Goal: Contribute content

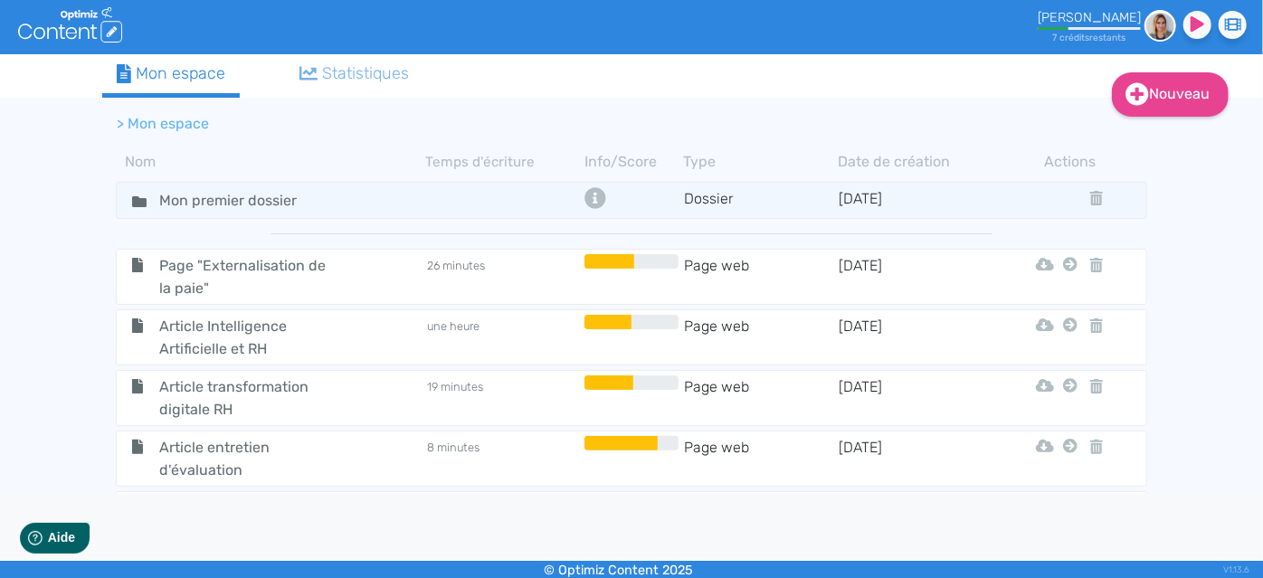
click at [1235, 393] on div "Nouveau Contenu Dossier Mon espace Statistiques > Mon espace Nom Temps d'écritu…" at bounding box center [631, 274] width 1263 height 440
click at [1172, 85] on link "Nouveau" at bounding box center [1170, 94] width 117 height 44
click at [1180, 137] on button "Contenu" at bounding box center [1182, 139] width 145 height 29
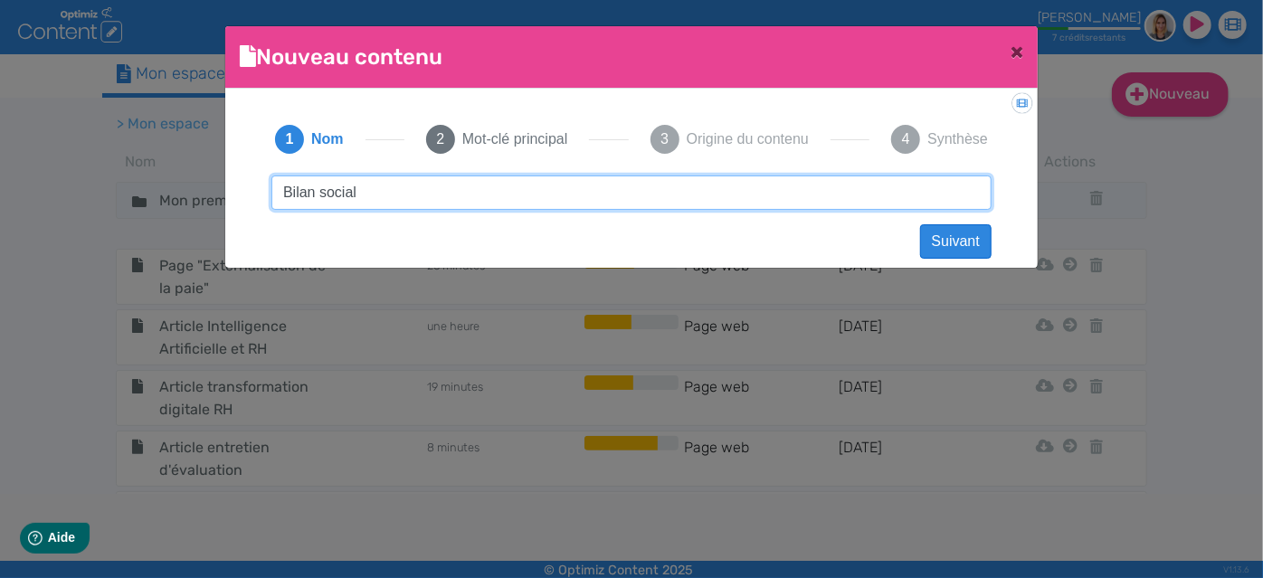
type input "Bilan social"
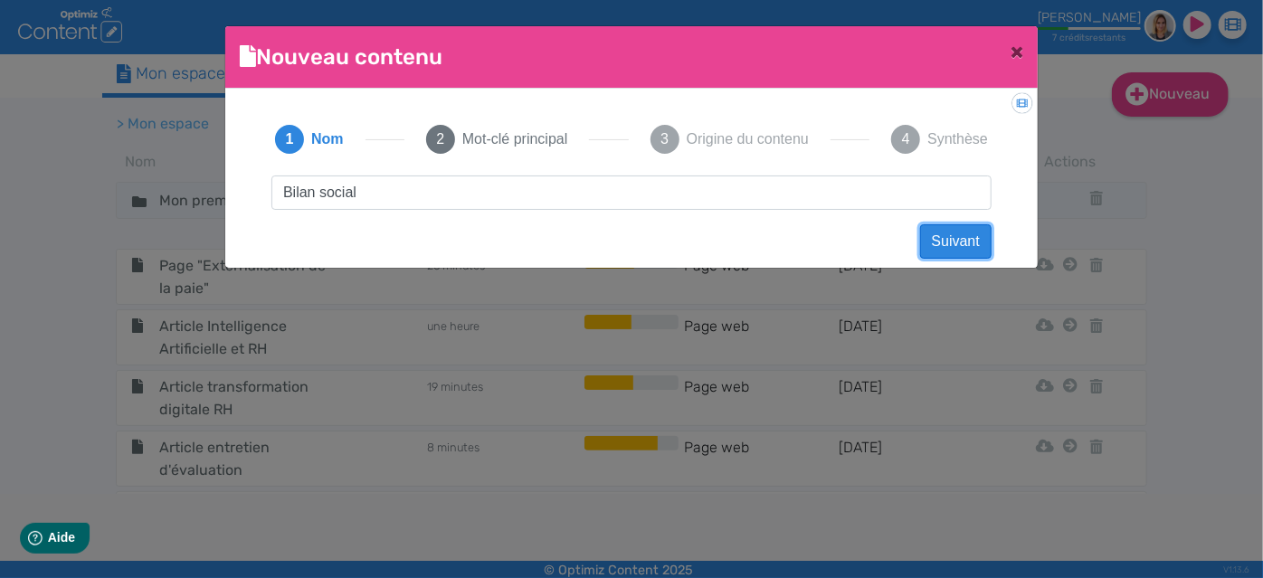
click at [930, 248] on button "Suivant" at bounding box center [955, 241] width 71 height 34
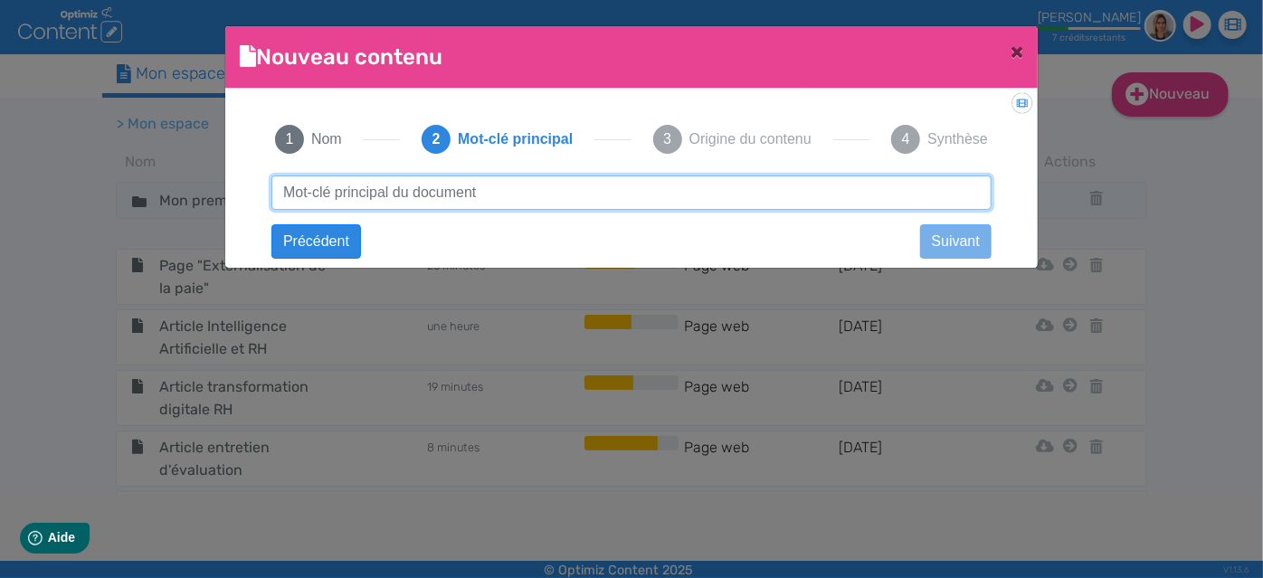
click at [470, 187] on input "text" at bounding box center [631, 193] width 720 height 34
type input "Bilan social"
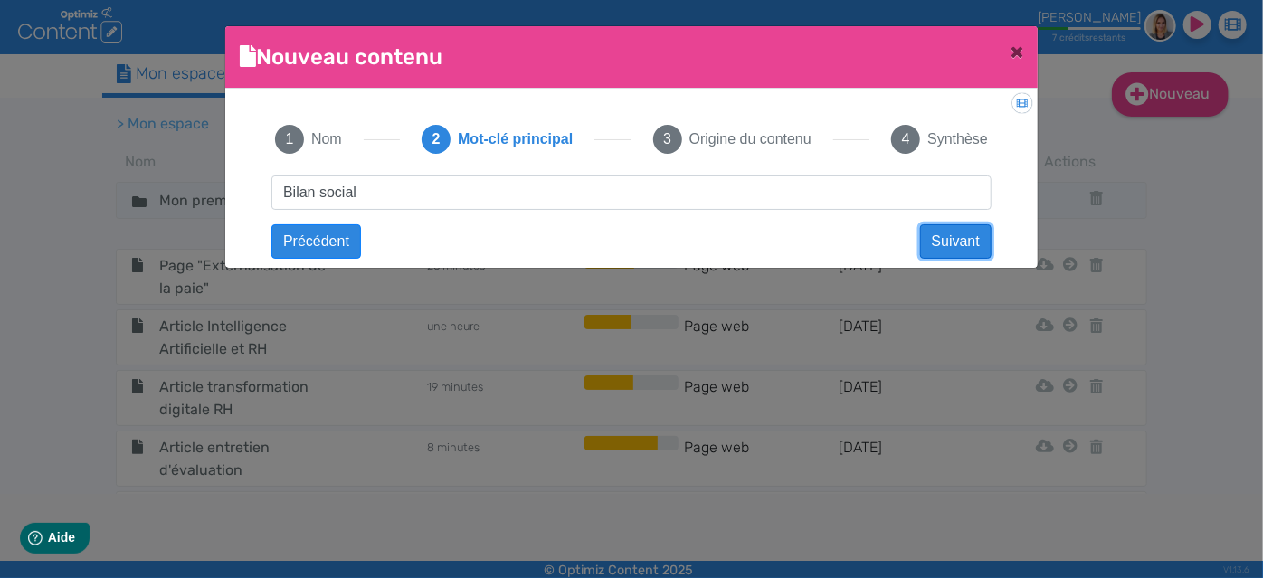
click at [956, 240] on button "Suivant" at bounding box center [955, 241] width 71 height 34
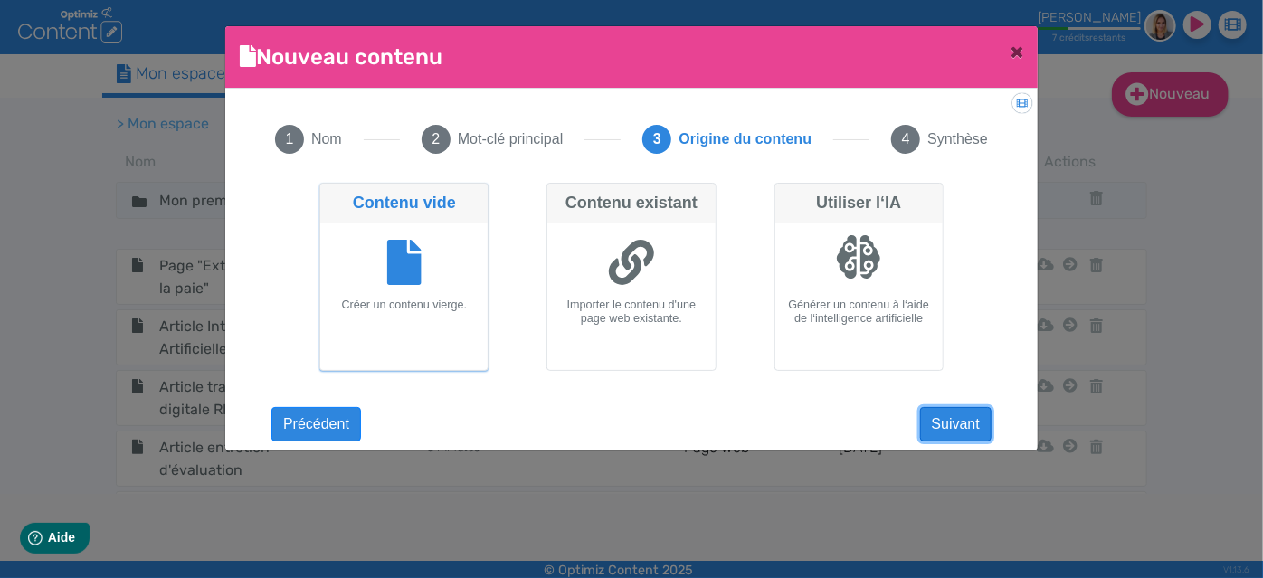
click at [954, 423] on button "Suivant" at bounding box center [955, 424] width 71 height 34
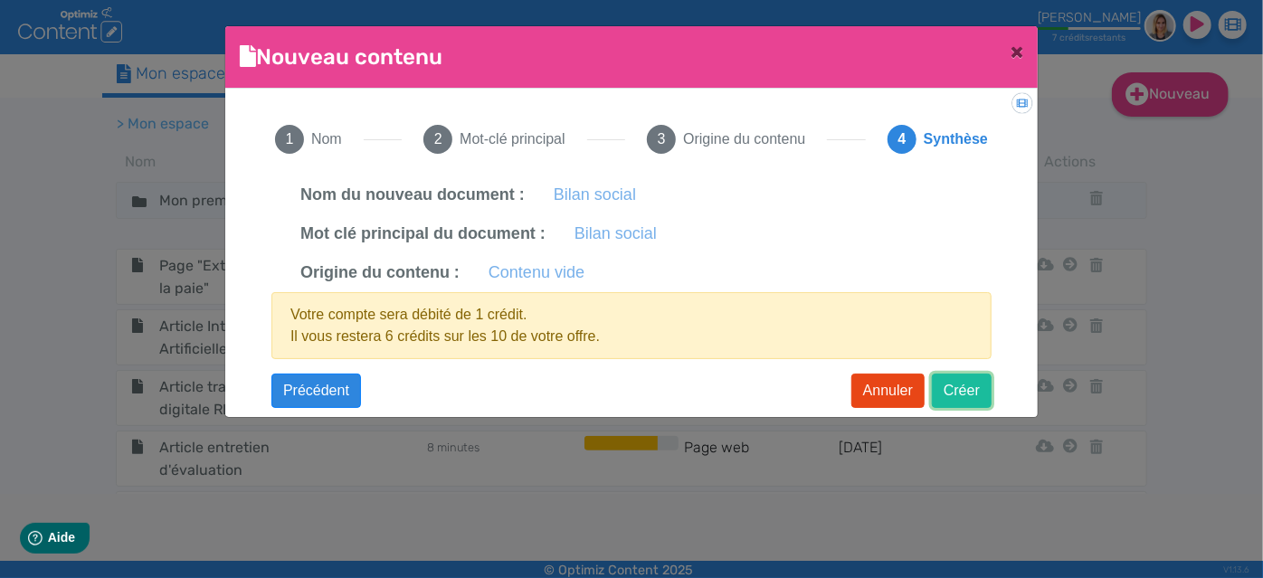
click at [961, 390] on button "Créer" at bounding box center [962, 391] width 60 height 34
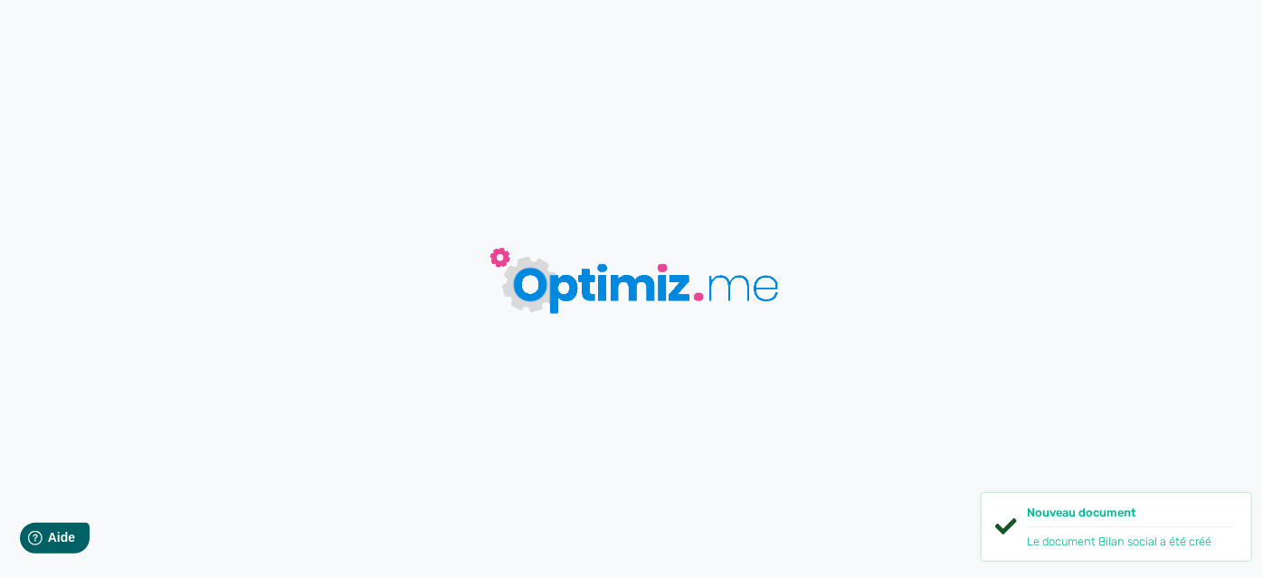
type input "Bilan social"
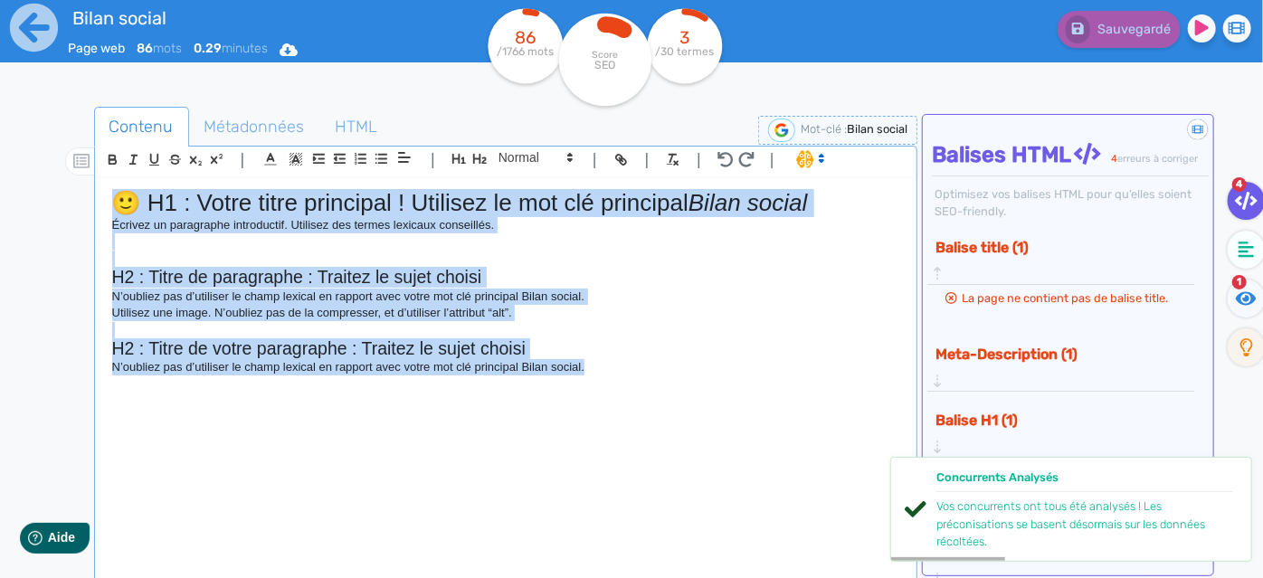
drag, startPoint x: 613, startPoint y: 373, endPoint x: 87, endPoint y: 179, distance: 560.3
click at [87, 179] on div "Contenu Métadonnées HTML | | H3 H4 H5 H6 Normal | | | | 🙂 H1 : Votre titre prin…" at bounding box center [657, 397] width 1211 height 590
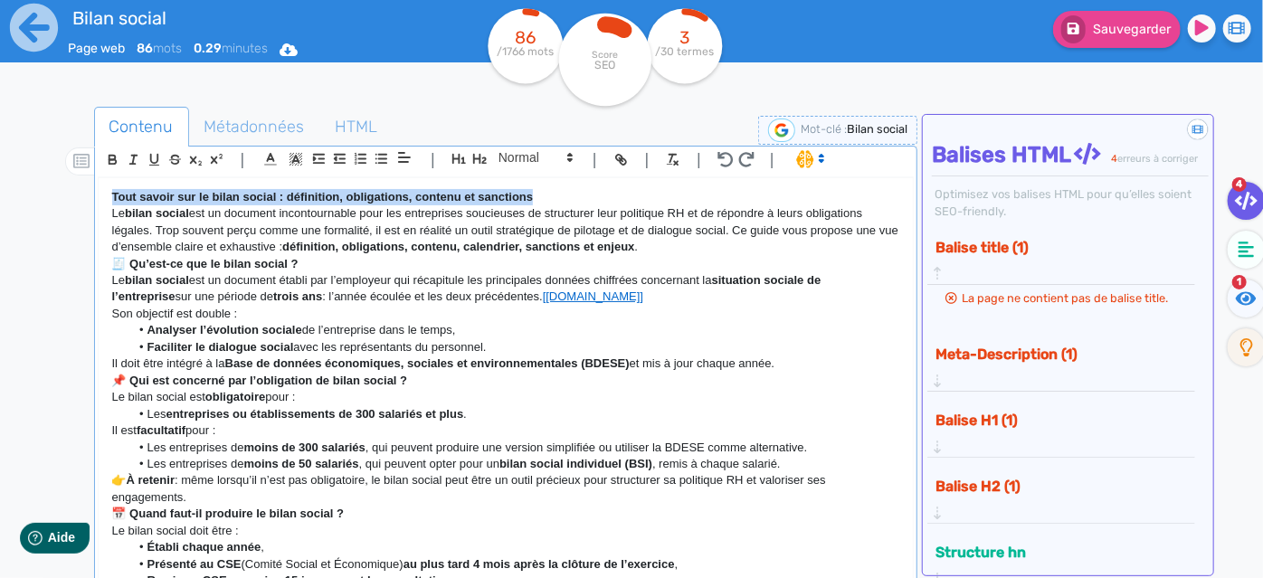
drag, startPoint x: 553, startPoint y: 190, endPoint x: 91, endPoint y: 185, distance: 461.5
click at [91, 185] on div "Contenu Métadonnées HTML | | H3 H4 H5 H6 Normal | | | | Tout savoir sur le bila…" at bounding box center [657, 397] width 1211 height 590
click at [569, 199] on p "Tout savoir sur le bilan social : définition, obligations, contenu et sanctions" at bounding box center [506, 197] width 788 height 16
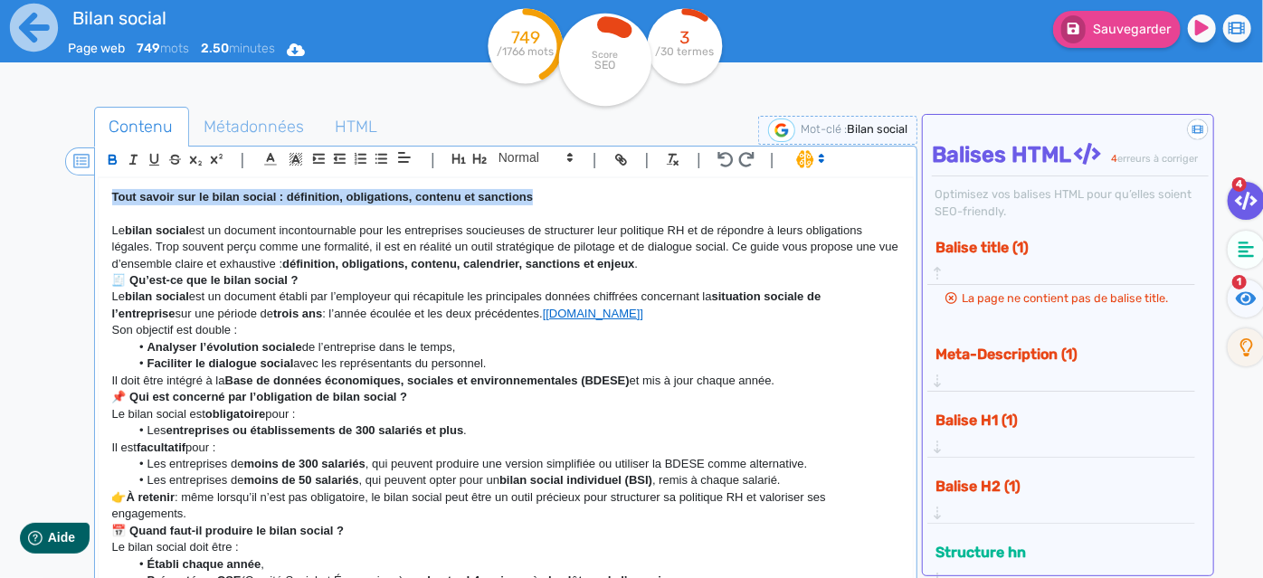
drag, startPoint x: 567, startPoint y: 192, endPoint x: 77, endPoint y: 160, distance: 491.5
click at [98, 160] on section "| | H3 H4 H5 H6 Normal | | | | Tout savoir sur le bilan social : définition, ob…" at bounding box center [506, 365] width 817 height 437
click at [453, 163] on icon "button" at bounding box center [459, 159] width 14 height 10
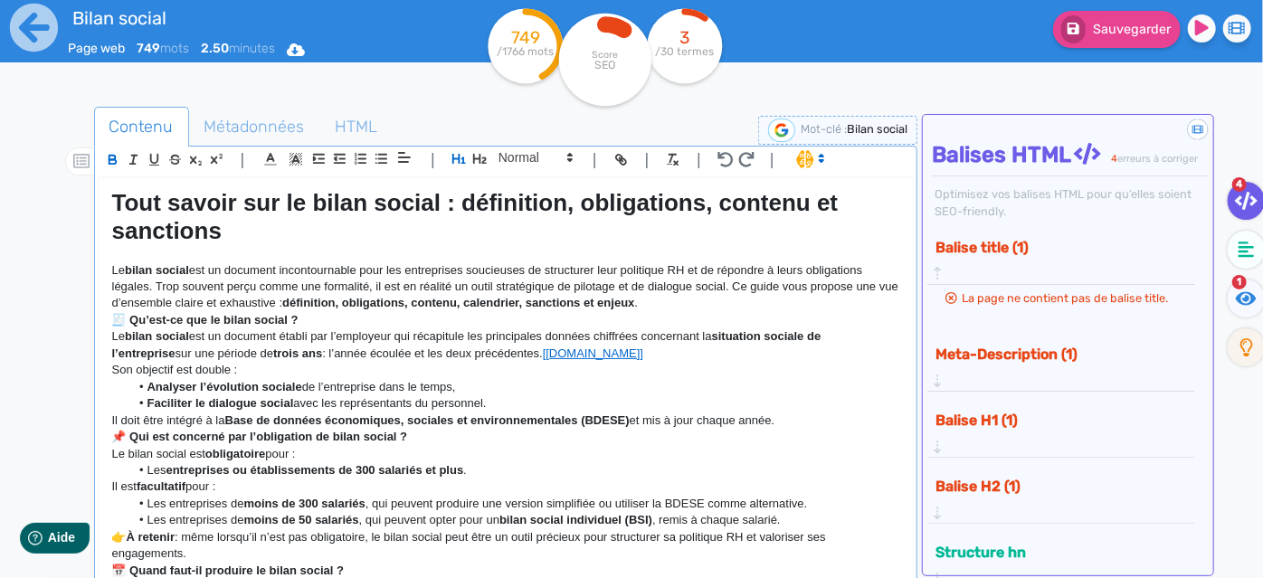
click at [366, 287] on p "Le bilan social est un document incontournable pour les entreprises soucieuses …" at bounding box center [506, 287] width 788 height 50
click at [707, 296] on p "Le bilan social est un document incontournable pour les entreprises soucieuses …" at bounding box center [506, 287] width 788 height 50
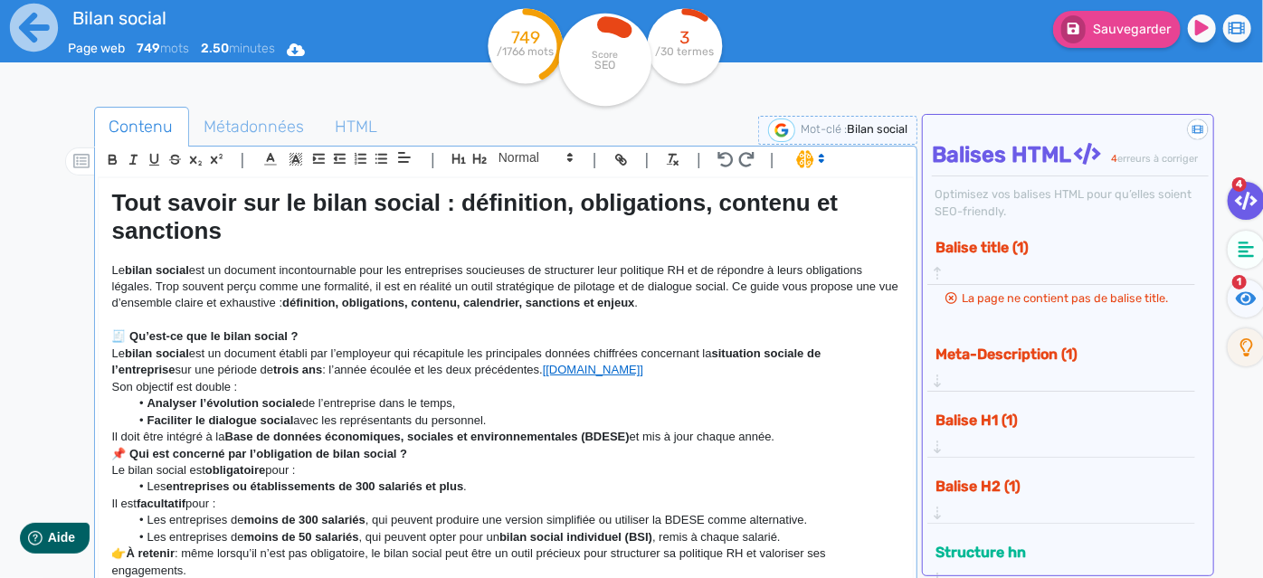
click at [327, 335] on p "🧾 Qu’est-ce que le bilan social ?" at bounding box center [506, 336] width 788 height 16
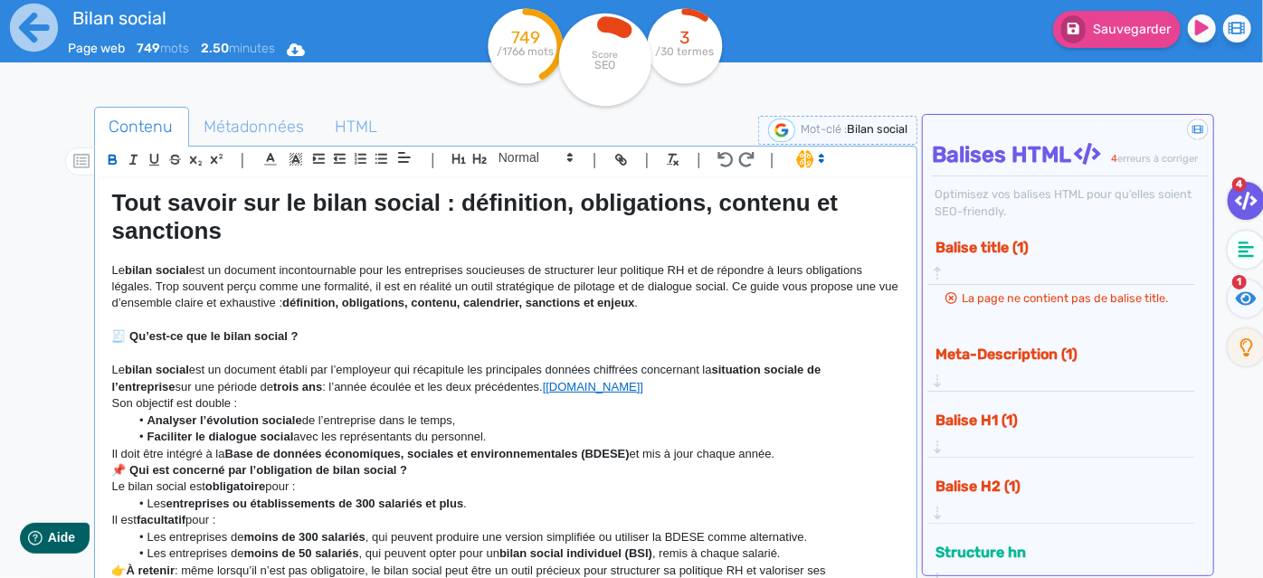
click at [797, 447] on p "Il doit être intégré à la Base de données économiques, sociales et environnemen…" at bounding box center [506, 454] width 788 height 16
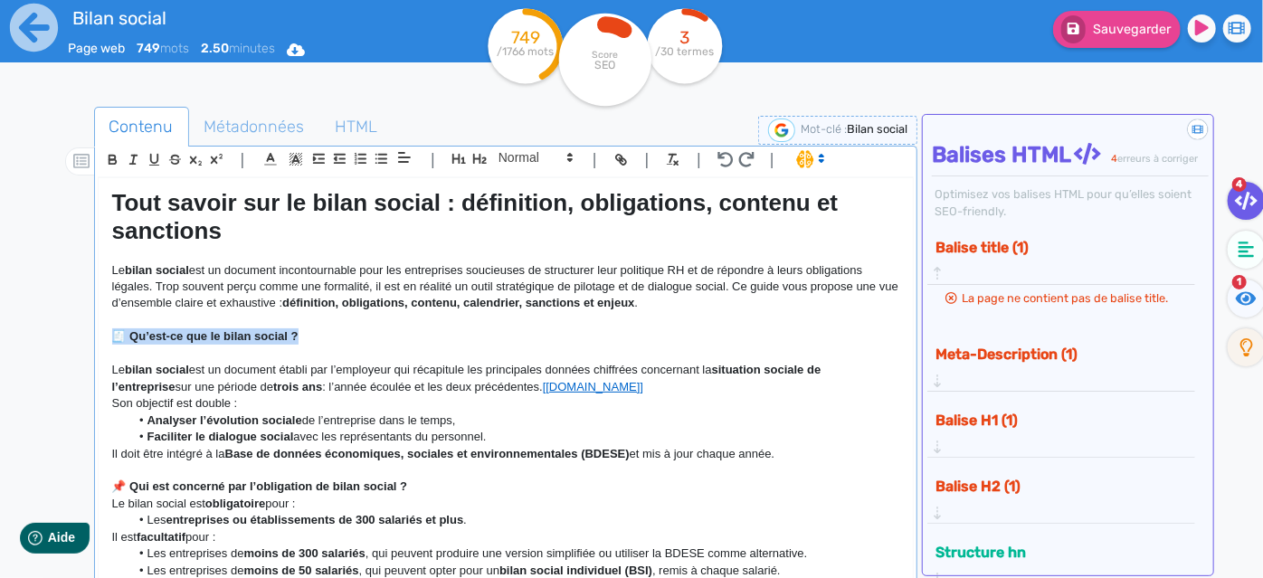
drag, startPoint x: 311, startPoint y: 332, endPoint x: 90, endPoint y: 331, distance: 220.8
click at [90, 331] on div "Contenu Métadonnées HTML | | H3 H4 H5 H6 Normal | | | | Tout savoir sur le bila…" at bounding box center [657, 397] width 1211 height 590
click at [473, 156] on icon "button" at bounding box center [480, 159] width 14 height 10
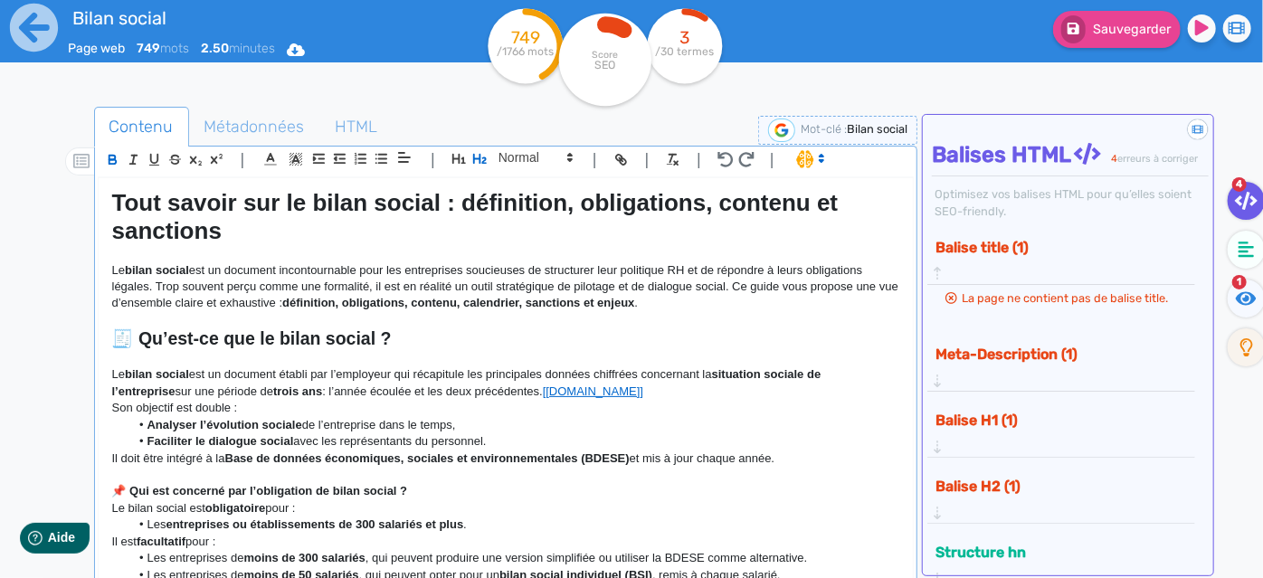
click at [377, 381] on p "Le bilan social est un document établi par l’employeur qui récapitule les princ…" at bounding box center [506, 382] width 788 height 33
click at [132, 488] on strong "📌 Qui est concerné par l’obligation de bilan social ?" at bounding box center [260, 491] width 296 height 14
click at [412, 489] on p "📌 Qui est concerné par l’obligation de bilan social ?" at bounding box center [506, 491] width 788 height 16
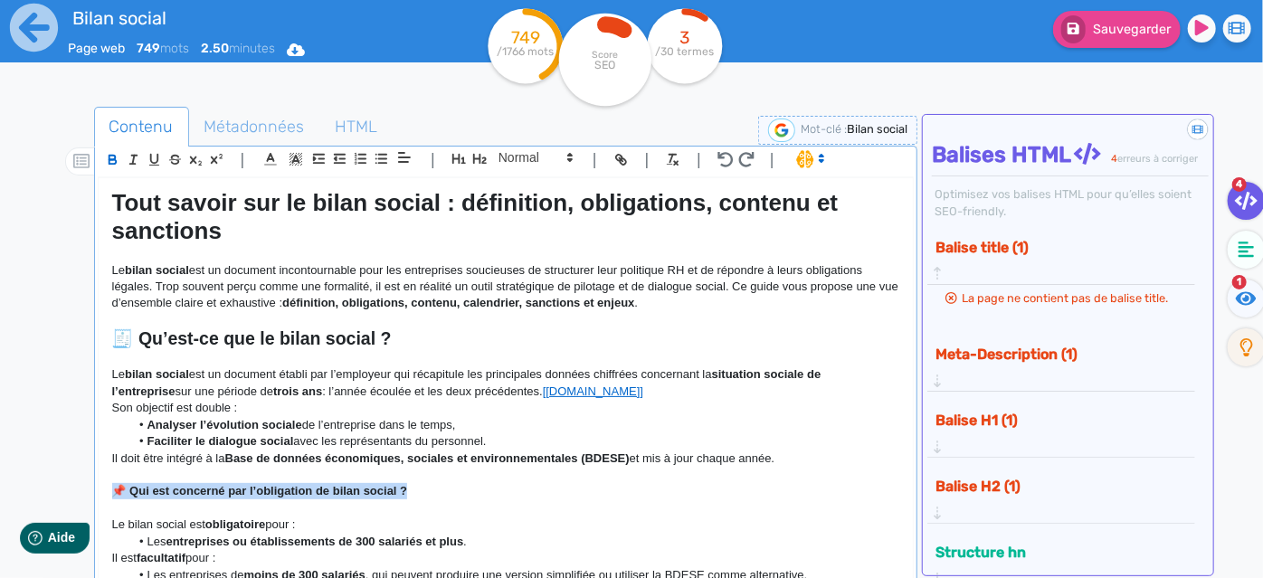
drag, startPoint x: 434, startPoint y: 489, endPoint x: 111, endPoint y: 489, distance: 323.1
click at [112, 489] on p "📌 Qui est concerné par l’obligation de bilan social ?" at bounding box center [506, 491] width 788 height 16
click at [478, 156] on icon "button" at bounding box center [479, 158] width 15 height 15
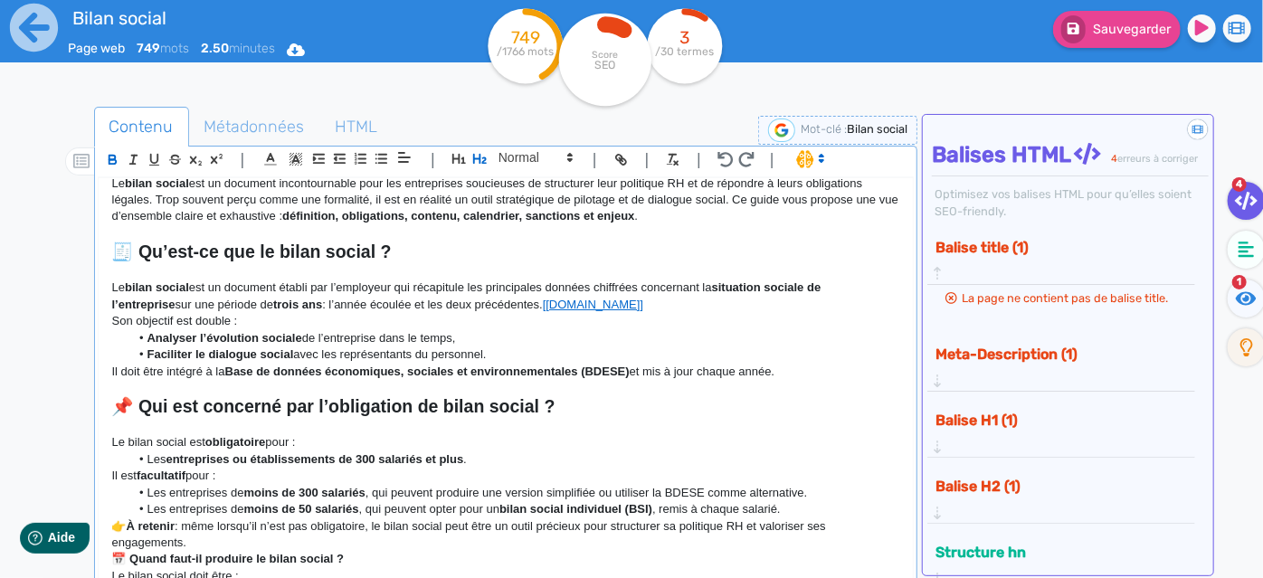
scroll to position [164, 0]
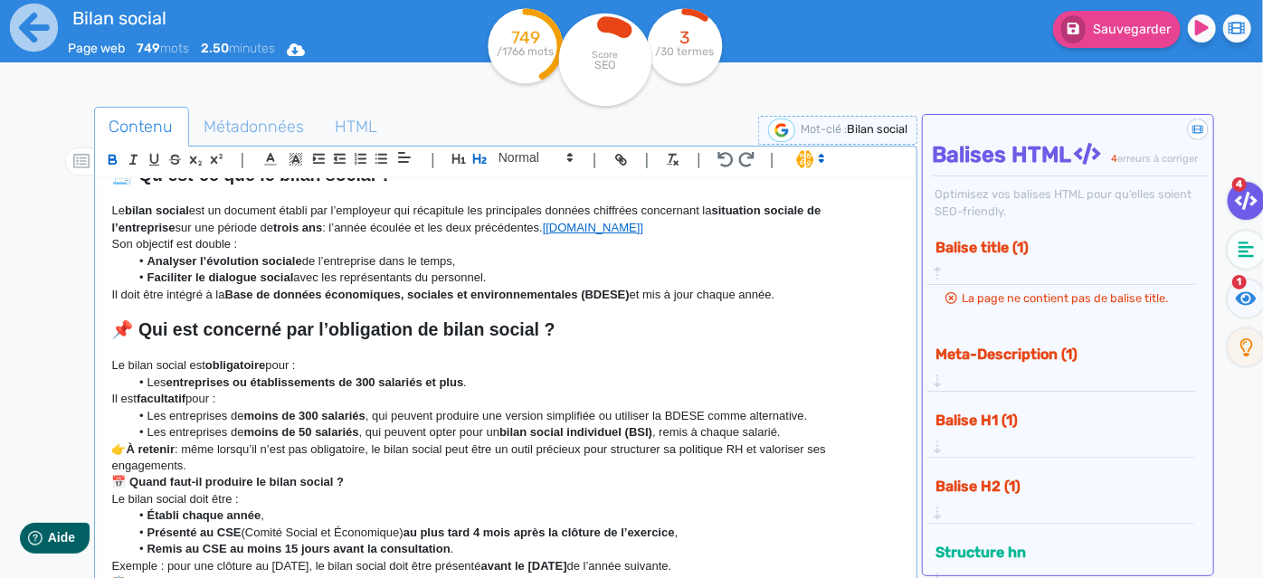
click at [811, 424] on li "Les entreprises de moins de 50 salariés , qui peuvent opter pour un bilan socia…" at bounding box center [514, 432] width 770 height 16
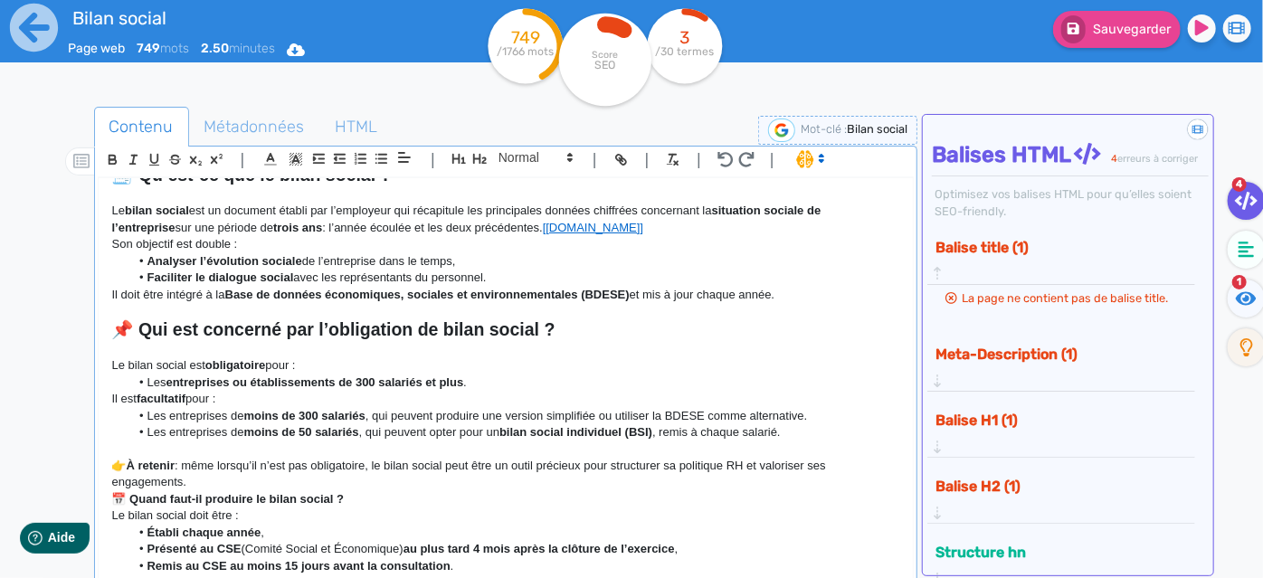
click at [249, 477] on p "👉 À retenir : même lorsqu’il n’est pas obligatoire, le bilan social peut être u…" at bounding box center [506, 474] width 788 height 33
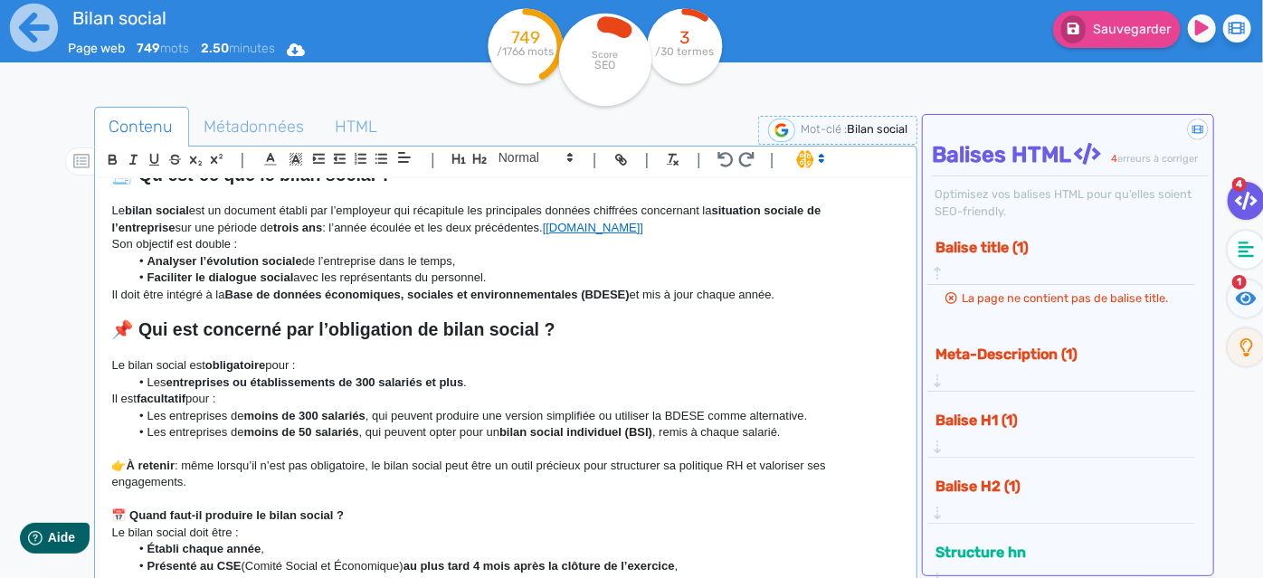
click at [368, 509] on p "📅 Quand faut-il produire le bilan social ?" at bounding box center [506, 516] width 788 height 16
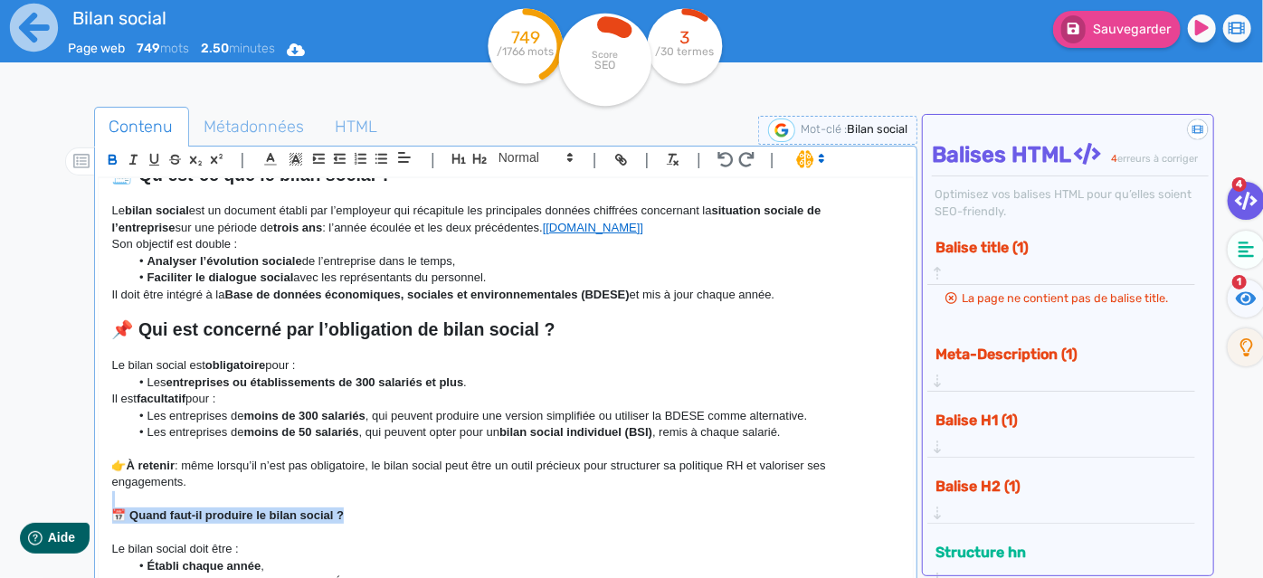
drag, startPoint x: 363, startPoint y: 516, endPoint x: 65, endPoint y: 500, distance: 298.1
click at [65, 500] on div "Contenu Métadonnées HTML | | H3 H4 H5 H6 Normal | | | | Tout savoir sur le bila…" at bounding box center [657, 397] width 1211 height 590
click at [486, 152] on icon "button" at bounding box center [479, 158] width 15 height 15
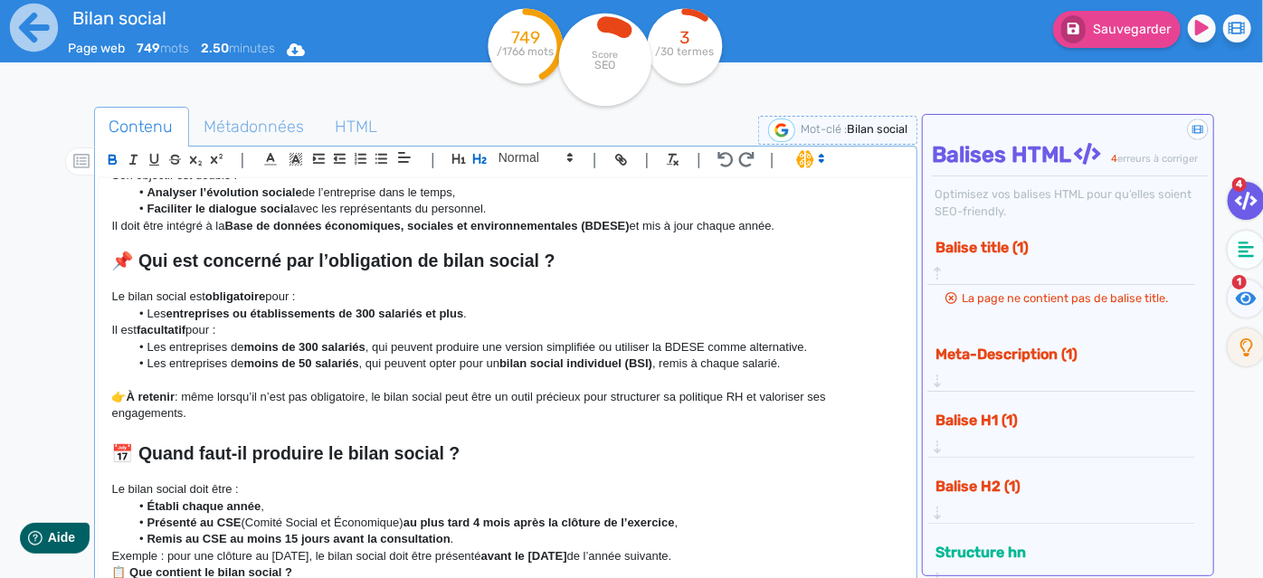
scroll to position [411, 0]
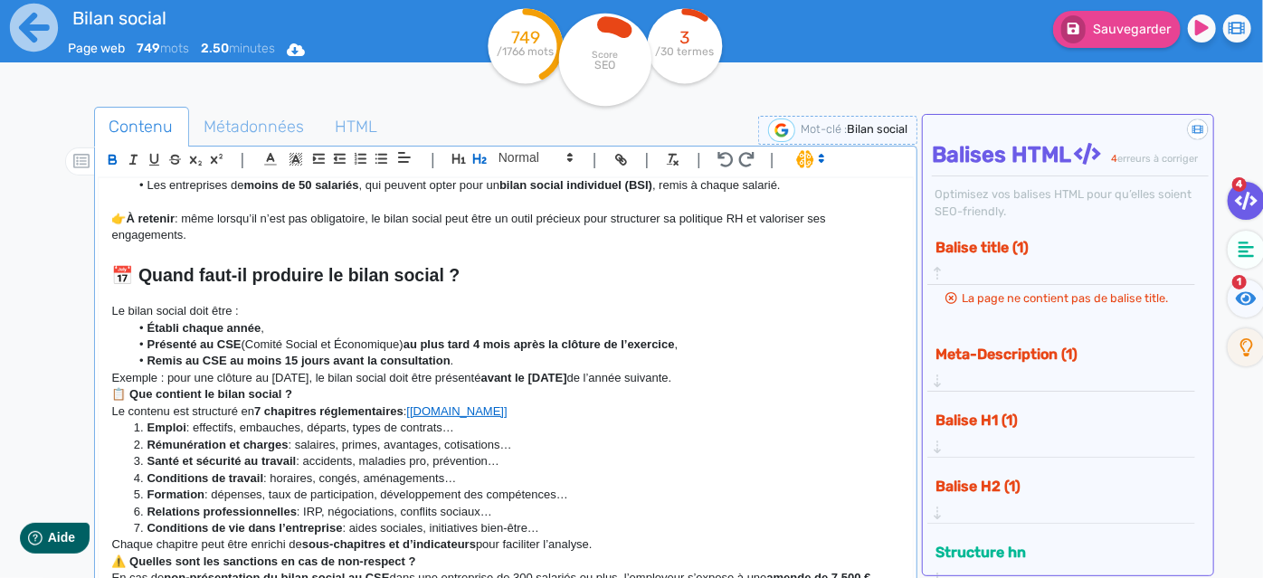
click at [731, 376] on p "Exemple : pour une clôture au 31 décembre, le bilan social doit être présenté a…" at bounding box center [506, 378] width 788 height 16
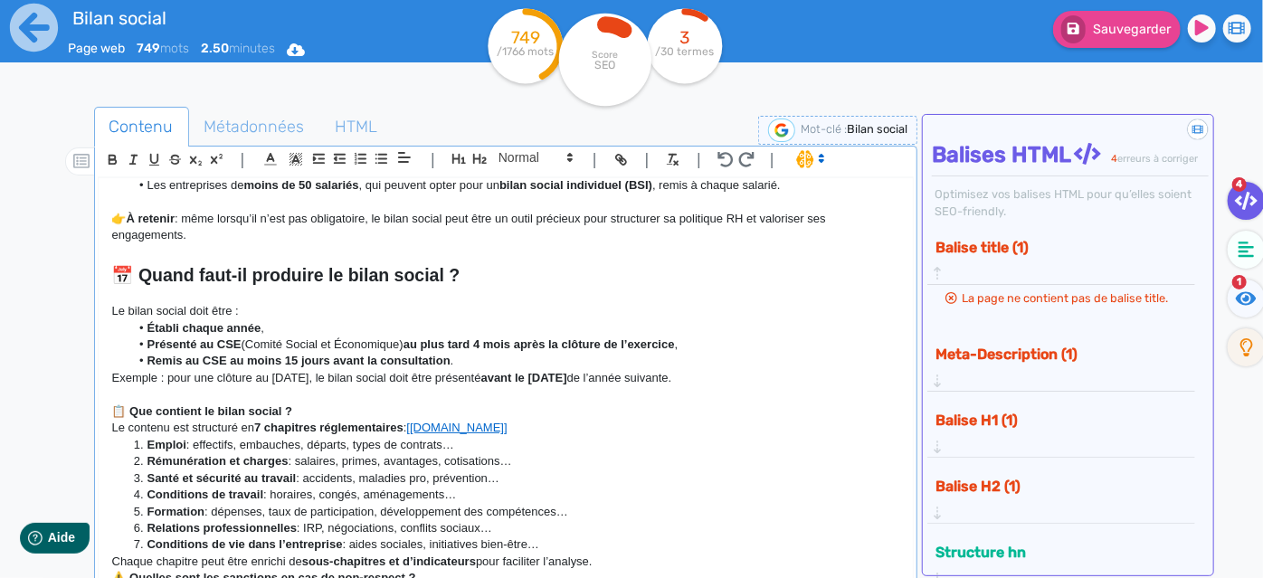
click at [295, 409] on p "📋 Que contient le bilan social ?" at bounding box center [506, 412] width 788 height 16
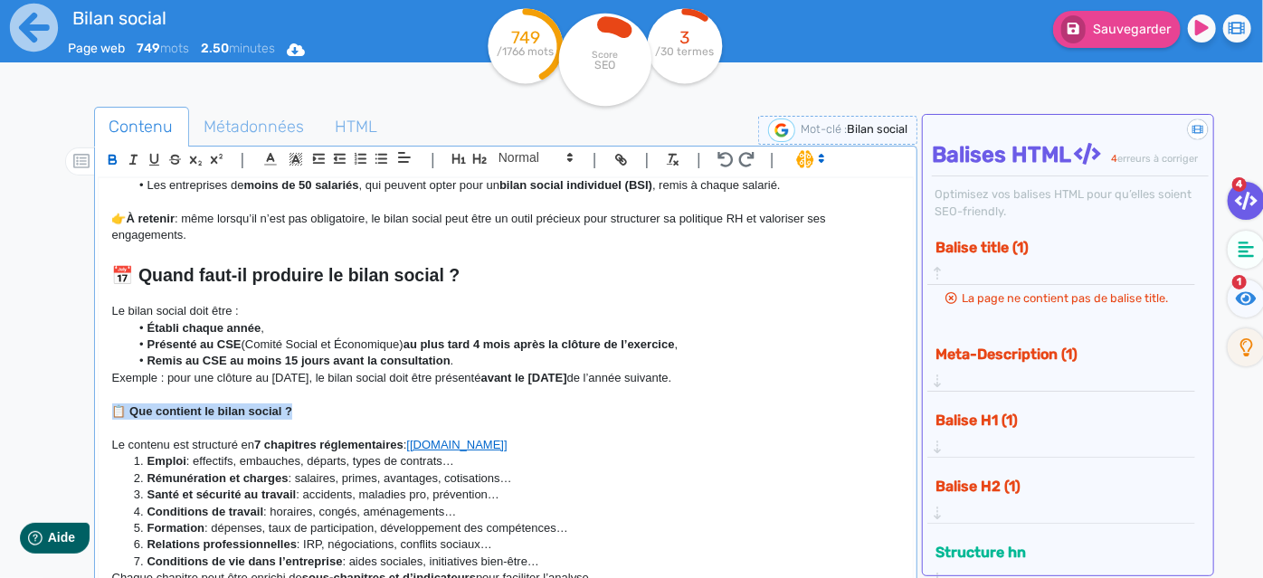
drag, startPoint x: 298, startPoint y: 409, endPoint x: 97, endPoint y: 414, distance: 201.0
click at [99, 414] on div "Tout savoir sur le bilan social : définition, obligations, contenu et sanctions…" at bounding box center [506, 380] width 815 height 405
click at [482, 153] on icon "button" at bounding box center [479, 158] width 15 height 15
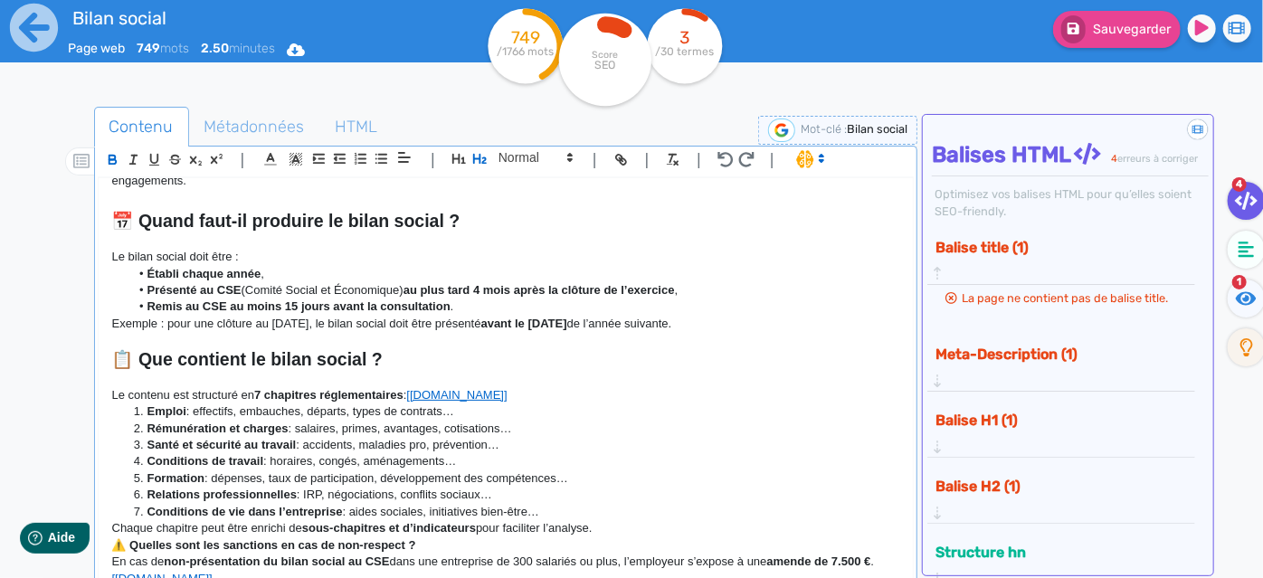
scroll to position [658, 0]
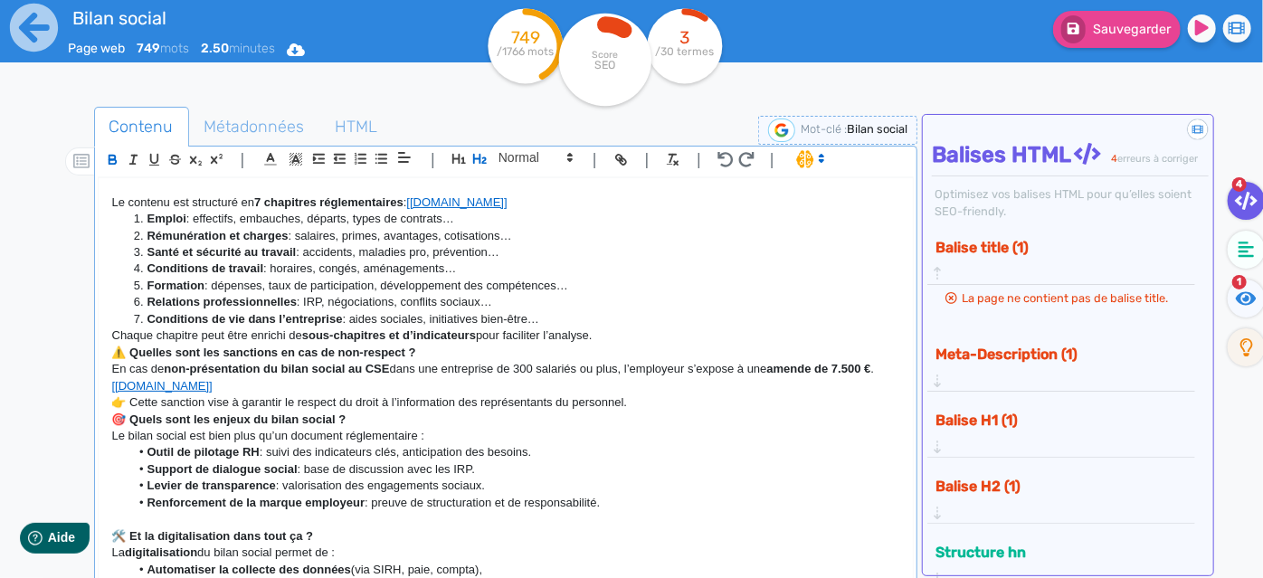
click at [630, 333] on p "Chaque chapitre peut être enrichi de sous-chapitres et d’indicateurs pour facil…" at bounding box center [506, 336] width 788 height 16
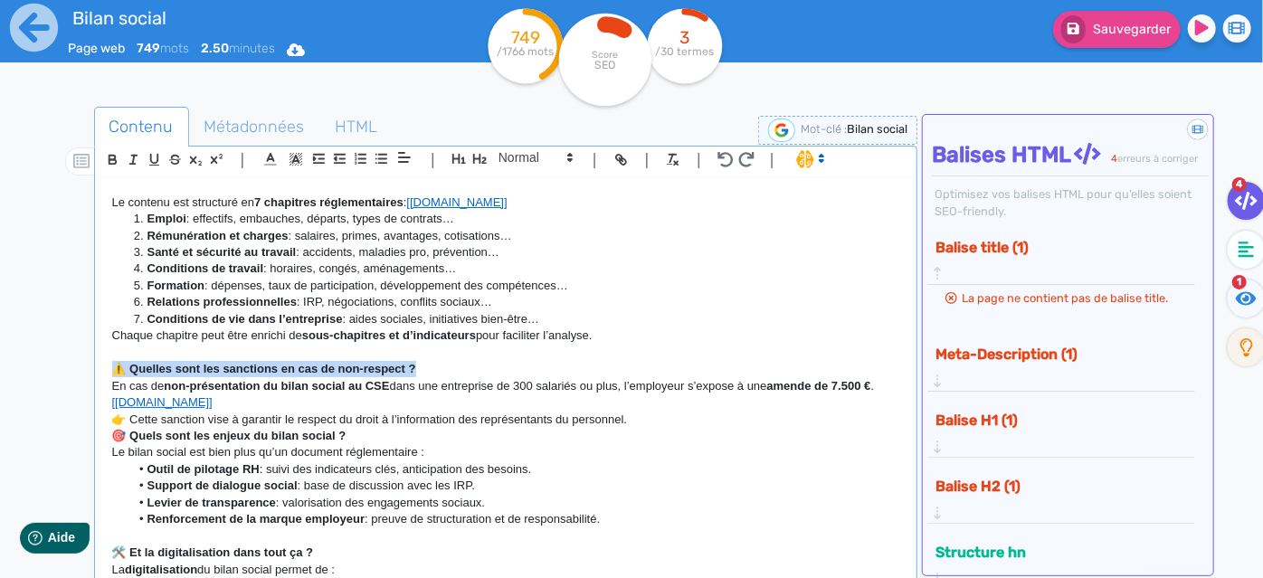
drag, startPoint x: 443, startPoint y: 366, endPoint x: 76, endPoint y: 364, distance: 367.4
click at [76, 364] on div "Contenu Métadonnées HTML | | H3 H4 H5 H6 Normal | | | | Tout savoir sur le bila…" at bounding box center [657, 397] width 1211 height 590
click at [475, 156] on icon "button" at bounding box center [479, 158] width 15 height 15
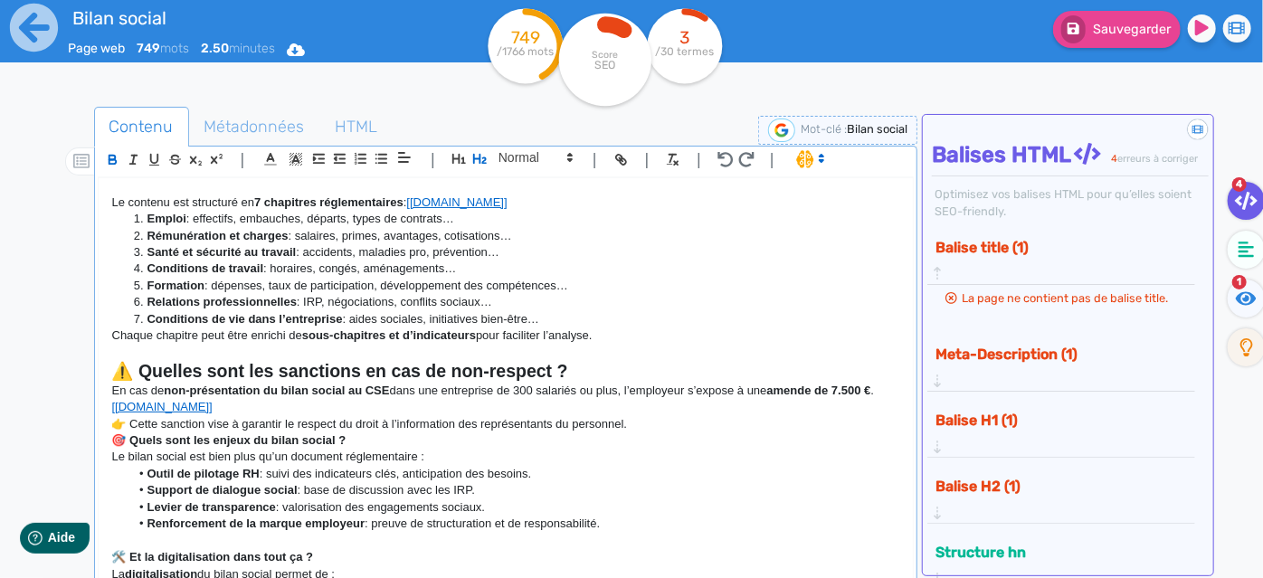
click at [613, 372] on h2 "⚠️ Quelles sont les sanctions en cas de non-respect ?" at bounding box center [506, 371] width 788 height 21
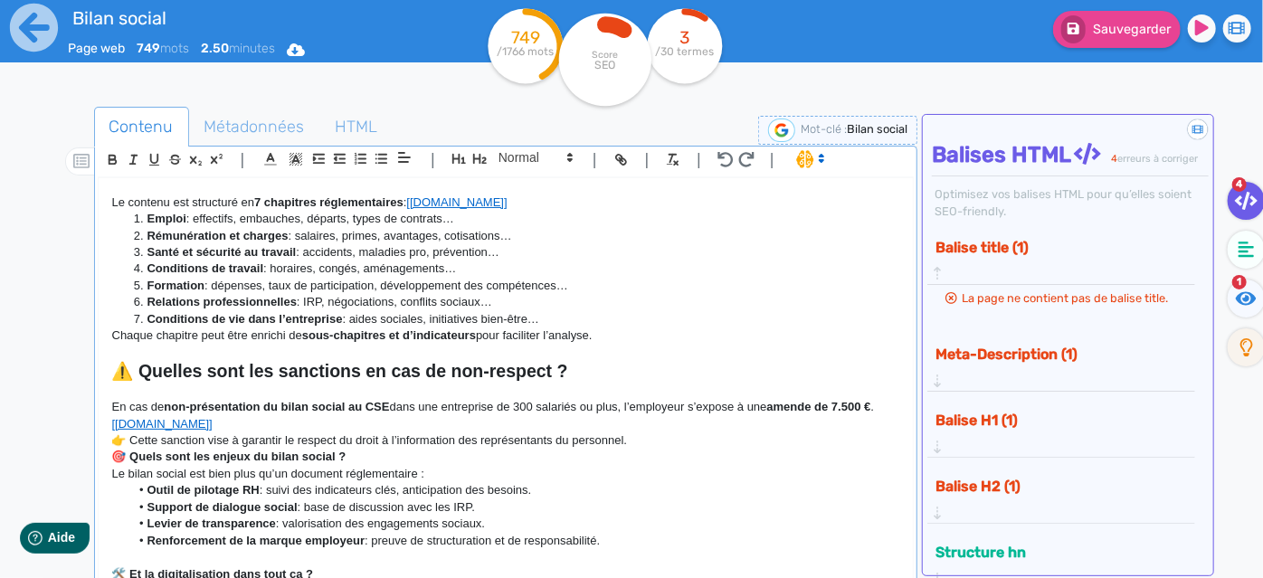
click at [695, 436] on p "👉 Cette sanction vise à garantir le respect du droit à l’information des représ…" at bounding box center [506, 441] width 788 height 16
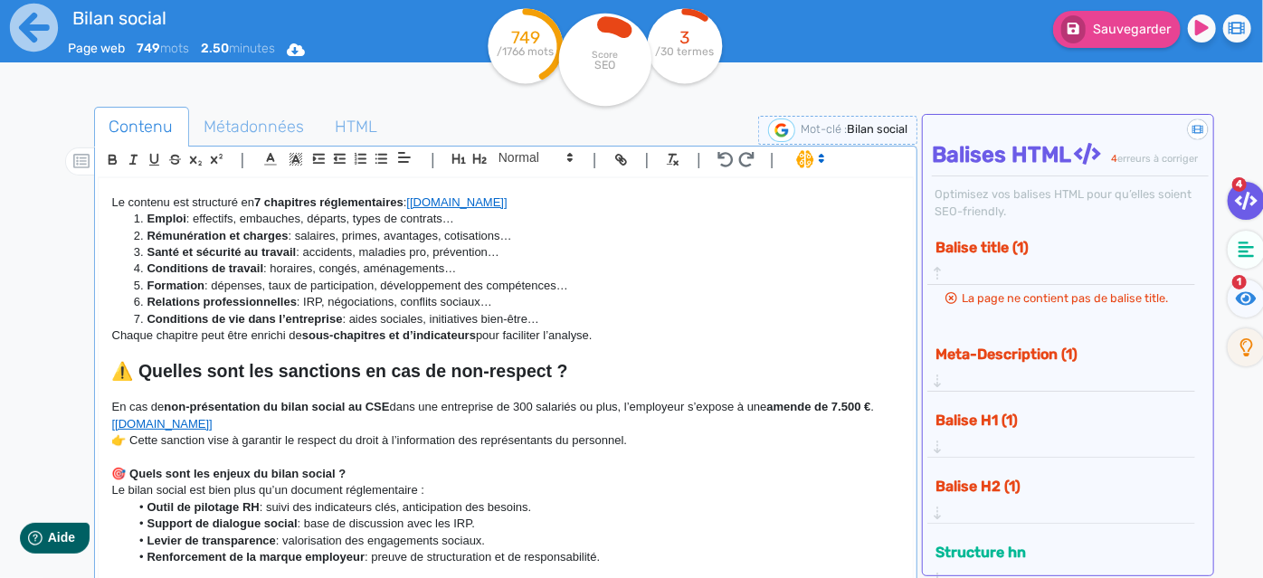
click at [347, 471] on strong "🎯 Quels sont les enjeux du bilan social ?" at bounding box center [229, 474] width 234 height 14
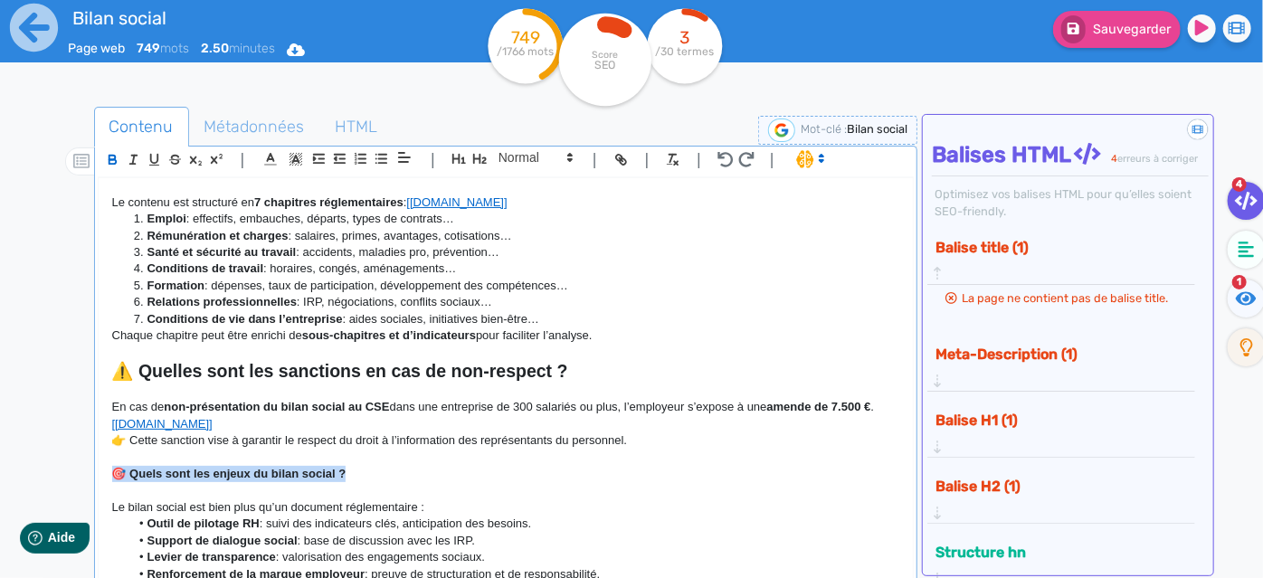
drag, startPoint x: 370, startPoint y: 472, endPoint x: 96, endPoint y: 465, distance: 274.3
click at [98, 465] on div "Tout savoir sur le bilan social : définition, obligations, contenu et sanctions…" at bounding box center [506, 395] width 817 height 437
click at [470, 157] on button "button" at bounding box center [480, 158] width 21 height 21
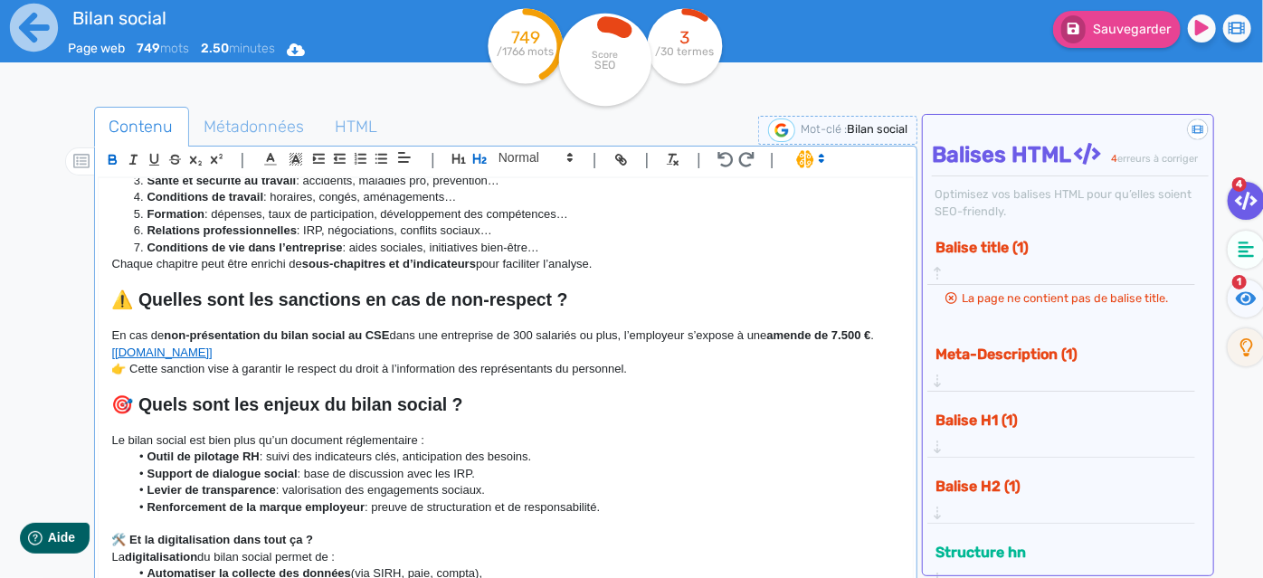
scroll to position [905, 0]
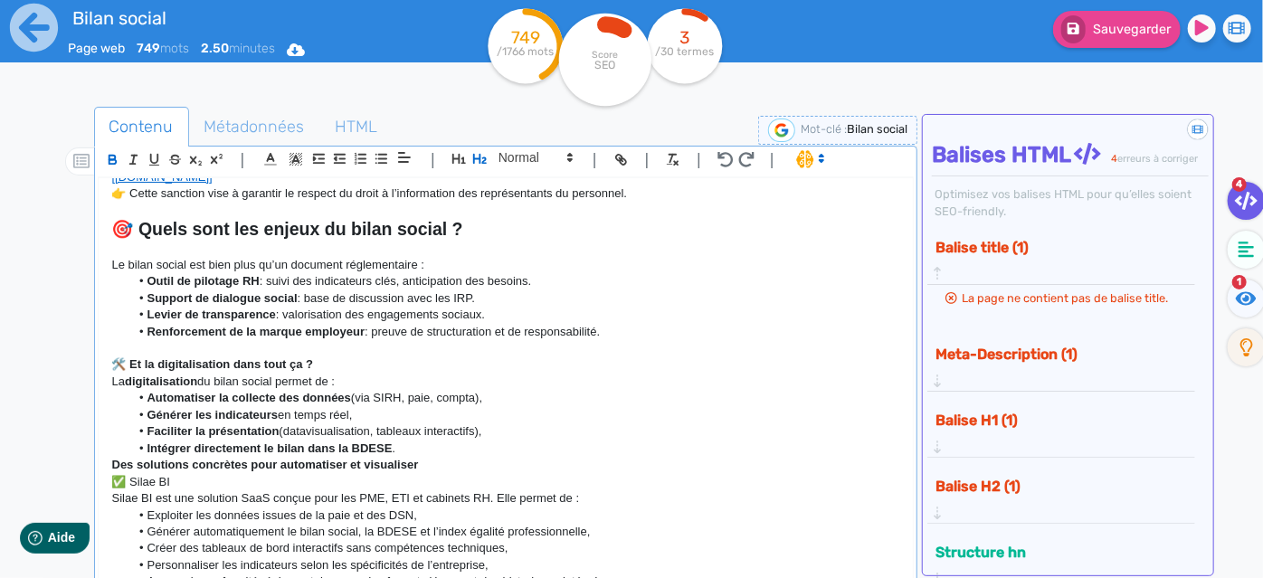
click at [327, 359] on p "🛠️ Et la digitalisation dans tout ça ?" at bounding box center [506, 365] width 788 height 16
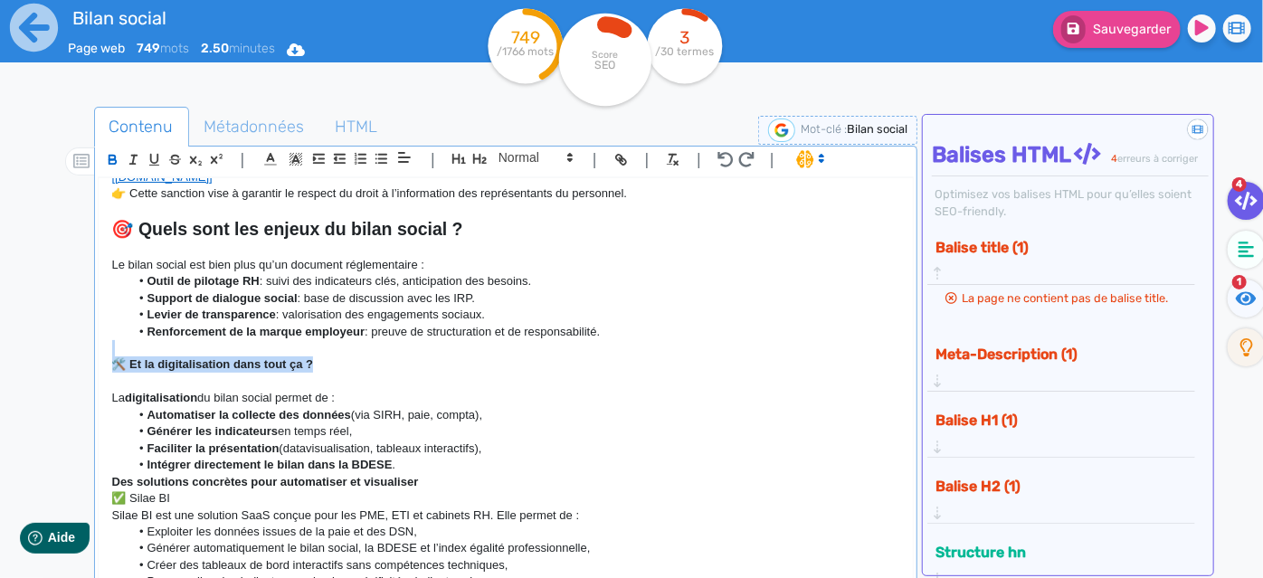
drag, startPoint x: 327, startPoint y: 359, endPoint x: 108, endPoint y: 364, distance: 219.0
click at [108, 364] on div "Tout savoir sur le bilan social : définition, obligations, contenu et sanctions…" at bounding box center [506, 380] width 815 height 405
click at [478, 161] on icon "button" at bounding box center [479, 158] width 15 height 15
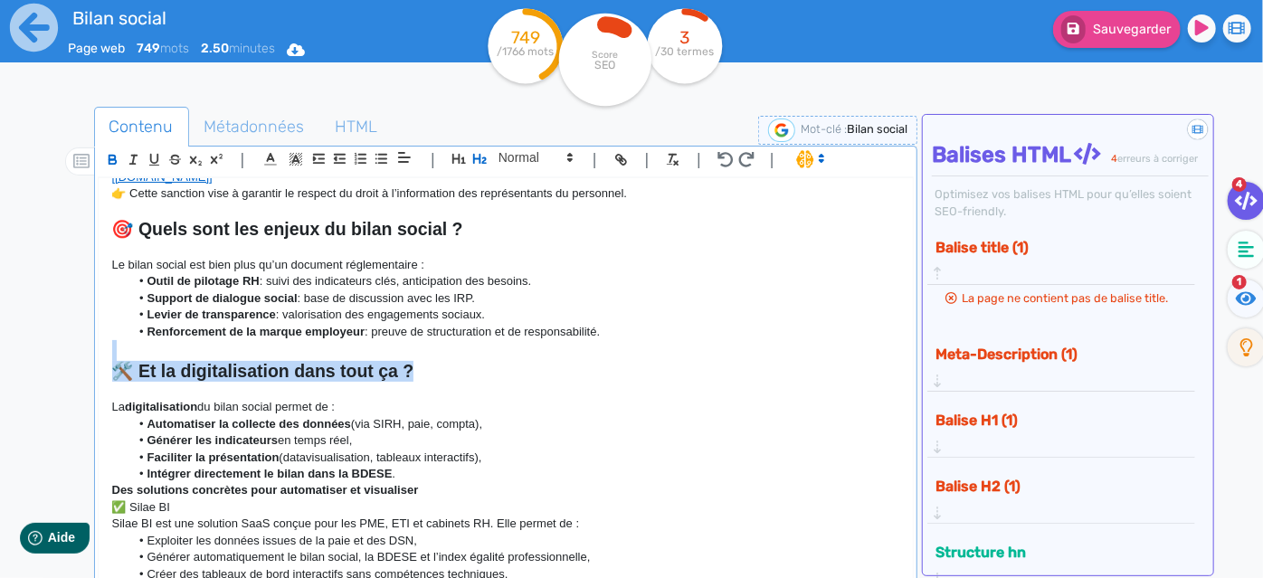
scroll to position [986, 0]
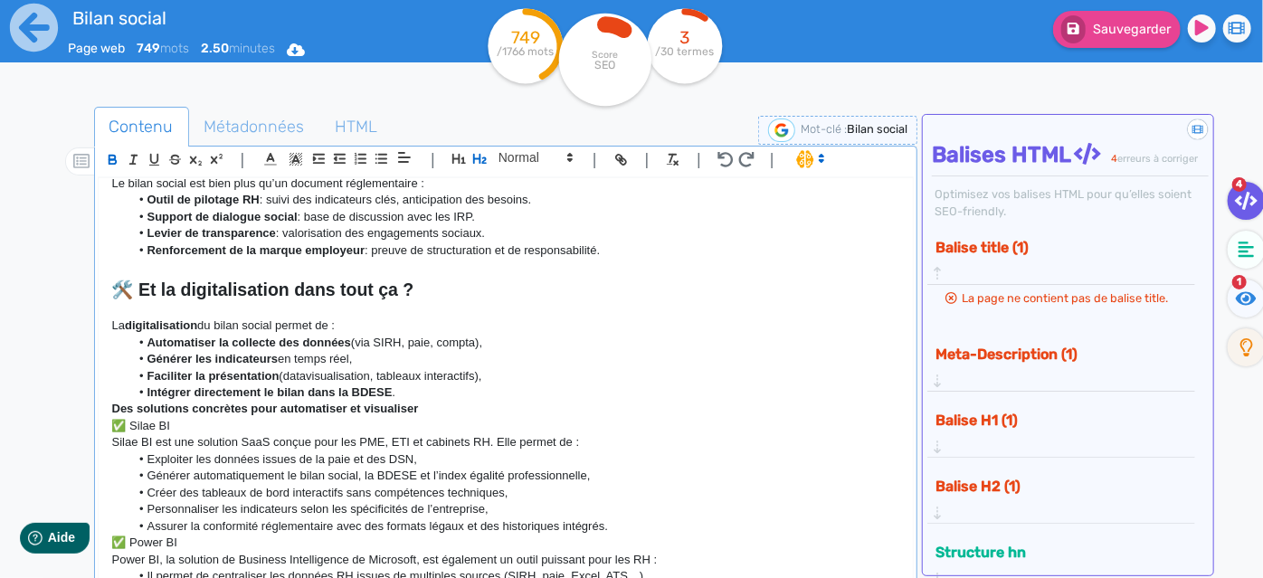
click at [440, 393] on li "Intégrer directement le bilan dans la BDESE ." at bounding box center [514, 393] width 770 height 16
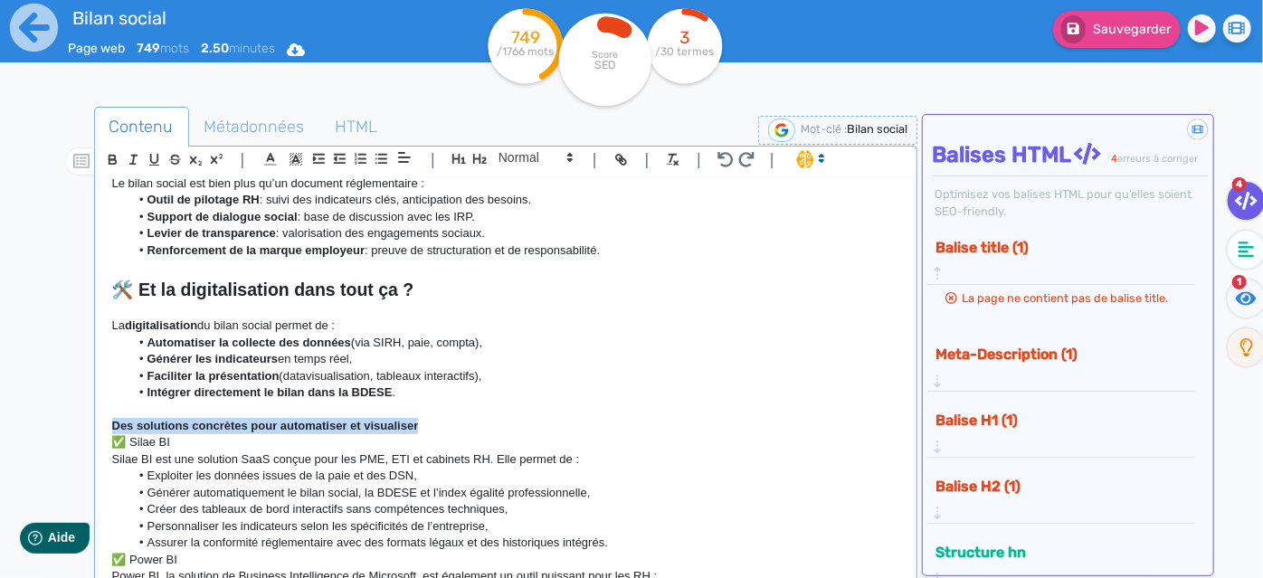
drag, startPoint x: 433, startPoint y: 426, endPoint x: 99, endPoint y: 426, distance: 333.9
click at [99, 426] on div "Tout savoir sur le bilan social : définition, obligations, contenu et sanctions…" at bounding box center [506, 380] width 815 height 405
click at [484, 157] on icon "button" at bounding box center [480, 159] width 14 height 10
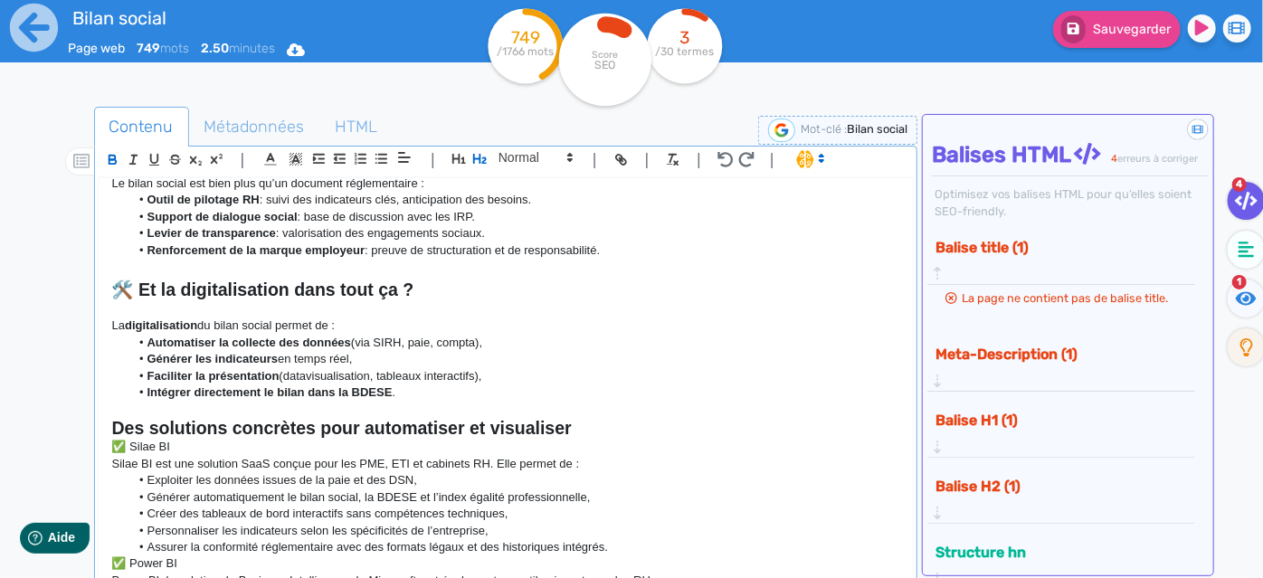
click at [598, 427] on h2 "Des solutions concrètes pour automatiser et visualiser" at bounding box center [506, 428] width 788 height 21
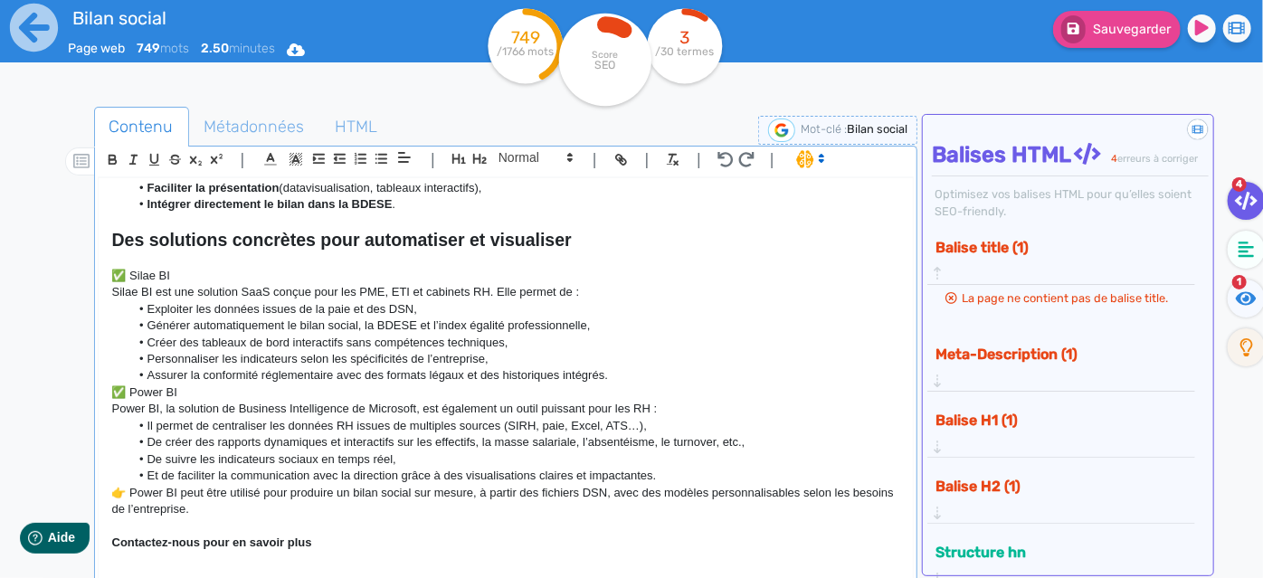
scroll to position [1187, 0]
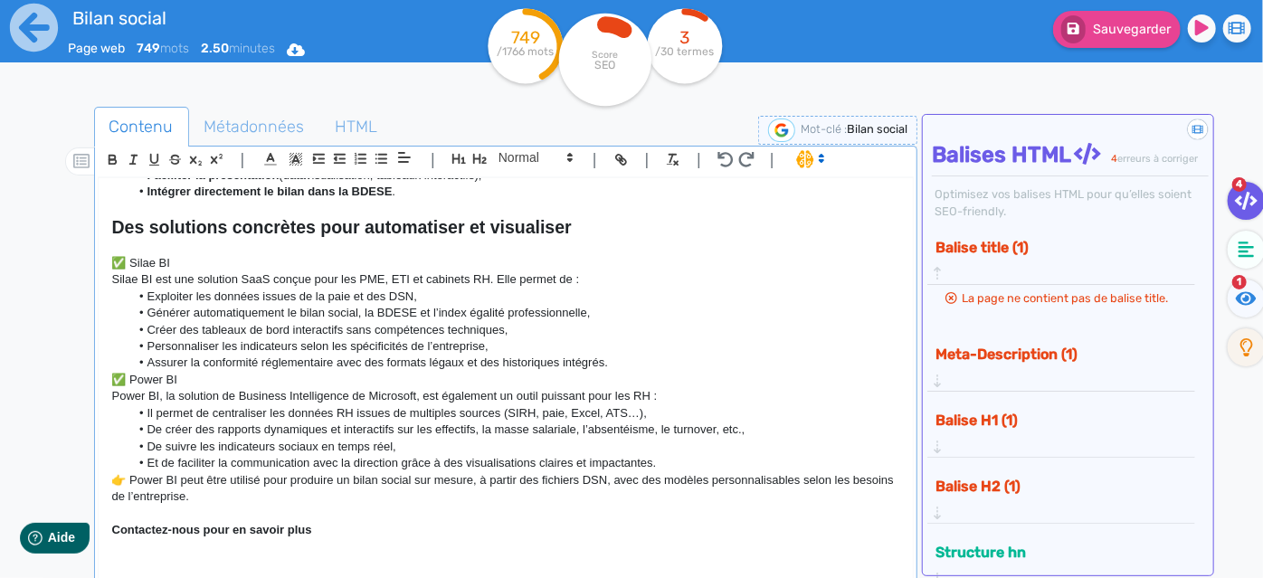
click at [634, 353] on li "Personnaliser les indicateurs selon les spécificités de l’entreprise," at bounding box center [514, 346] width 770 height 16
click at [627, 360] on li "Assurer la conformité réglementaire avec des formats légaux et des historiques …" at bounding box center [514, 363] width 770 height 16
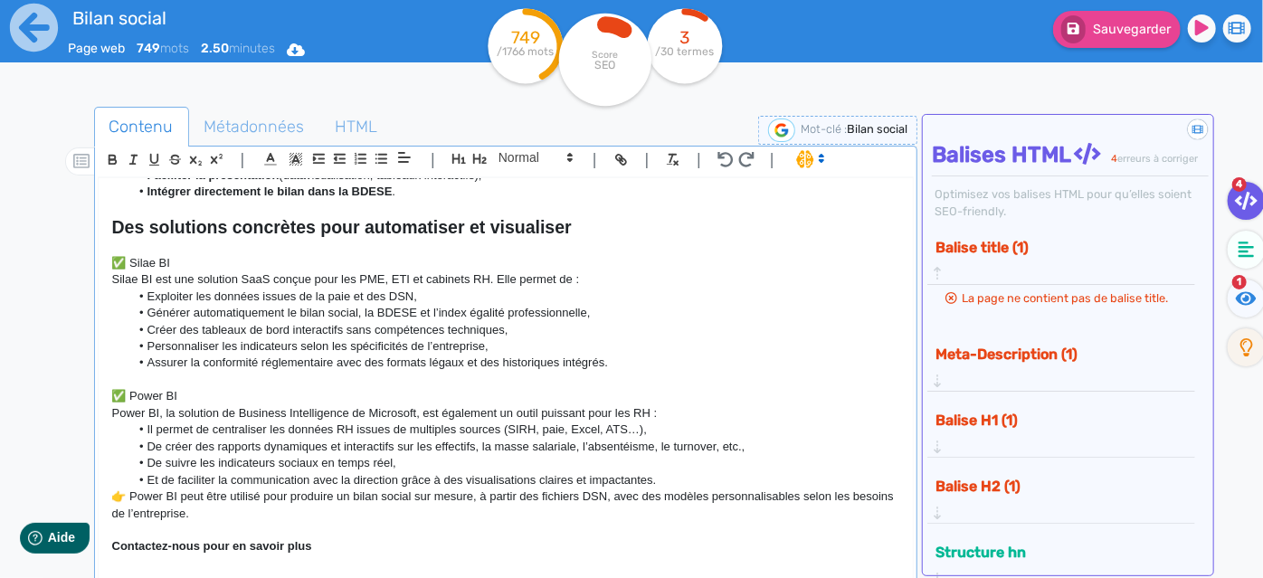
click at [682, 478] on li "Et de faciliter la communication avec la direction grâce à des visualisations c…" at bounding box center [514, 480] width 770 height 16
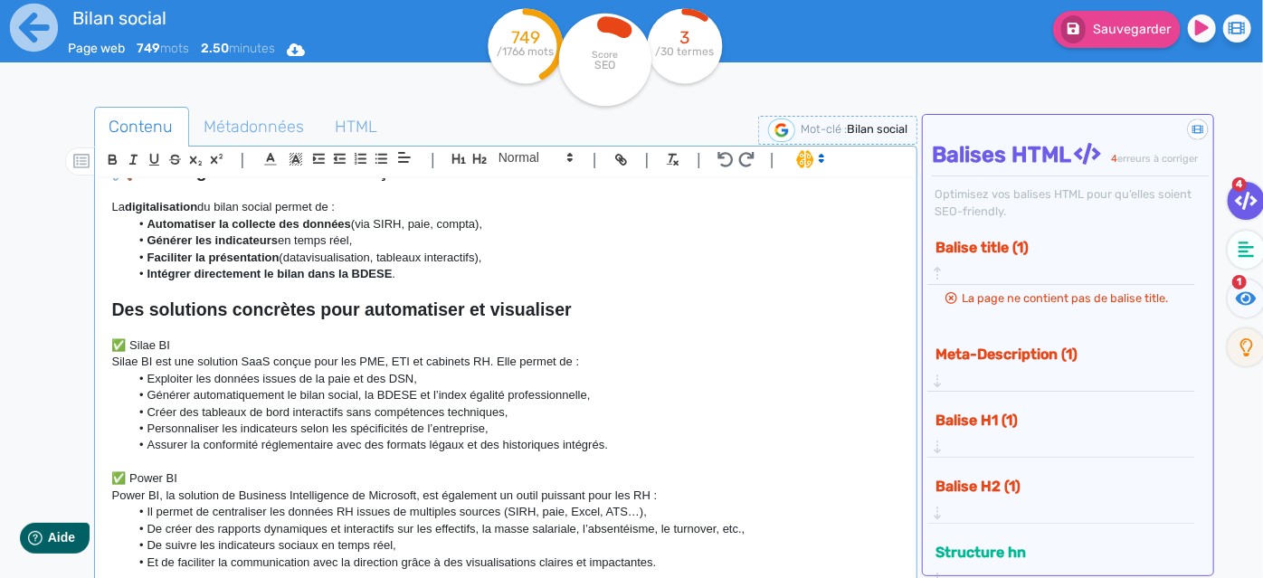
scroll to position [940, 0]
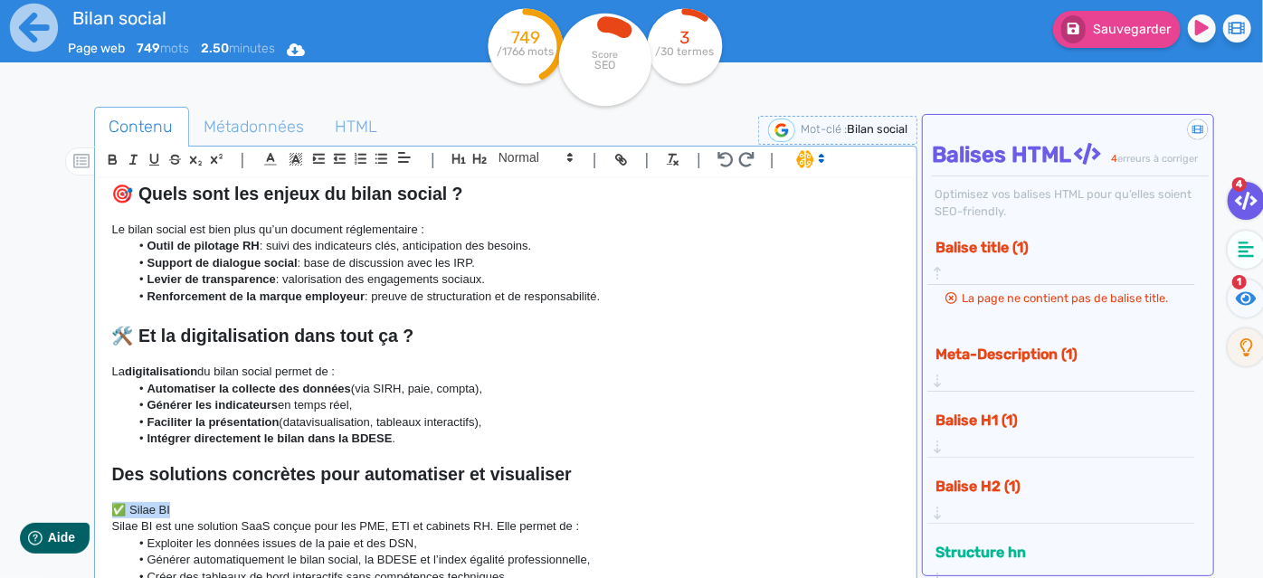
drag, startPoint x: 193, startPoint y: 509, endPoint x: 87, endPoint y: 504, distance: 106.0
click at [87, 504] on div "Contenu Métadonnées HTML | | H3 H4 H5 H6 Normal | | | | Tout savoir sur le bila…" at bounding box center [657, 397] width 1211 height 590
click at [548, 152] on span at bounding box center [534, 158] width 89 height 22
click at [521, 199] on span at bounding box center [535, 190] width 72 height 32
click at [243, 503] on h3 "✅ Silae BI" at bounding box center [506, 510] width 788 height 16
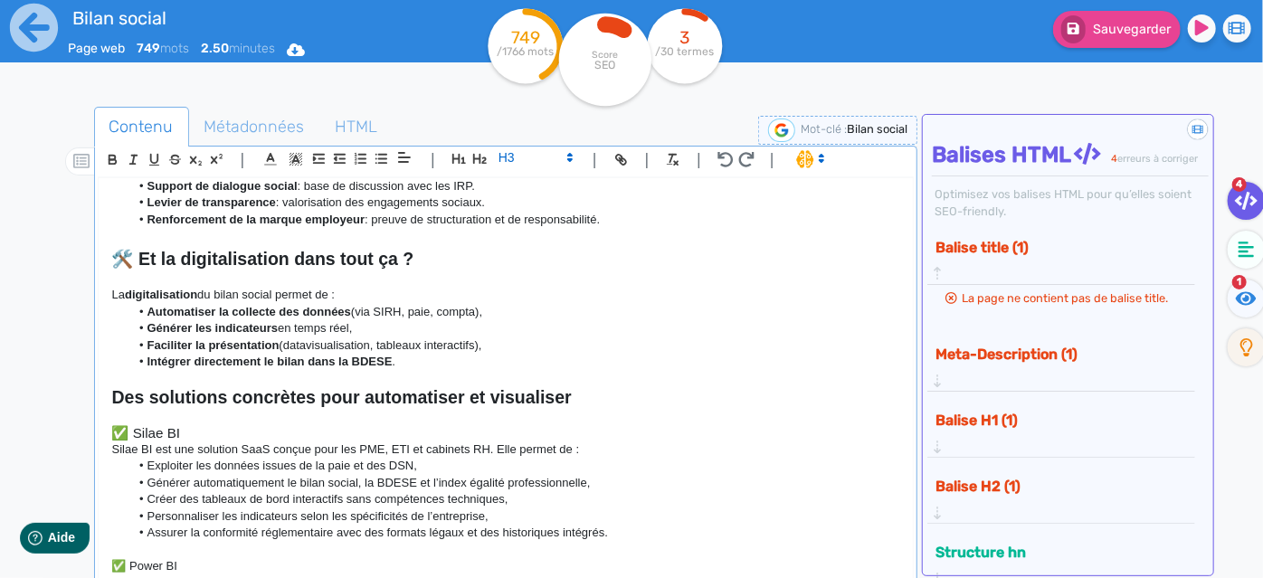
scroll to position [1187, 0]
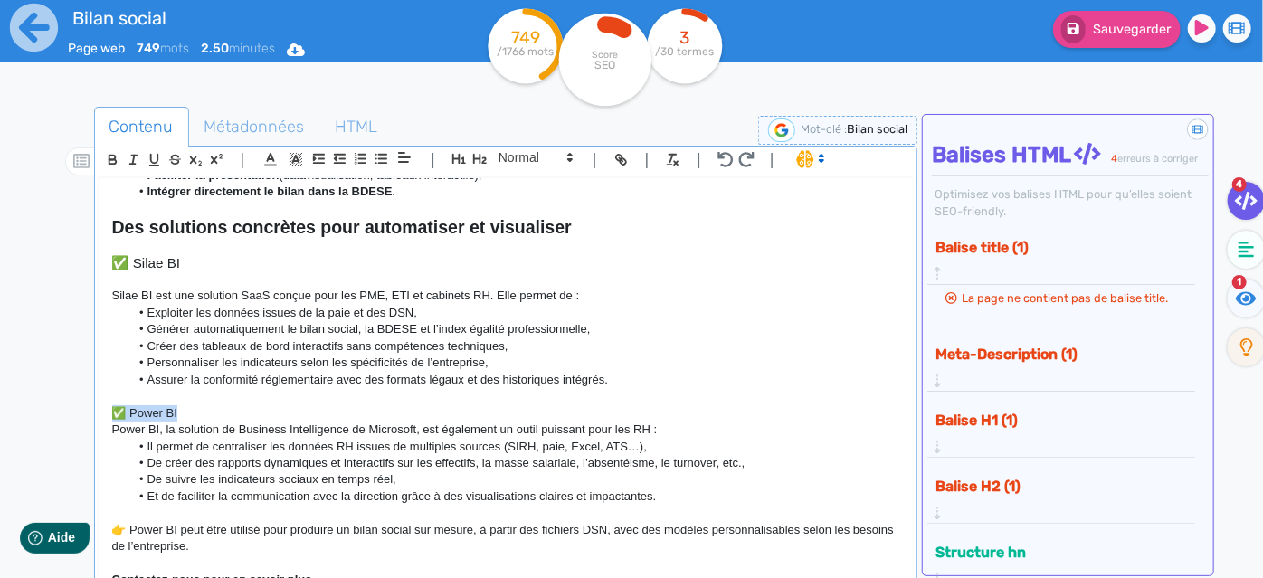
drag, startPoint x: 193, startPoint y: 411, endPoint x: 84, endPoint y: 409, distance: 108.6
click at [84, 409] on div "Contenu Métadonnées HTML | | H3 H4 H5 H6 Normal | | | | Tout savoir sur le bila…" at bounding box center [657, 397] width 1211 height 590
click at [541, 158] on span at bounding box center [534, 158] width 89 height 22
click at [527, 184] on span at bounding box center [535, 190] width 72 height 32
click at [230, 424] on p "Power BI, la solution de Business Intelligence de Microsoft, est également un o…" at bounding box center [506, 430] width 788 height 16
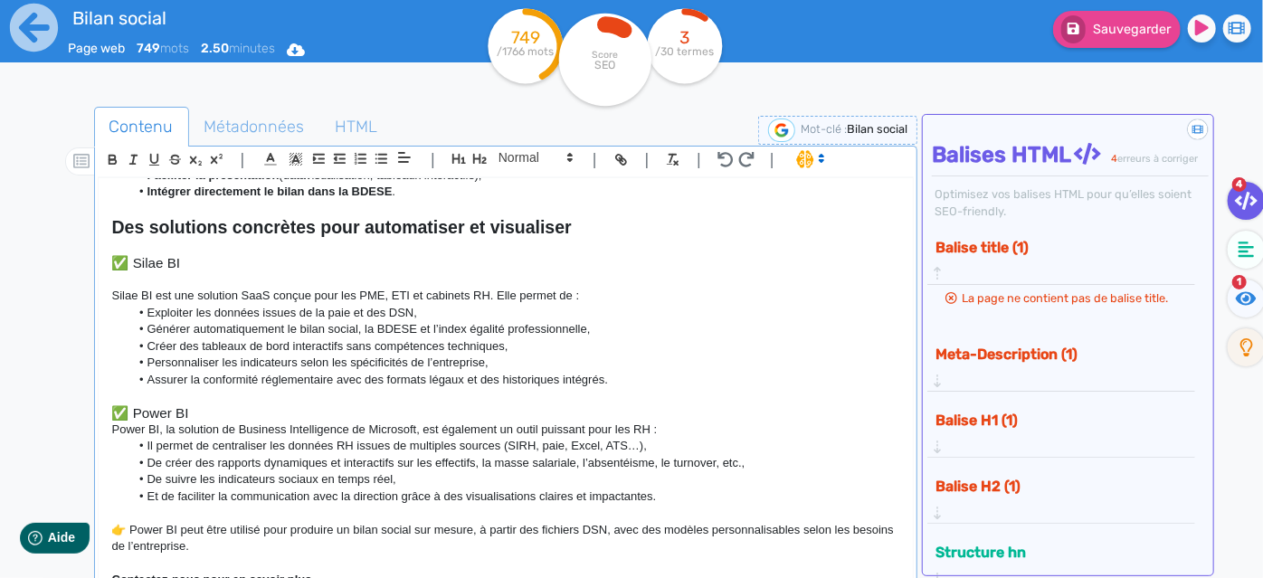
click at [230, 415] on h3 "✅ Power BI" at bounding box center [506, 413] width 788 height 16
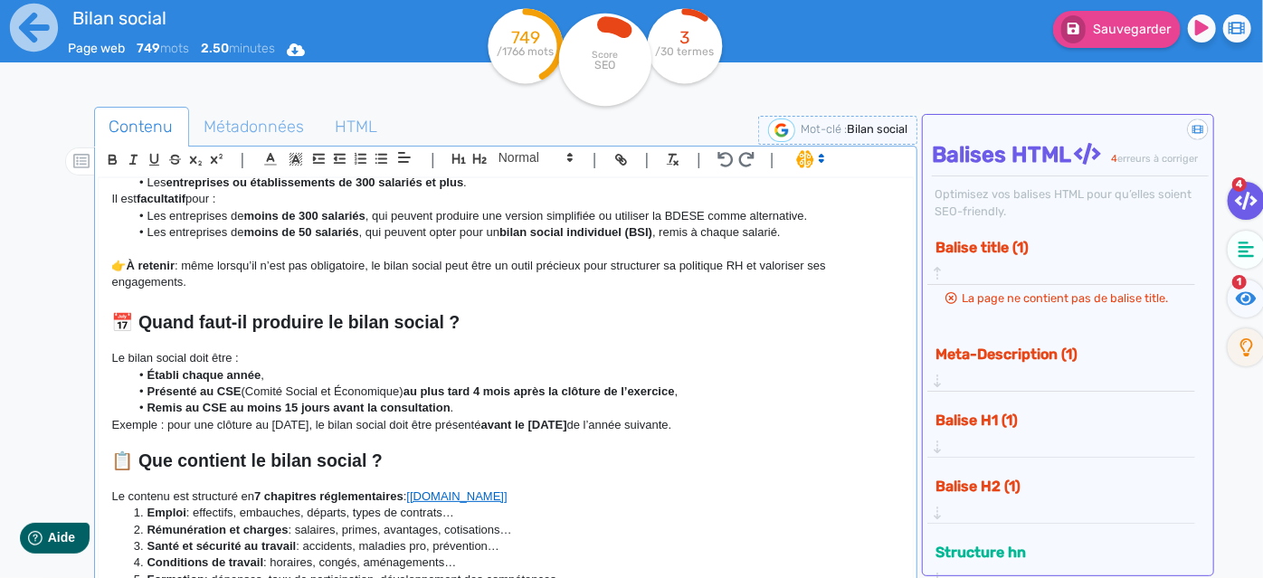
scroll to position [0, 0]
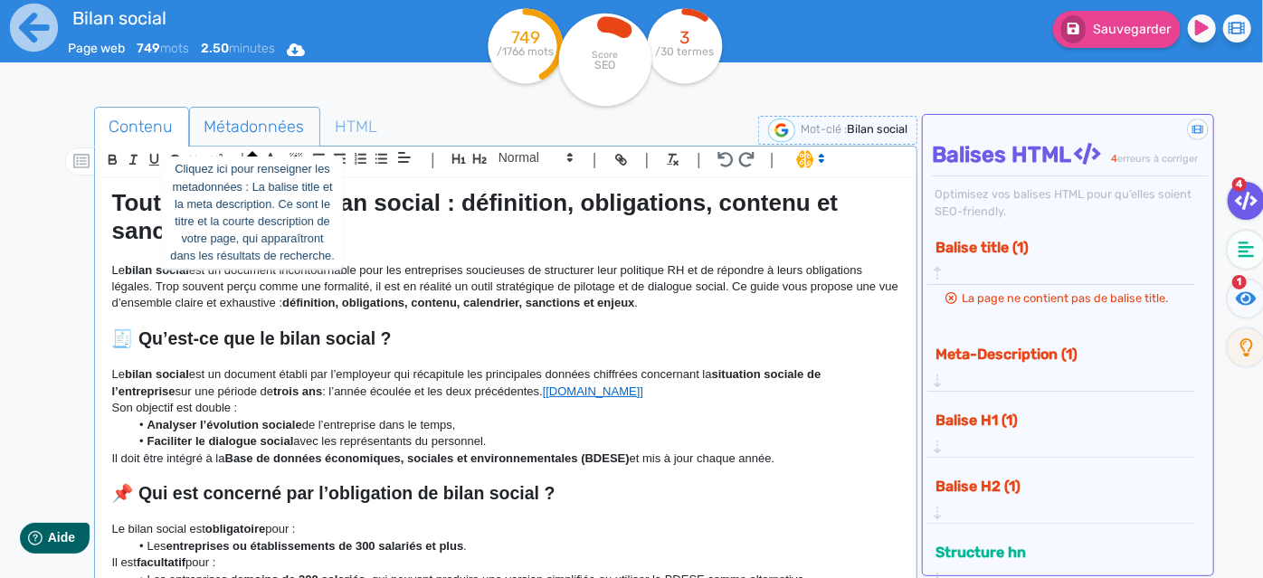
click at [249, 133] on span "Métadonnées" at bounding box center [254, 126] width 129 height 49
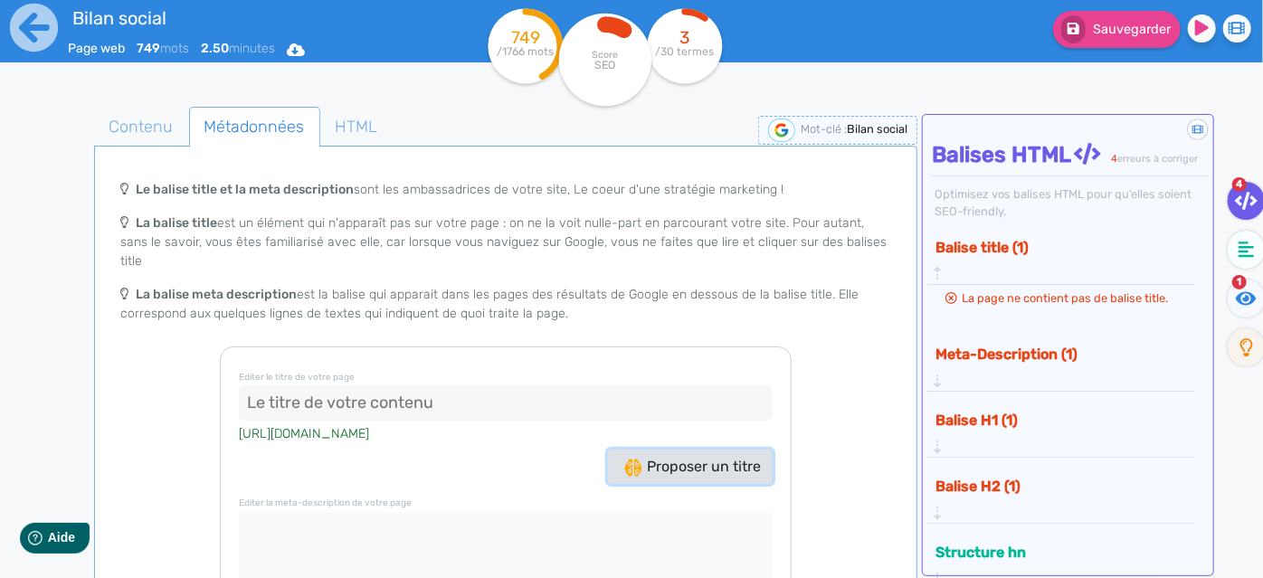
click at [683, 458] on button "Proposer un titre" at bounding box center [690, 467] width 165 height 34
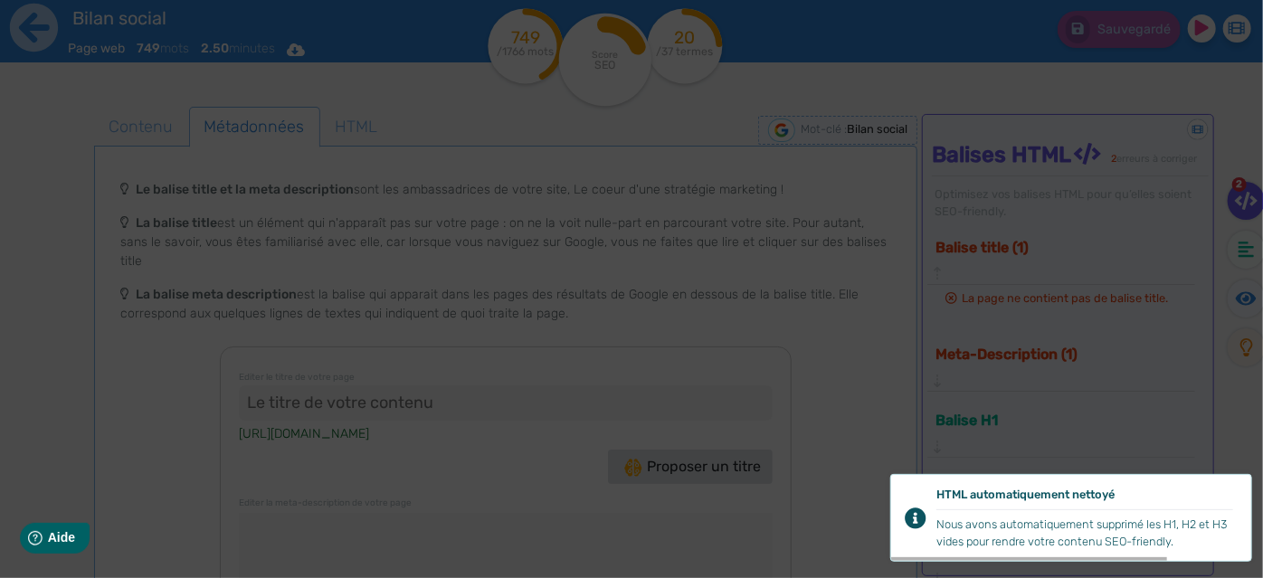
type input ""Bilan social : Optimisez votre gestion RH dès maintenant !""
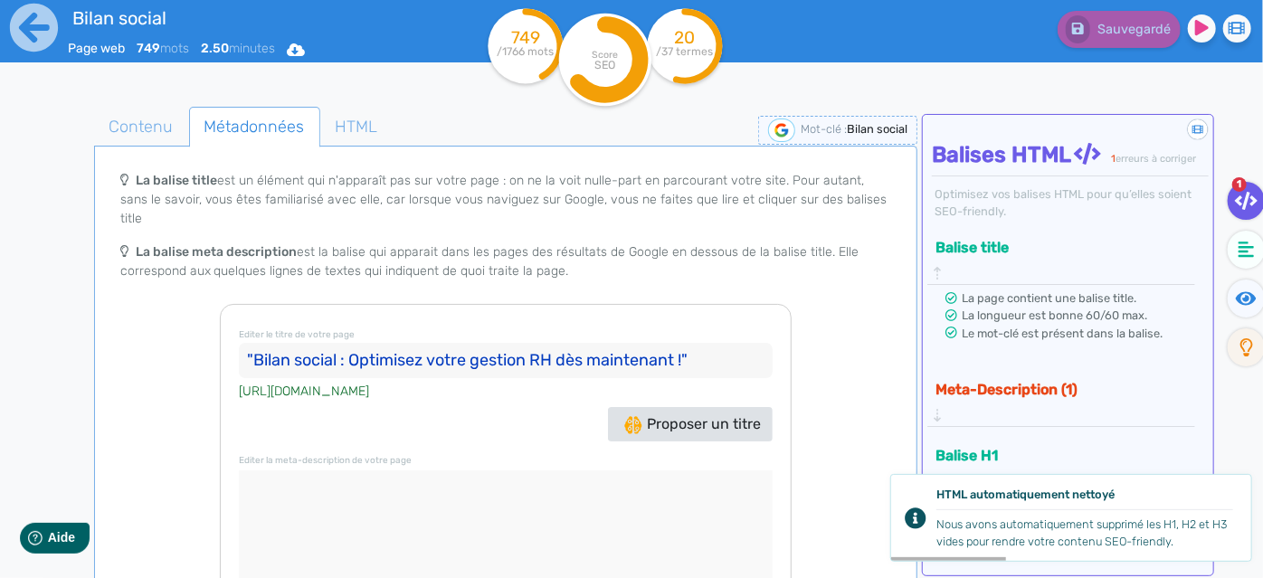
scroll to position [103, 0]
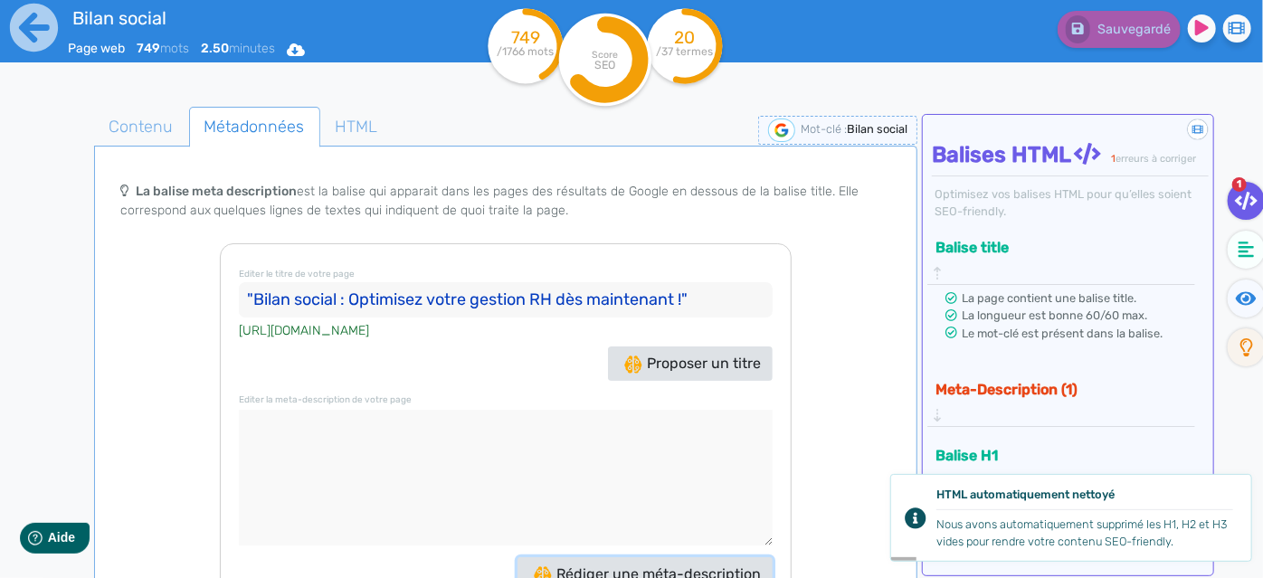
click at [656, 566] on span "Rédiger une méta-description" at bounding box center [647, 574] width 227 height 17
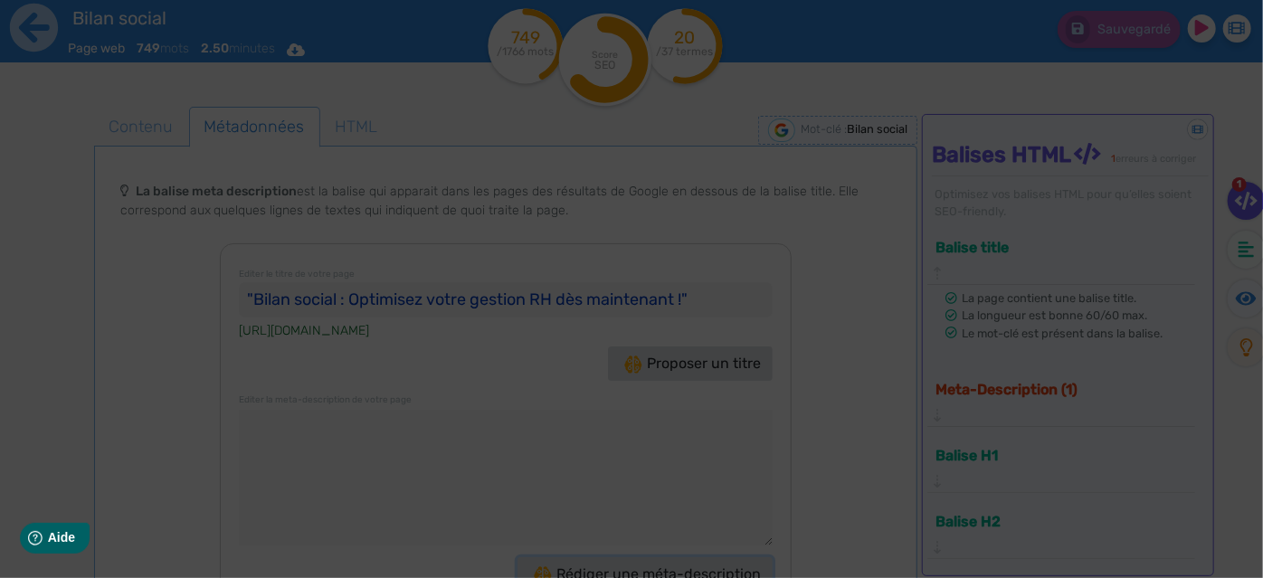
type textarea "Découvrez le Bilan Social : un outil stratégique pour optimiser votre politique…"
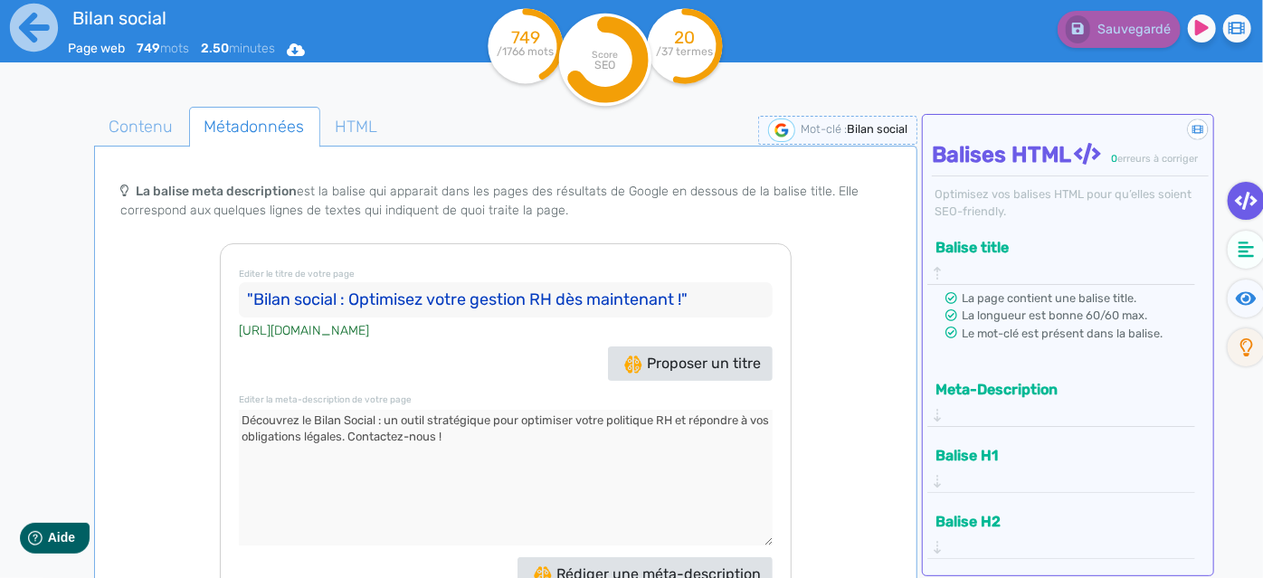
click at [267, 410] on textarea at bounding box center [506, 478] width 534 height 136
drag, startPoint x: 251, startPoint y: 274, endPoint x: 227, endPoint y: 274, distance: 23.5
click at [227, 274] on div "Editer le titre de votre page "Bilan social : Optimisez votre gestion RH dès ma…" at bounding box center [506, 443] width 572 height 401
drag, startPoint x: 720, startPoint y: 268, endPoint x: 342, endPoint y: 278, distance: 378.4
click at [342, 282] on input "Bilan social : Optimisez votre gestion RH dès maintenant !"" at bounding box center [506, 300] width 534 height 36
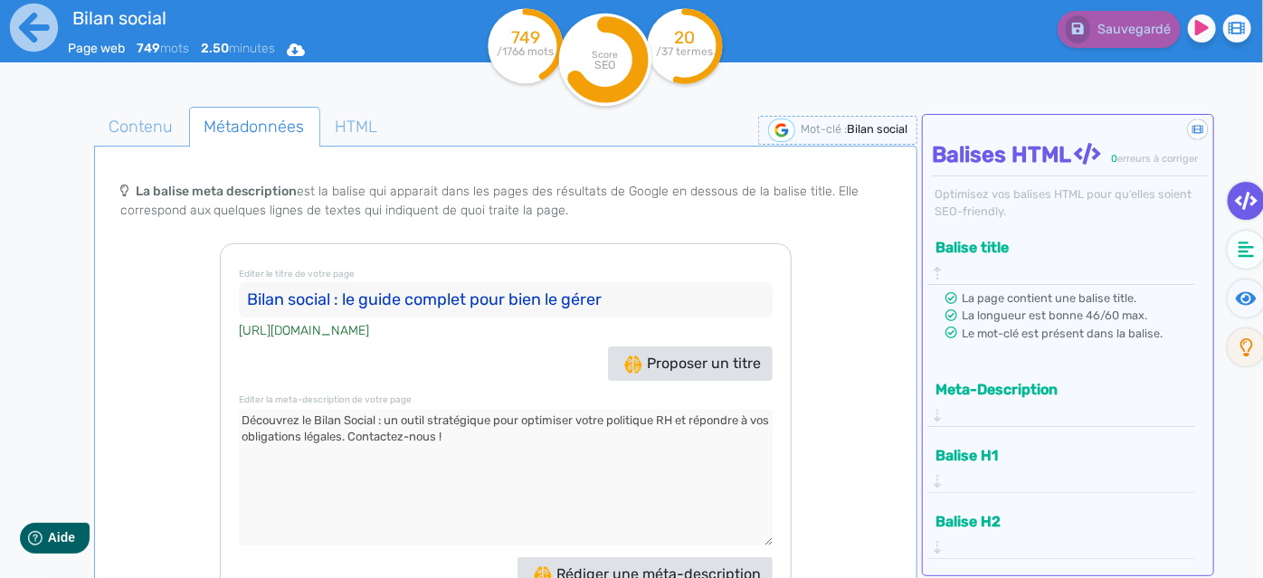
type input "Bilan social : le guide complet pour bien le gérer"
click at [491, 429] on textarea at bounding box center [506, 478] width 534 height 136
click at [501, 424] on textarea at bounding box center [506, 478] width 534 height 136
drag, startPoint x: 306, startPoint y: 392, endPoint x: 236, endPoint y: 396, distance: 69.8
click at [239, 410] on textarea at bounding box center [506, 478] width 534 height 136
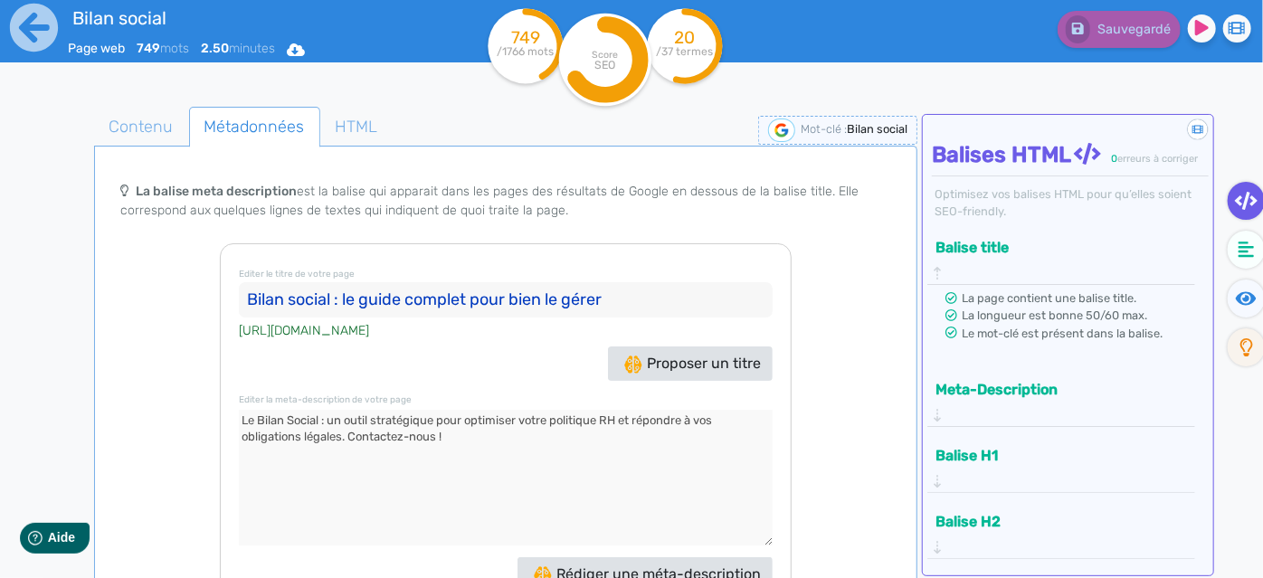
drag, startPoint x: 347, startPoint y: 414, endPoint x: 526, endPoint y: 422, distance: 179.4
click at [526, 422] on textarea at bounding box center [506, 478] width 534 height 136
drag, startPoint x: 374, startPoint y: 418, endPoint x: 328, endPoint y: 405, distance: 48.1
click at [328, 410] on textarea at bounding box center [506, 478] width 534 height 136
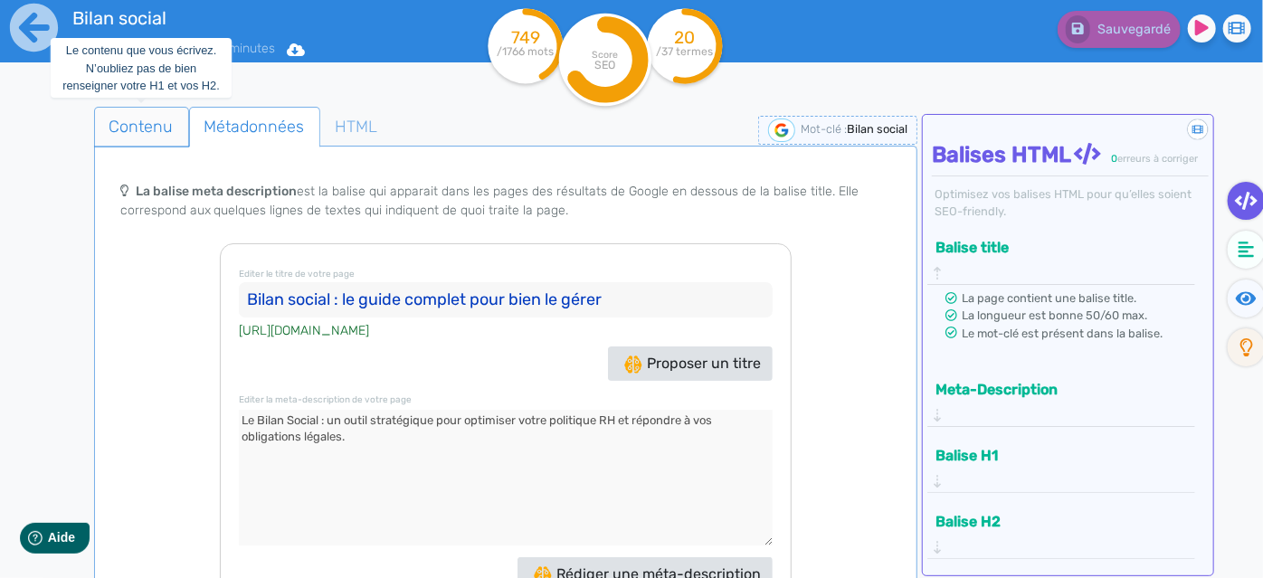
click at [132, 130] on span "Contenu" at bounding box center [141, 126] width 93 height 49
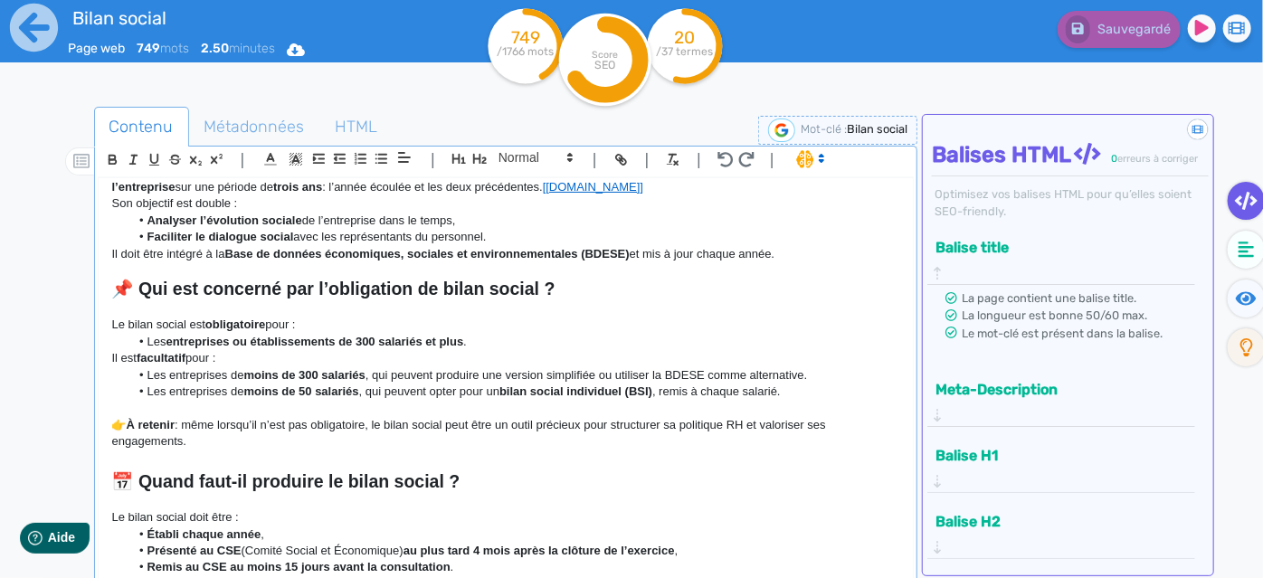
scroll to position [164, 0]
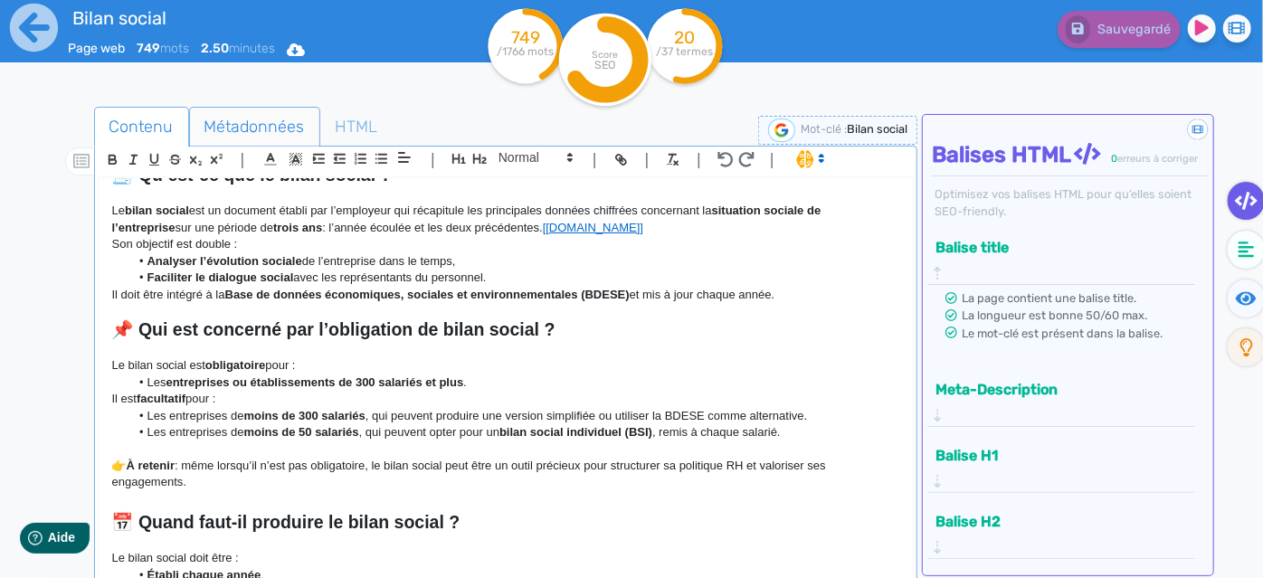
click at [214, 120] on span "Métadonnées" at bounding box center [254, 126] width 129 height 49
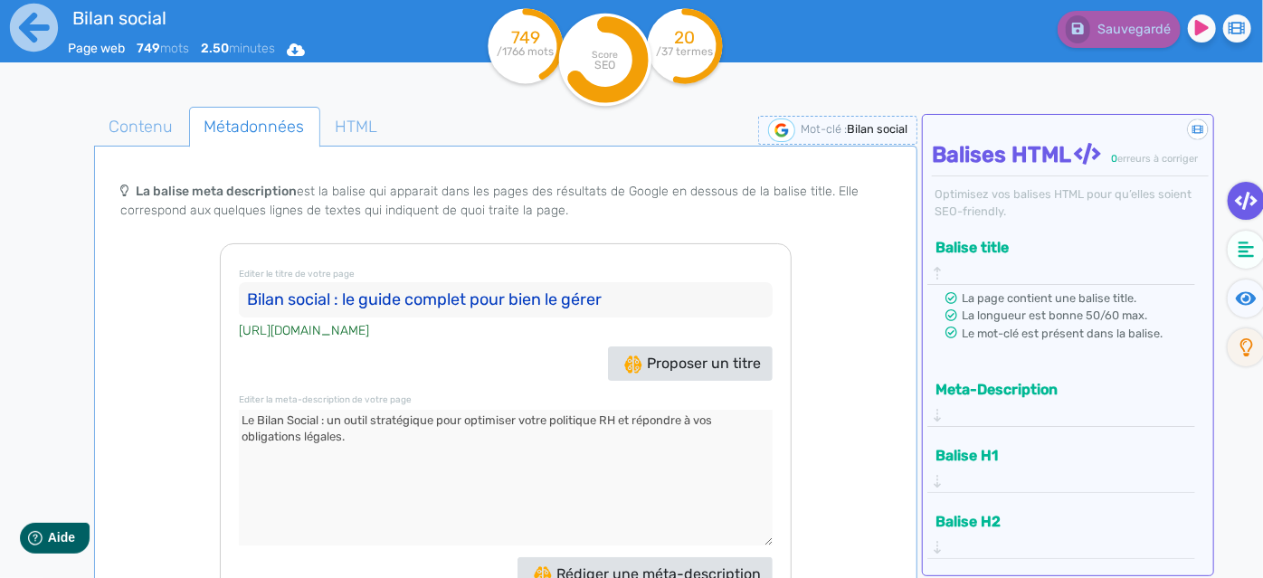
drag, startPoint x: 320, startPoint y: 397, endPoint x: 349, endPoint y: 422, distance: 37.9
click at [349, 422] on textarea at bounding box center [506, 478] width 534 height 136
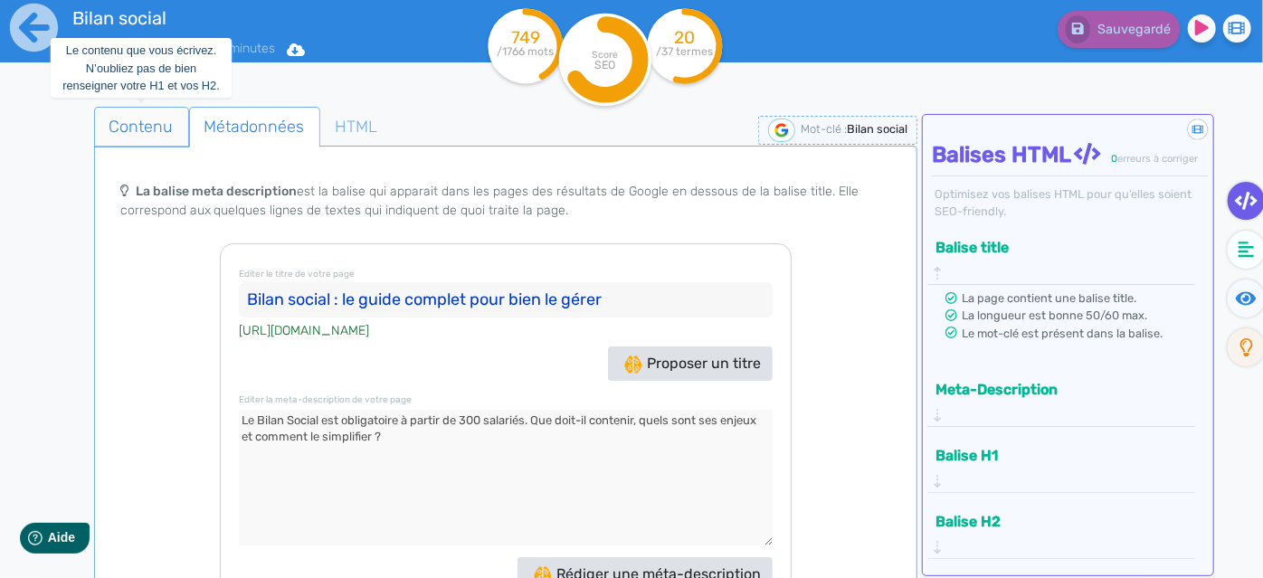
type textarea "Le Bilan Social est obligatoire à partir de 300 salariés. Que doit-il contenir,…"
click at [134, 137] on span "Contenu" at bounding box center [141, 126] width 93 height 49
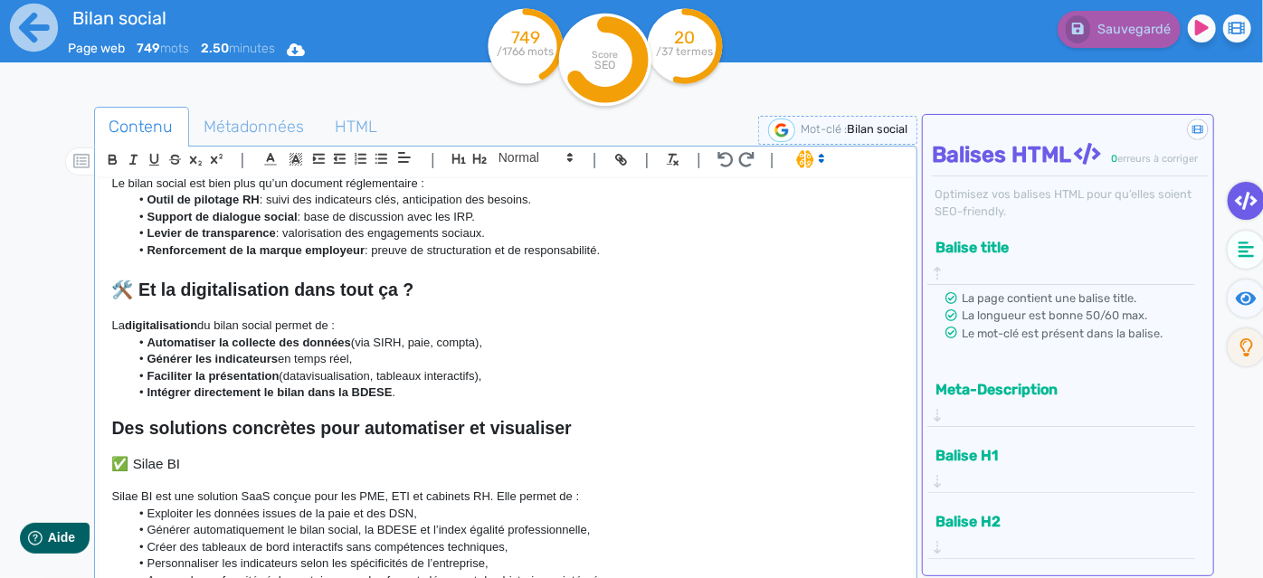
scroll to position [1253, 0]
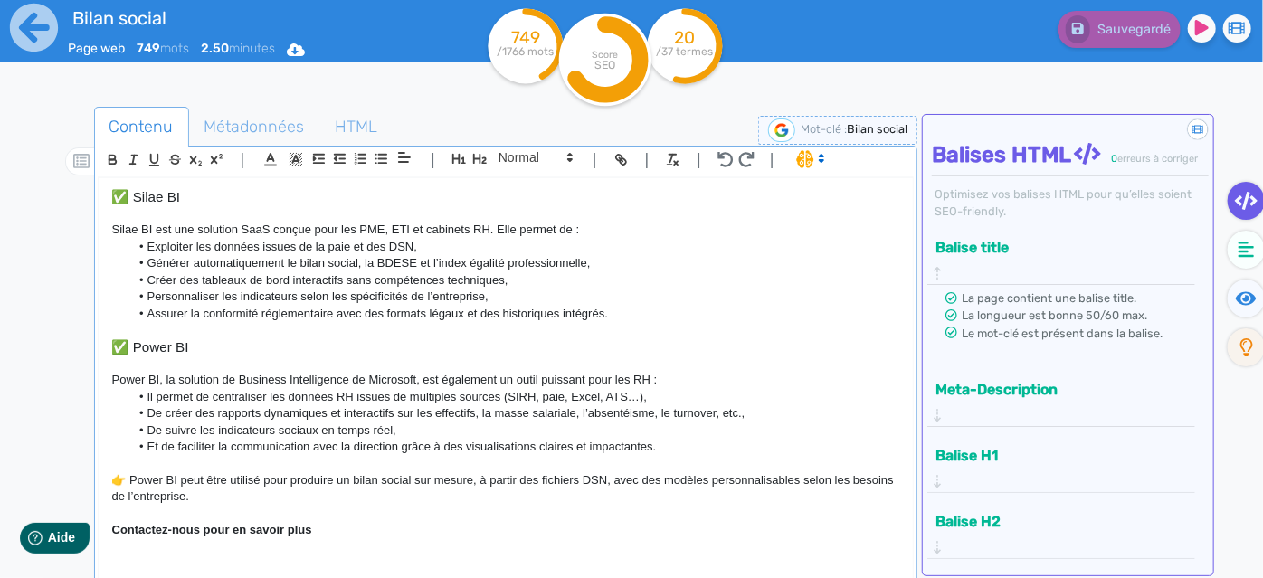
click at [364, 534] on p "Contactez-nous pour en savoir plus" at bounding box center [506, 530] width 788 height 16
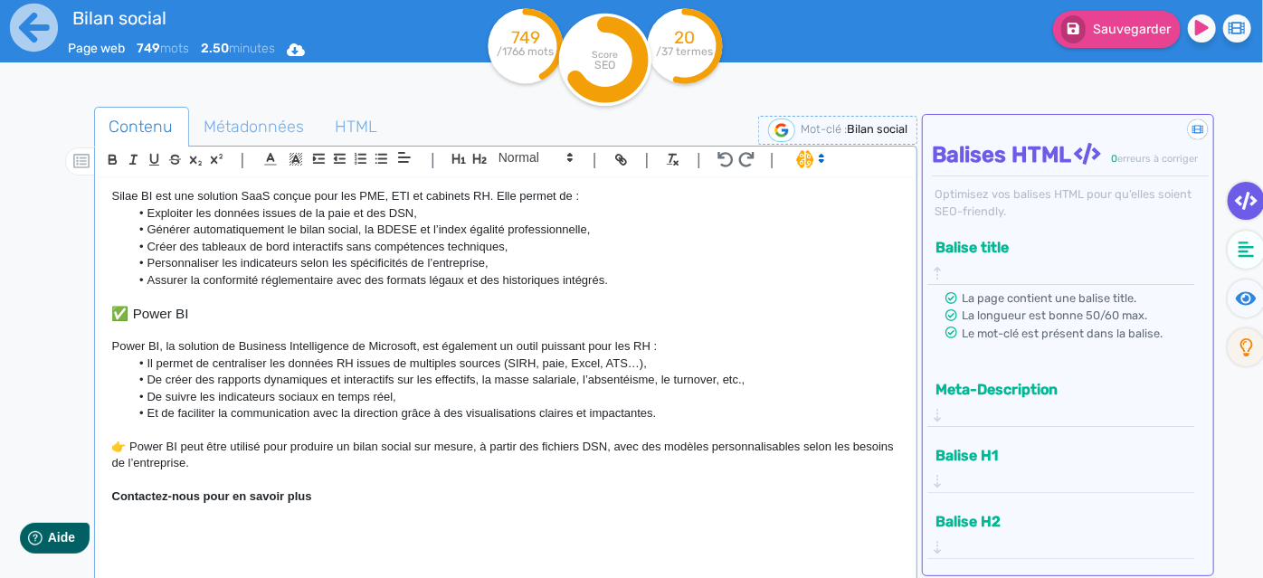
scroll to position [1412, 0]
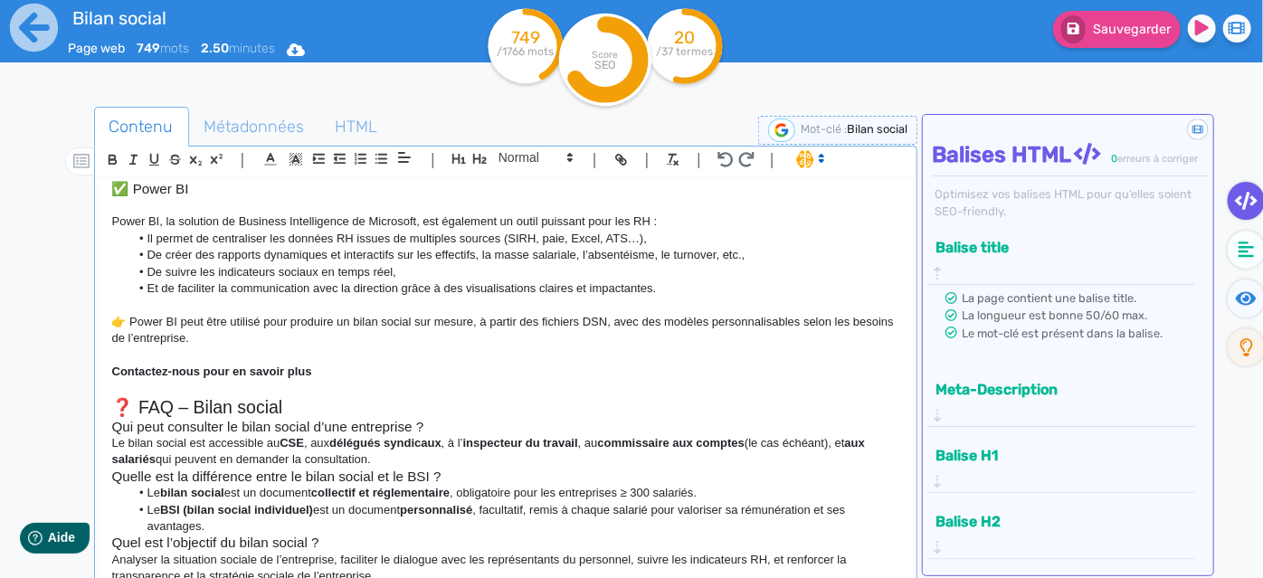
click at [322, 395] on p at bounding box center [506, 389] width 788 height 16
click at [306, 409] on h2 "❓ FAQ – Bilan social" at bounding box center [506, 407] width 788 height 21
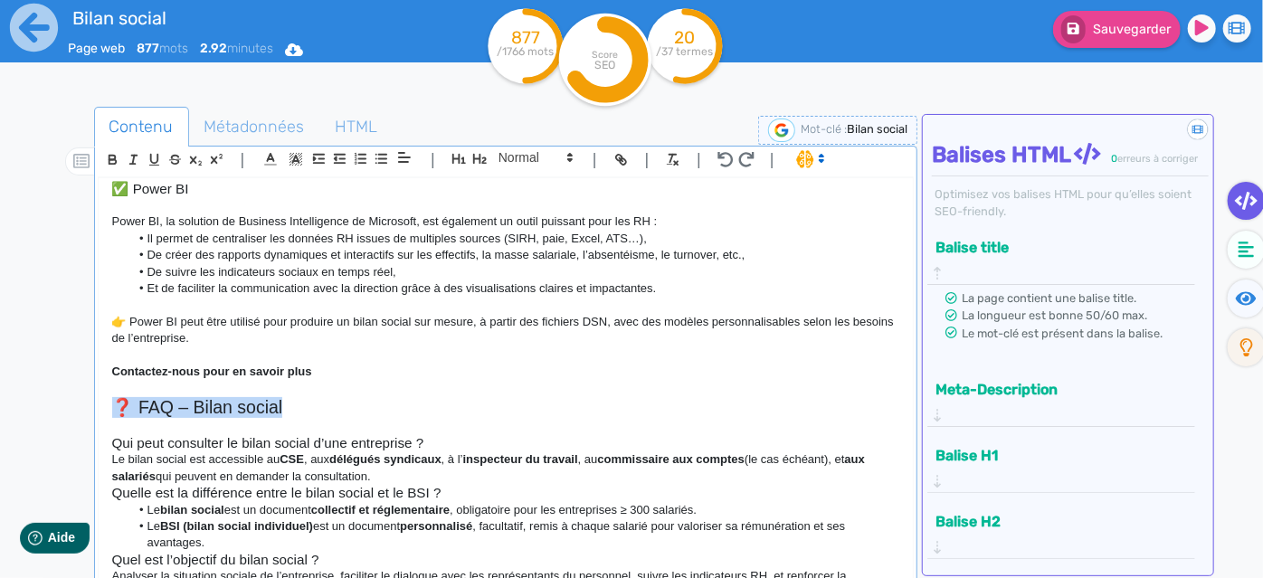
drag, startPoint x: 300, startPoint y: 406, endPoint x: 74, endPoint y: 407, distance: 226.2
click at [74, 407] on div "Contenu Métadonnées HTML | | H3 H4 H5 H6 Normal | | | | Tout savoir sur le bila…" at bounding box center [657, 397] width 1211 height 590
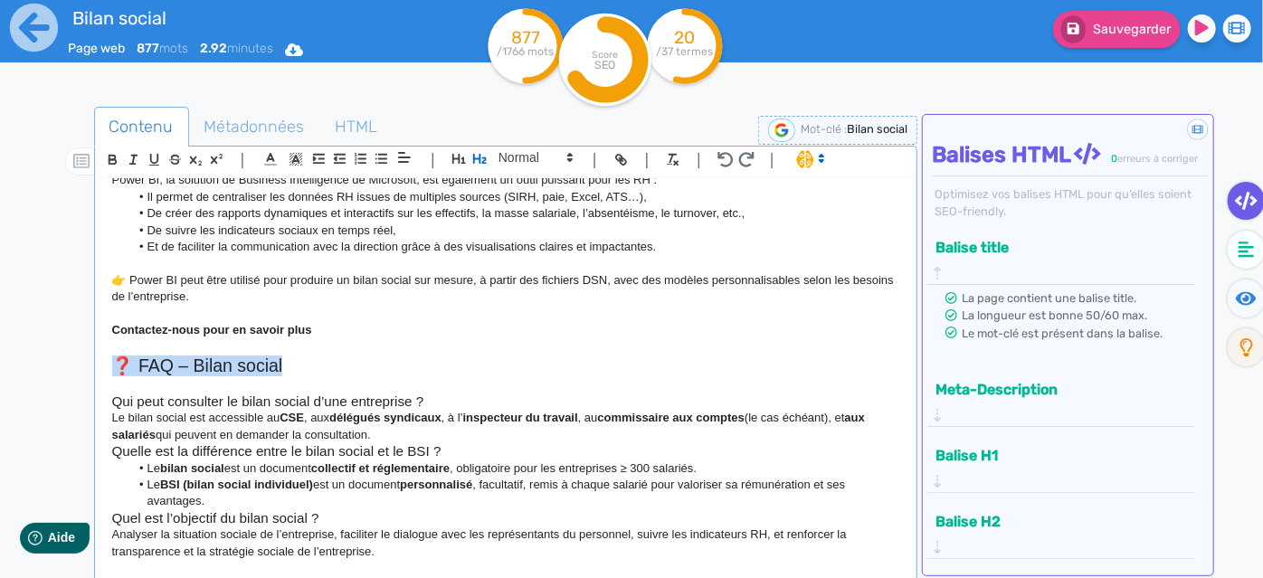
scroll to position [1474, 0]
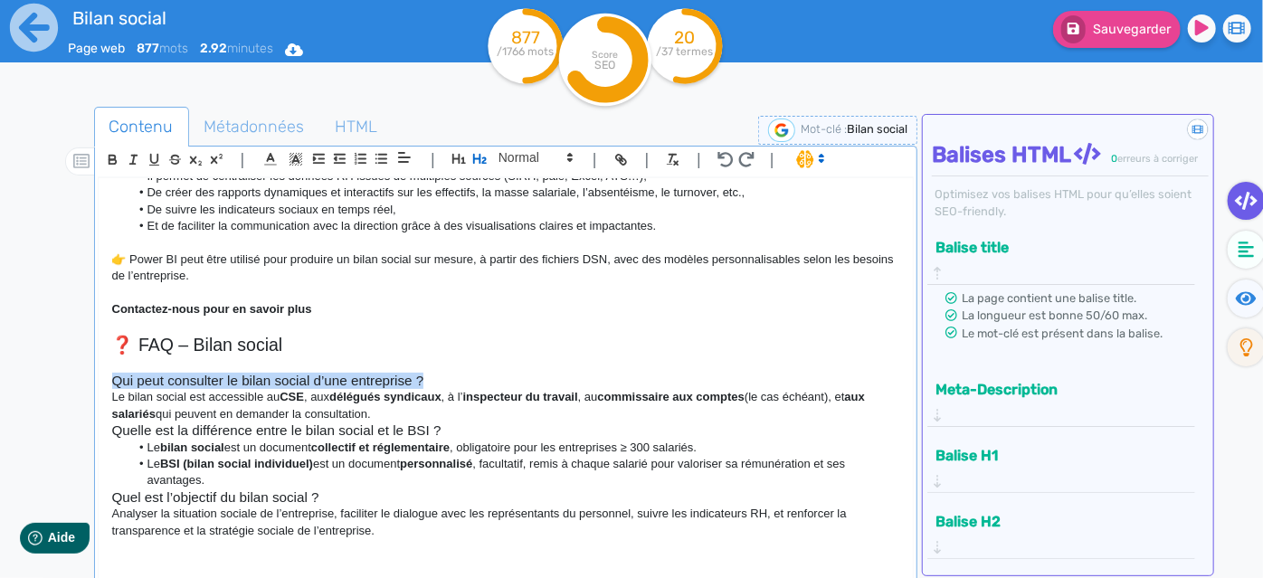
drag, startPoint x: 458, startPoint y: 379, endPoint x: 101, endPoint y: 376, distance: 356.6
click at [101, 376] on div "Tout savoir sur le bilan social : définition, obligations, contenu et sanctions…" at bounding box center [506, 380] width 815 height 405
click at [433, 378] on h3 "Qui peut consulter le bilan social d’une entreprise ?" at bounding box center [506, 381] width 788 height 16
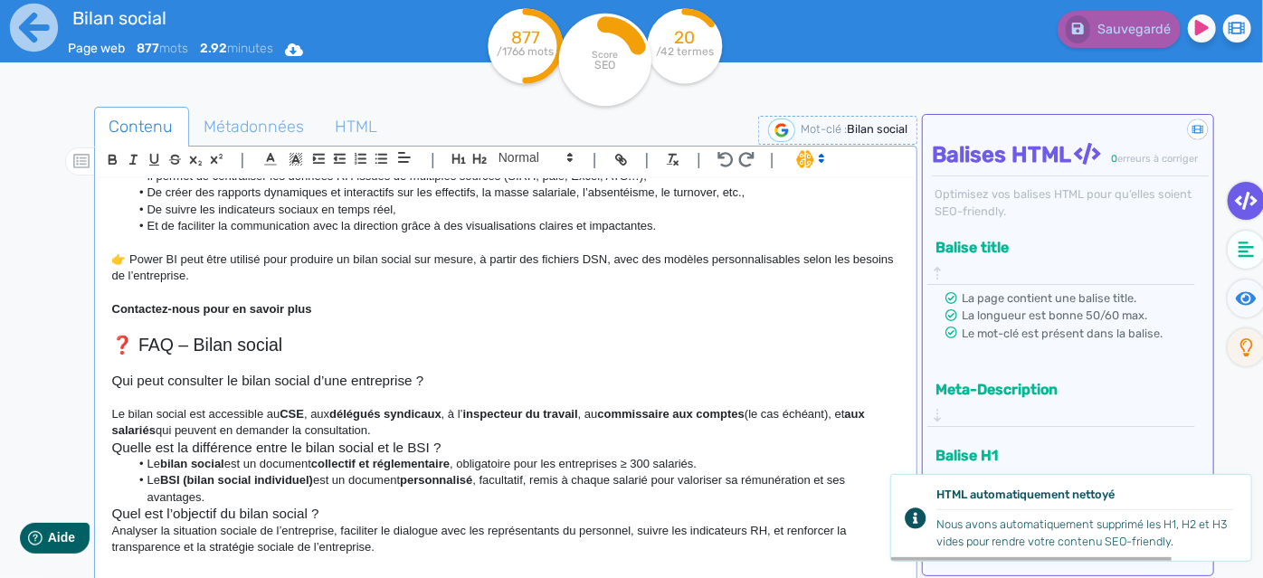
click at [425, 433] on p "Le bilan social est accessible au CSE , aux délégués syndicaux , à l’ inspecteu…" at bounding box center [506, 422] width 788 height 33
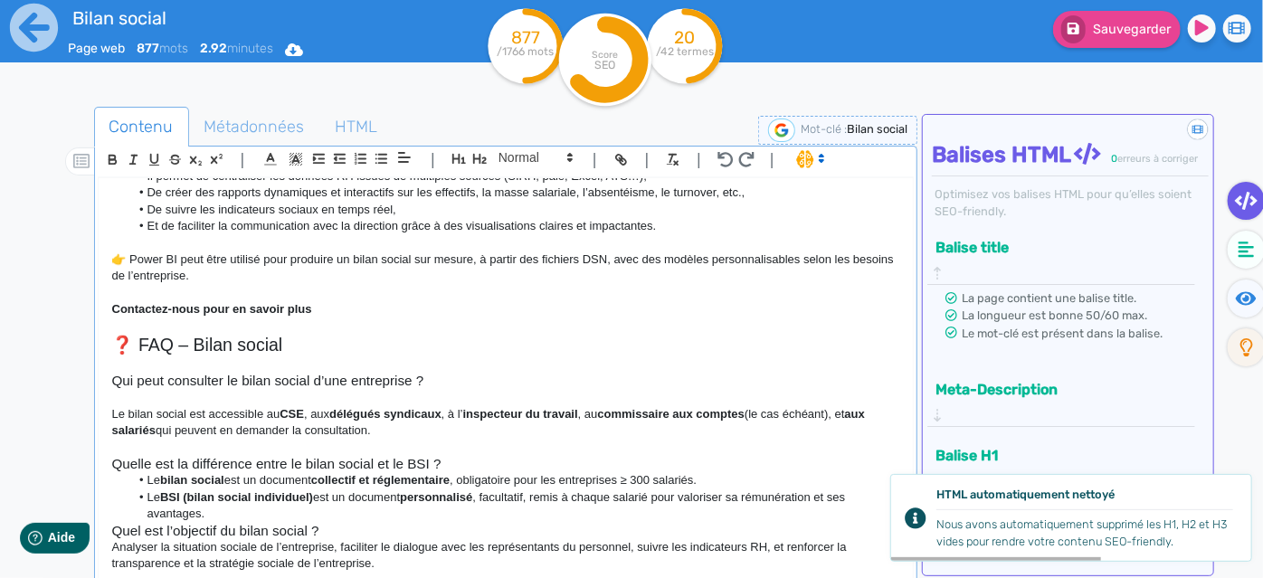
click at [456, 465] on h3 "Quelle est la différence entre le bilan social et le BSI ?" at bounding box center [506, 464] width 788 height 16
click at [281, 516] on li "Le BSI (bilan social individuel) est un document personnalisé , facultatif, rem…" at bounding box center [514, 506] width 770 height 33
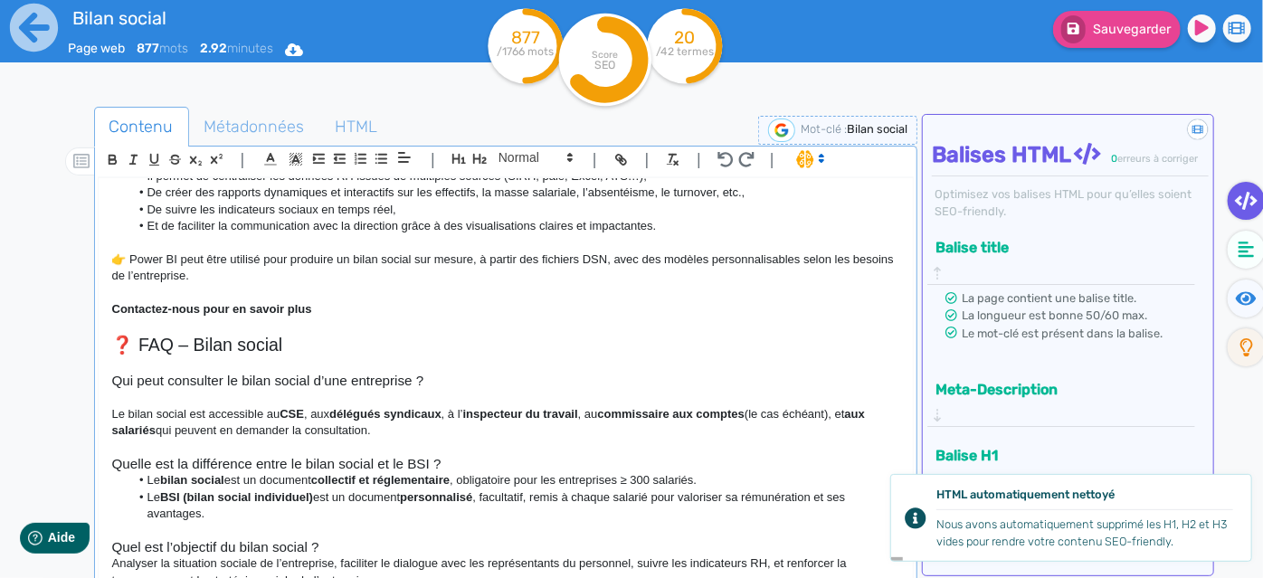
scroll to position [1525, 0]
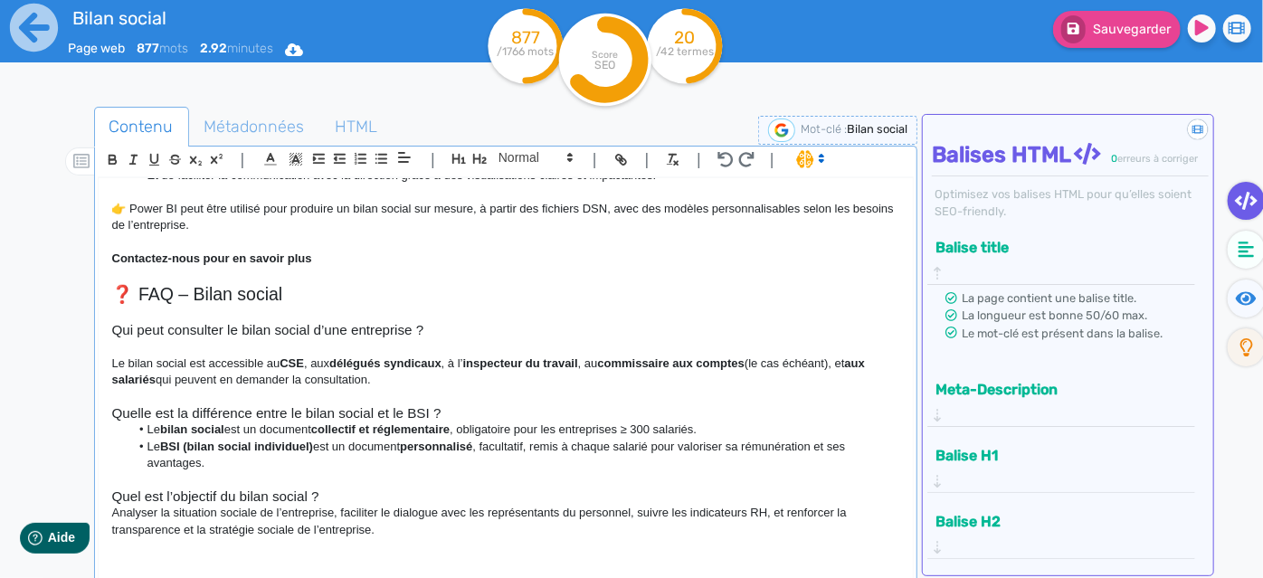
click at [405, 351] on p at bounding box center [506, 346] width 788 height 16
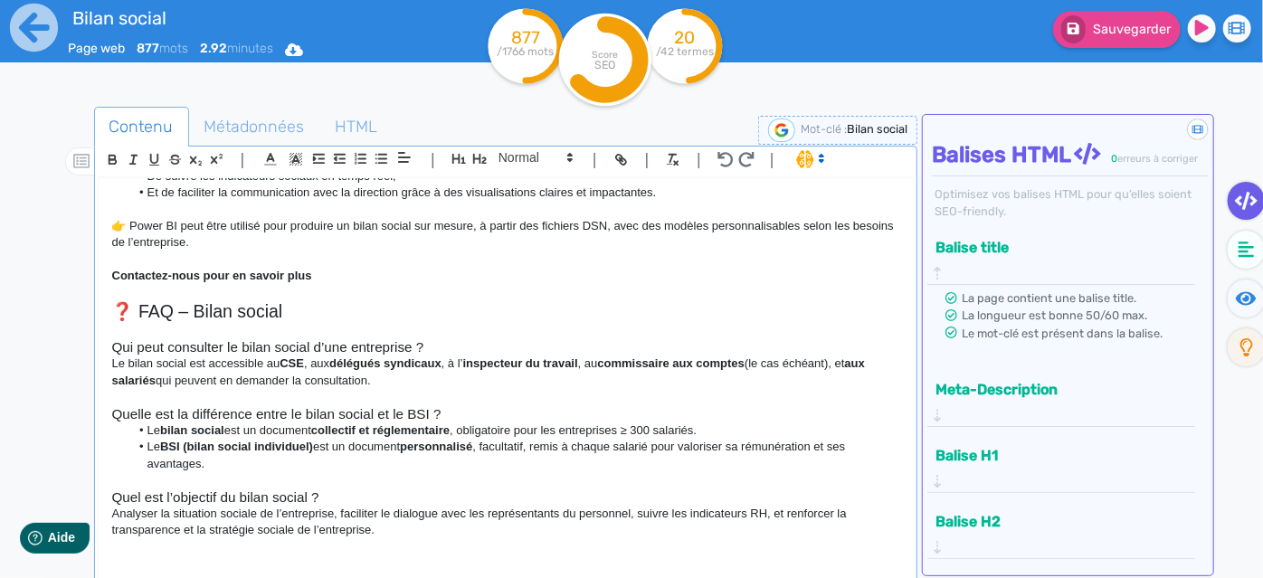
scroll to position [1508, 0]
click at [461, 518] on p "Analyser la situation sociale de l’entreprise, faciliter le dialogue avec les r…" at bounding box center [506, 522] width 788 height 33
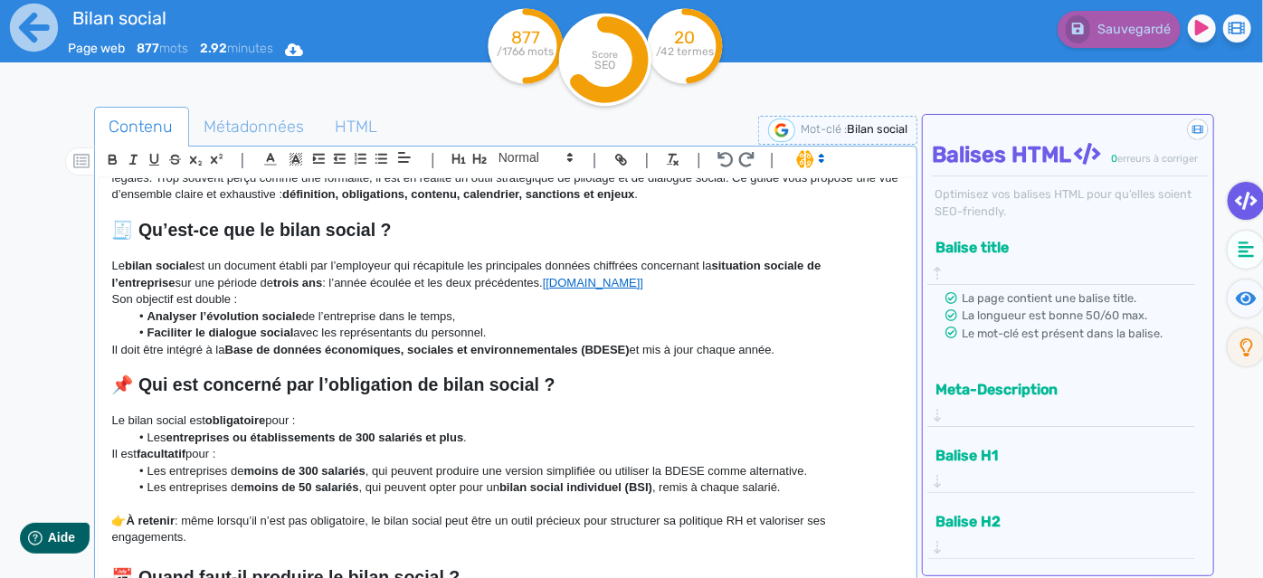
scroll to position [0, 0]
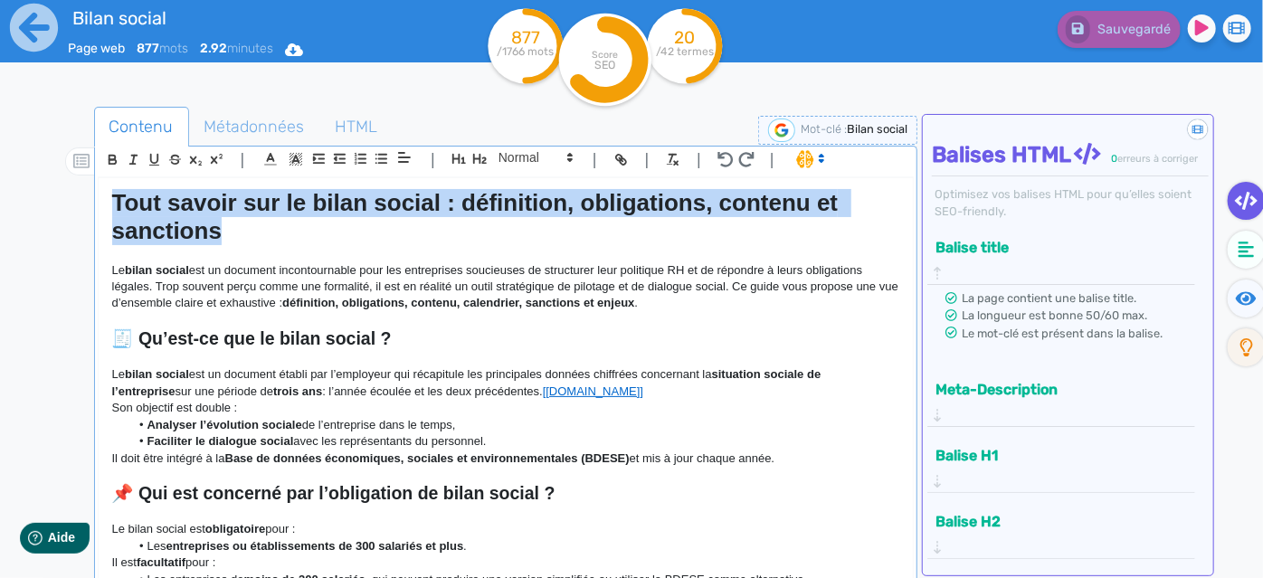
drag, startPoint x: 233, startPoint y: 224, endPoint x: 63, endPoint y: 198, distance: 171.2
click at [63, 198] on div "Contenu Métadonnées HTML | | H3 H4 H5 H6 Normal | | | | Tout savoir sur le bila…" at bounding box center [657, 397] width 1211 height 590
copy strong "Tout savoir sur le bilan social : définition, obligations, contenu et sanctions"
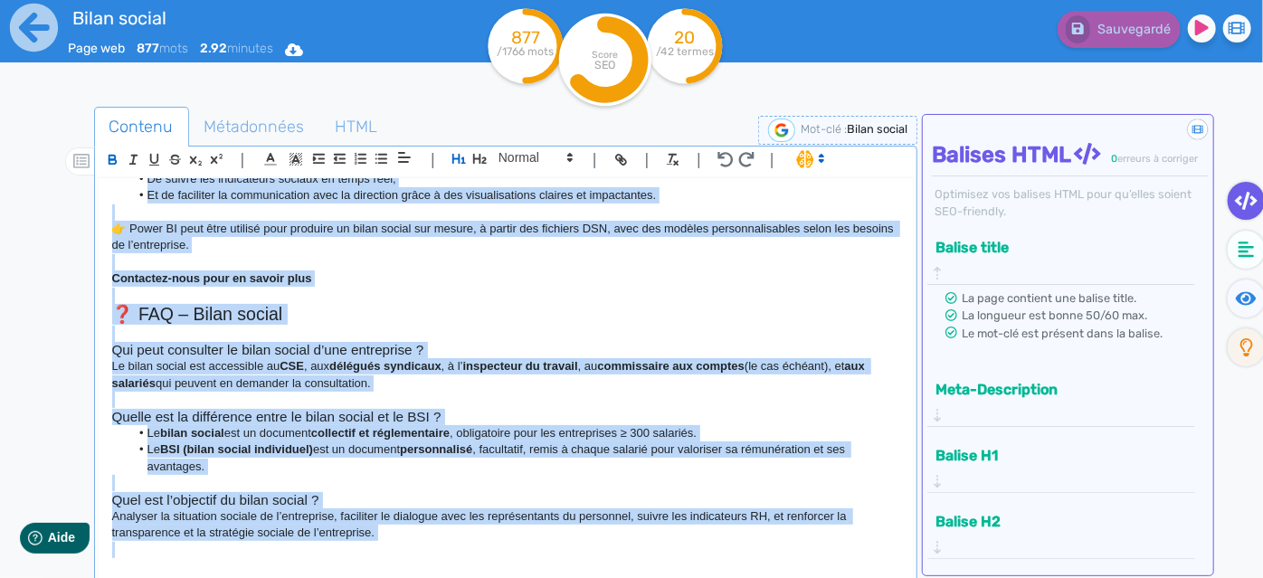
scroll to position [1508, 0]
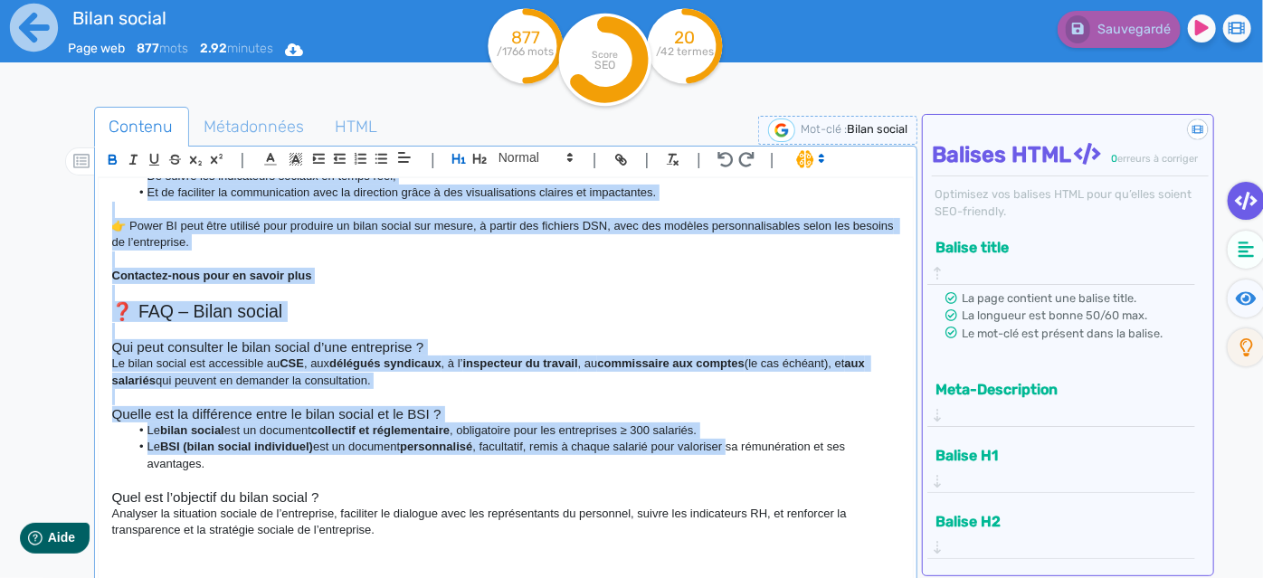
drag, startPoint x: 112, startPoint y: 267, endPoint x: 737, endPoint y: 455, distance: 652.2
click at [737, 455] on div "Tout savoir sur le bilan social : définition, obligations, contenu et sanctions…" at bounding box center [506, 380] width 815 height 405
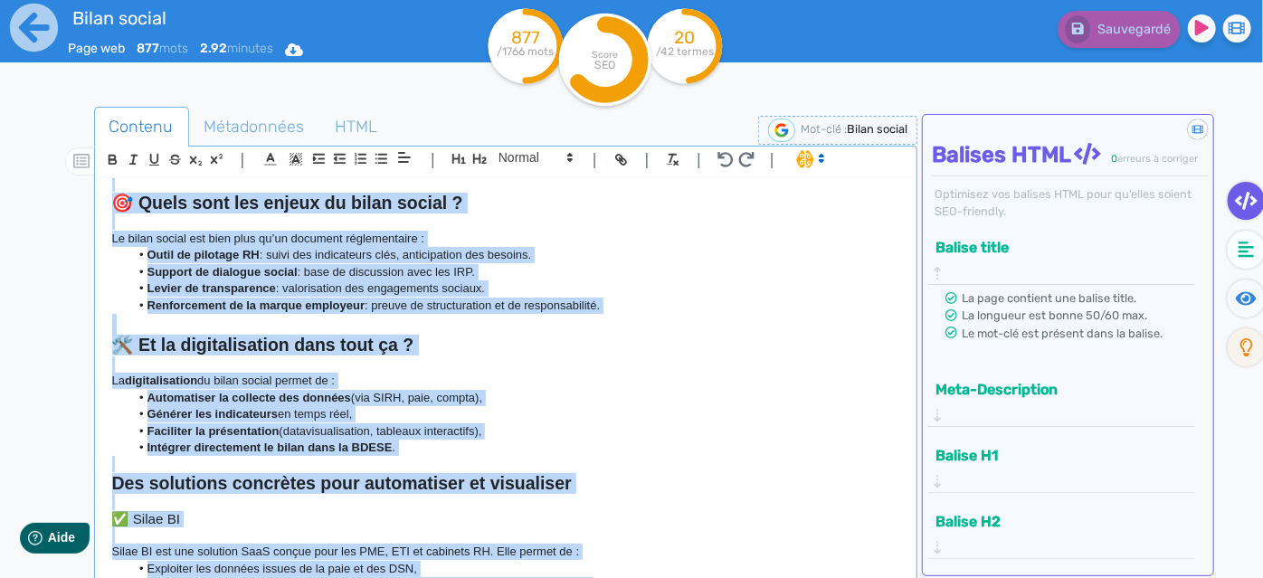
scroll to position [603, 0]
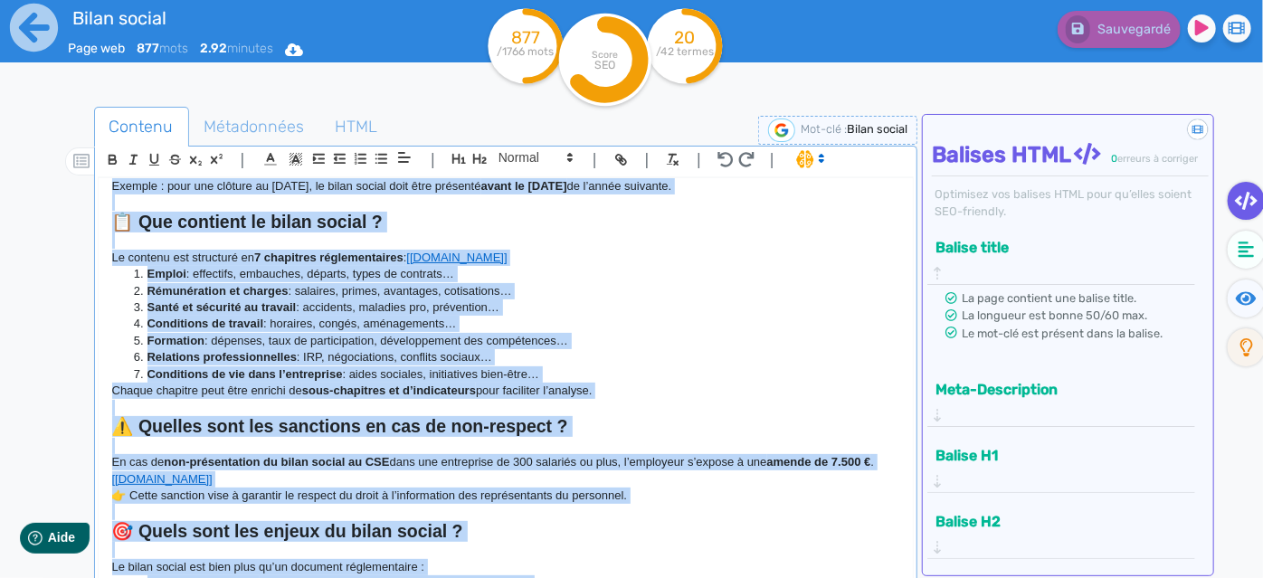
click at [612, 393] on p "Chaque chapitre peut être enrichi de sous-chapitres et d’indicateurs pour facil…" at bounding box center [506, 391] width 788 height 16
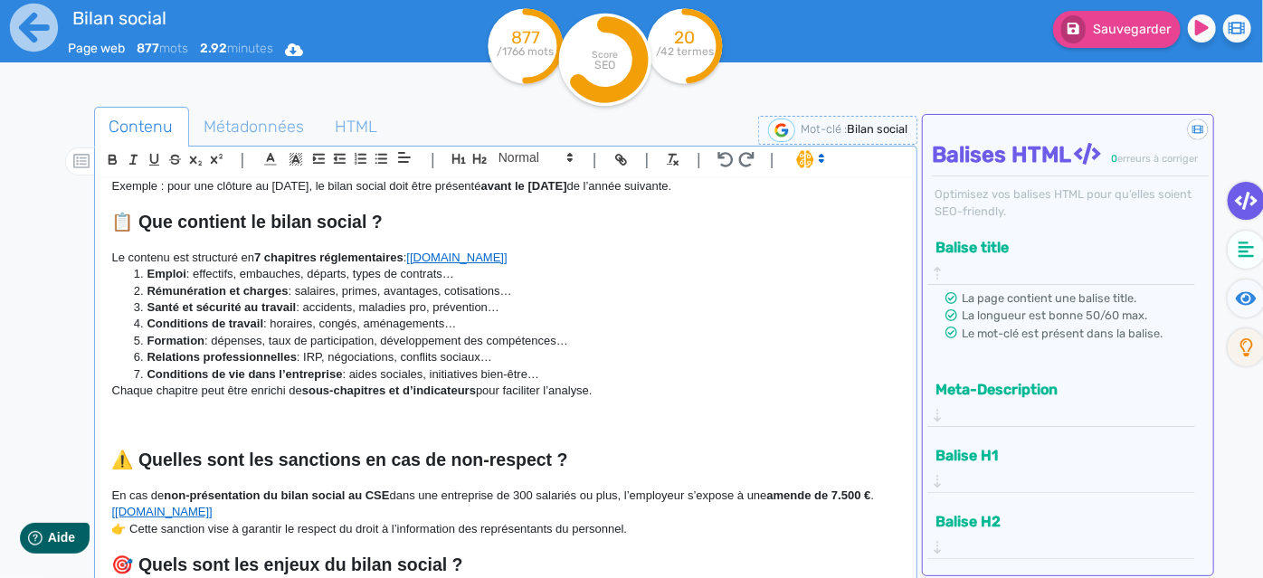
scroll to position [605, 0]
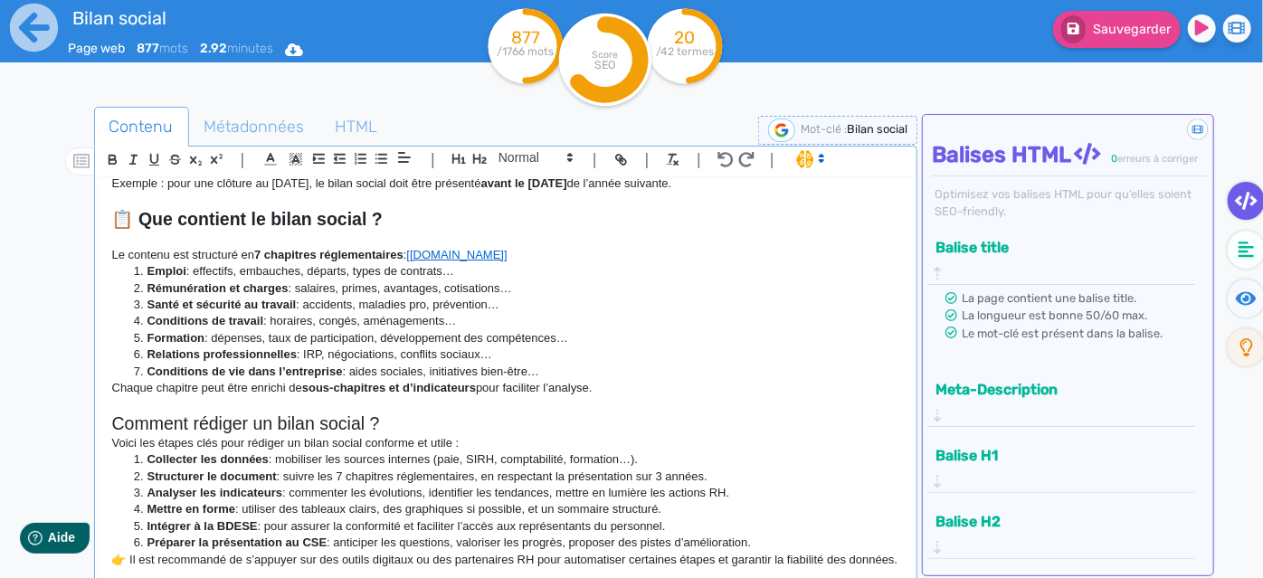
click at [418, 424] on h2 "Comment rédiger un bilan social ?" at bounding box center [506, 424] width 788 height 21
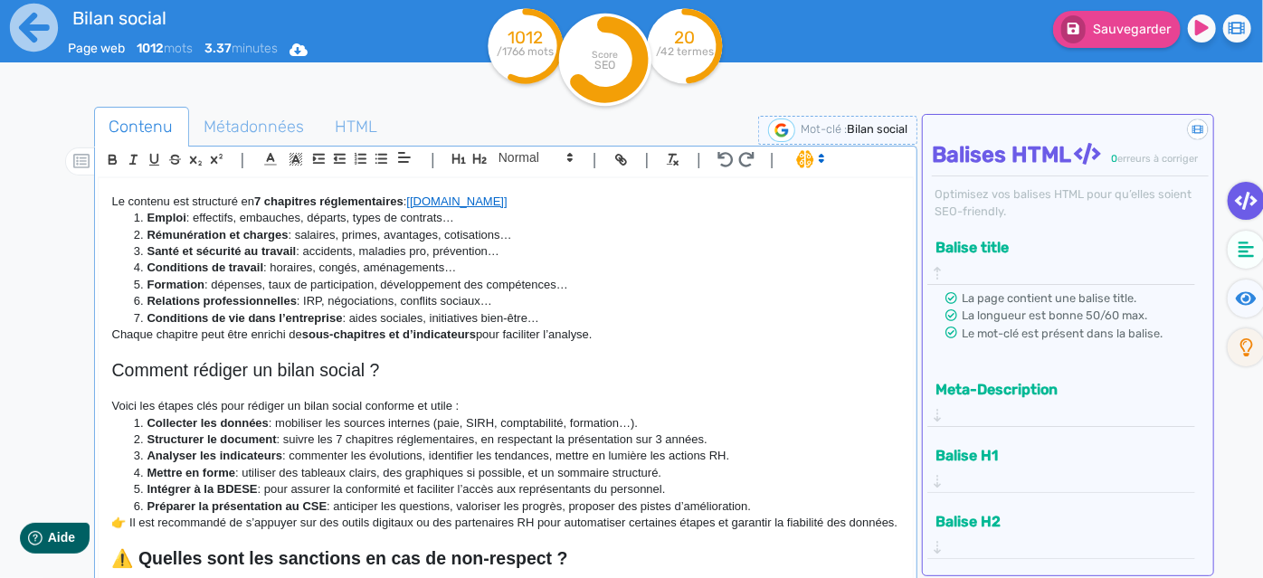
scroll to position [688, 0]
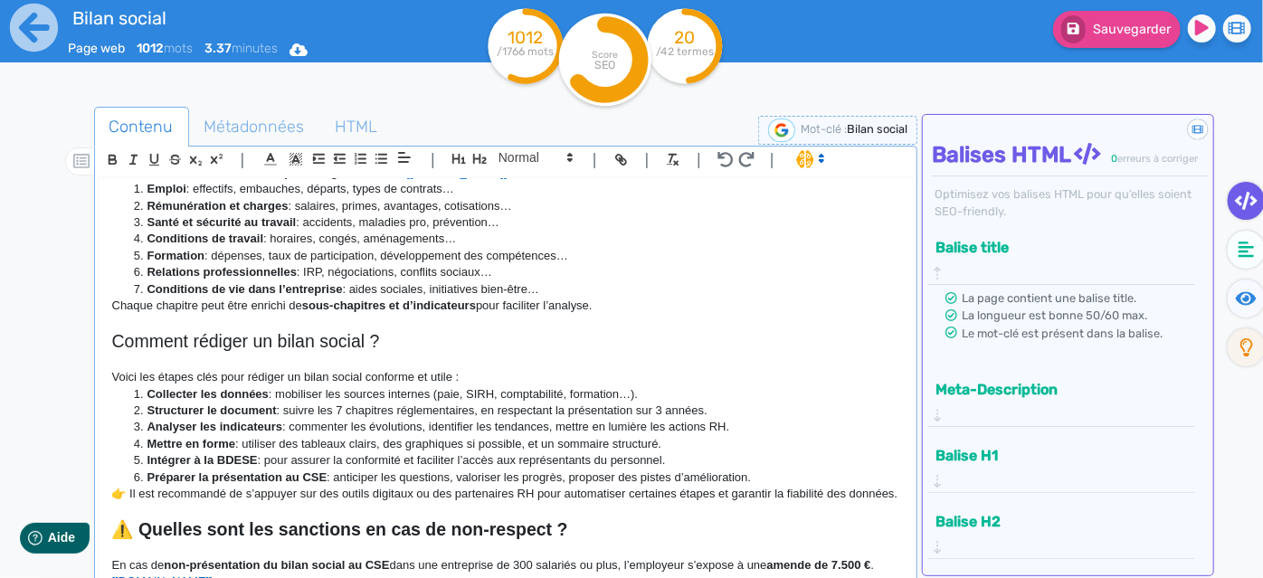
click at [772, 481] on li "Préparer la présentation au CSE : anticiper les questions, valoriser les progrè…" at bounding box center [514, 478] width 770 height 16
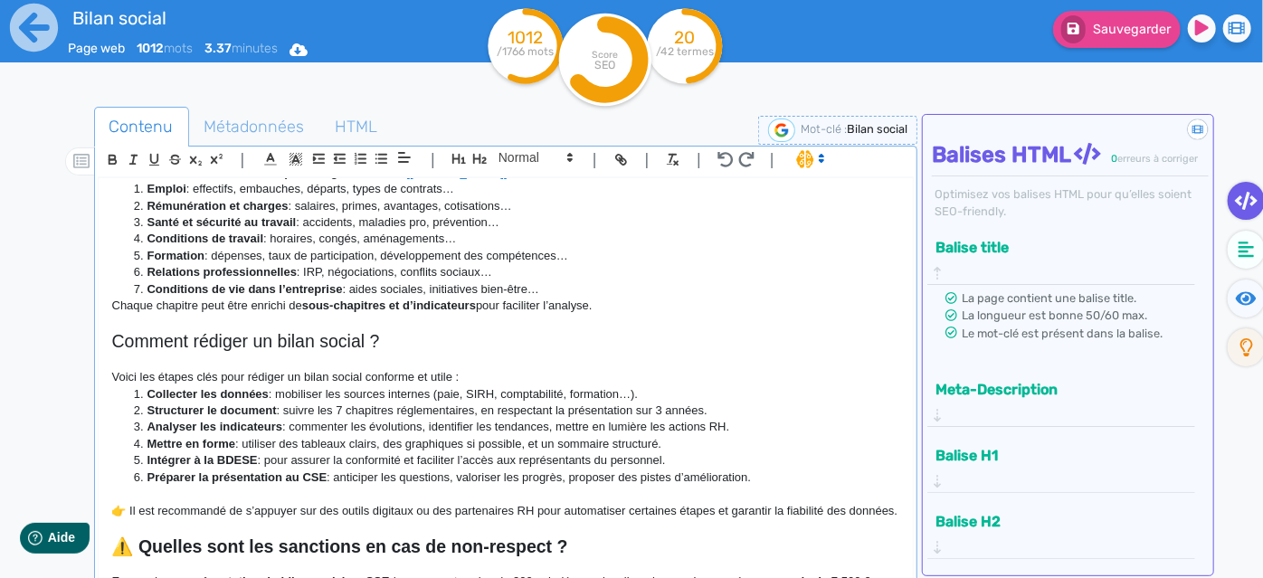
click at [491, 476] on li "Préparer la présentation au CSE : anticiper les questions, valoriser les progrè…" at bounding box center [514, 478] width 770 height 16
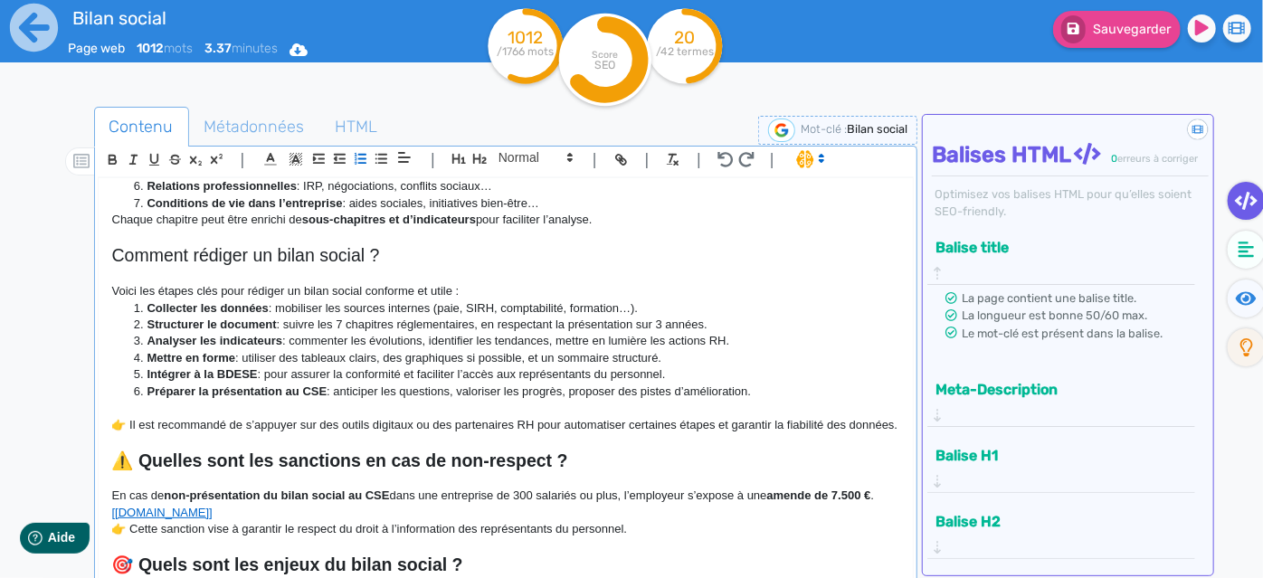
scroll to position [769, 0]
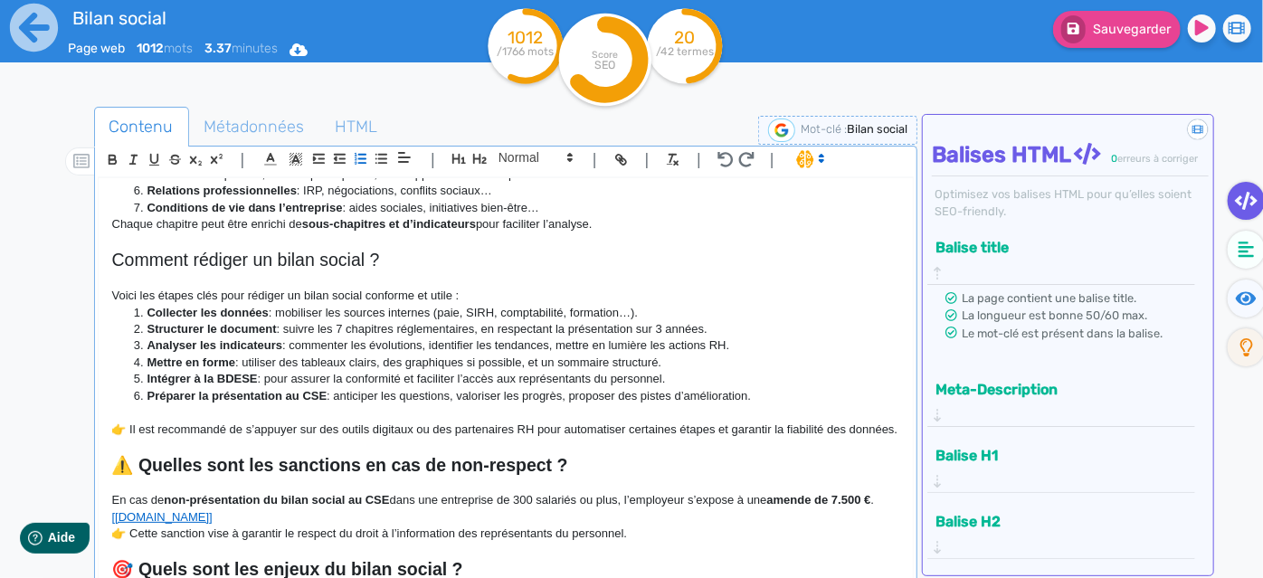
click at [458, 293] on p "Voici les étapes clés pour rédiger un bilan social conforme et utile :" at bounding box center [506, 296] width 788 height 16
click at [417, 208] on li "Conditions de vie dans l’entreprise : aides sociales, initiatives bien-être…" at bounding box center [514, 208] width 770 height 16
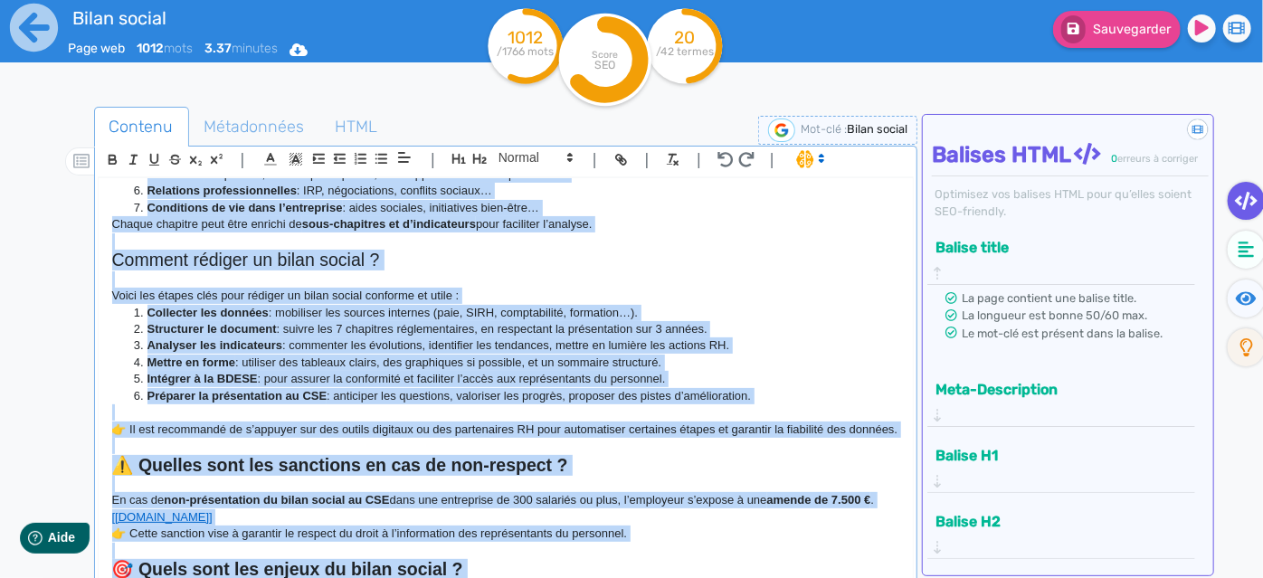
copy div "Tout savoir sur le bilan social : définition, obligations, contenu et sanctions…"
click at [277, 121] on span "Métadonnées" at bounding box center [254, 126] width 129 height 49
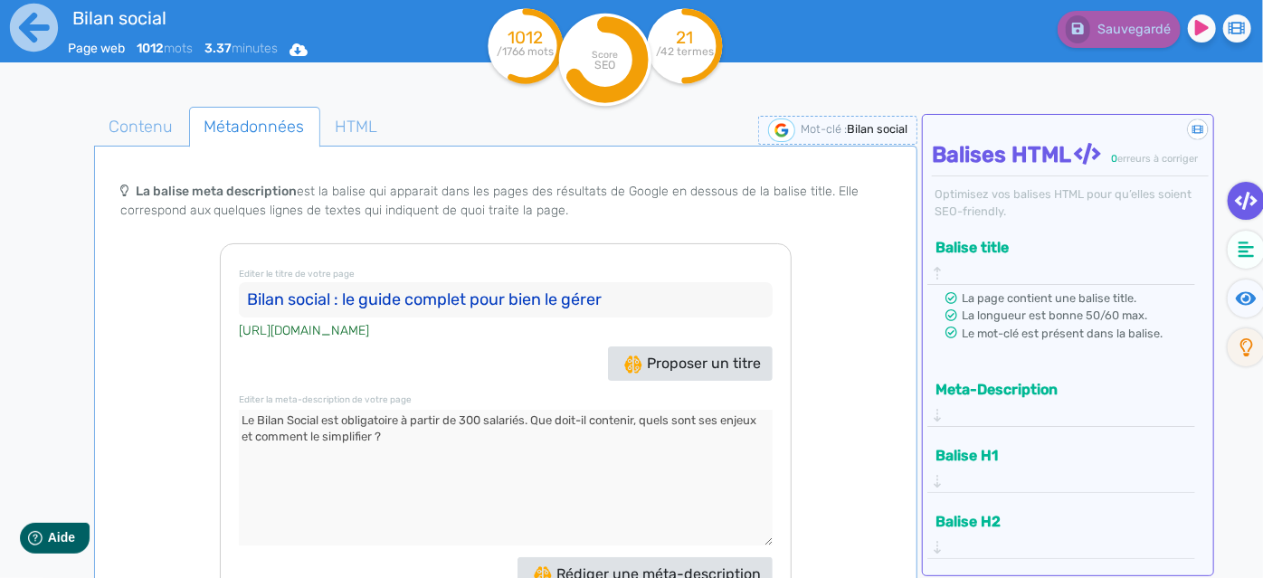
drag, startPoint x: 654, startPoint y: 276, endPoint x: 255, endPoint y: 276, distance: 399.1
click at [255, 282] on input "Bilan social : le guide complet pour bien le gérer" at bounding box center [506, 300] width 534 height 36
click at [243, 282] on input "Bilan social : le guide complet pour bien le gérer" at bounding box center [506, 300] width 534 height 36
drag, startPoint x: 248, startPoint y: 274, endPoint x: 741, endPoint y: 253, distance: 493.6
click at [741, 262] on h3 "Editer le titre de votre page Bilan social : le guide complet pour bien le gérer" at bounding box center [506, 289] width 534 height 55
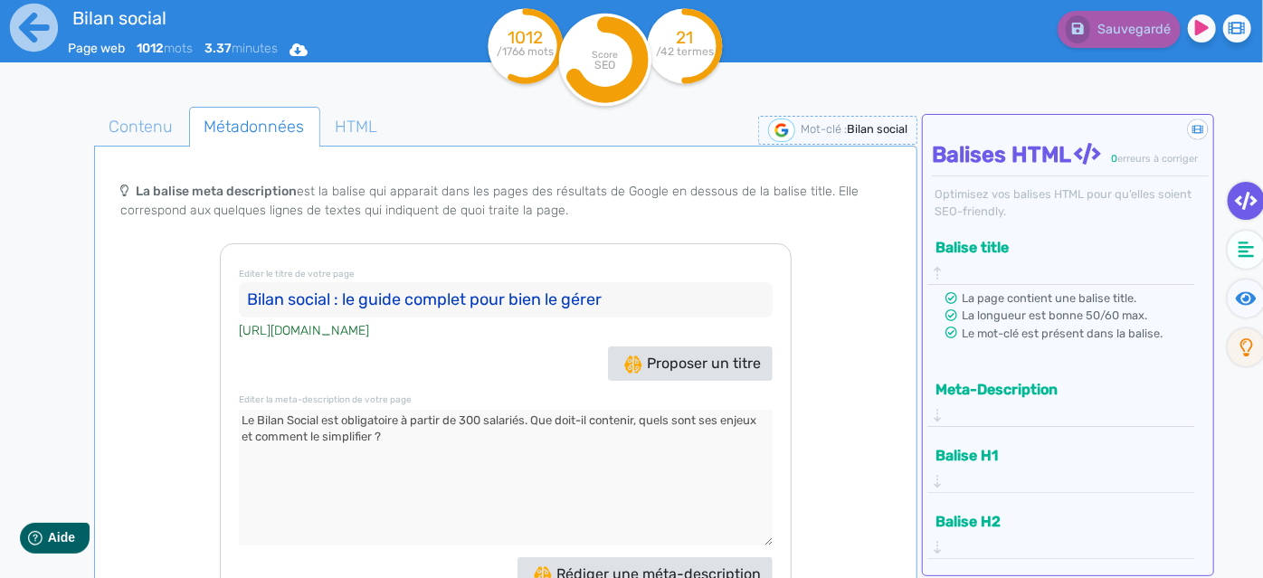
drag, startPoint x: 446, startPoint y: 424, endPoint x: 233, endPoint y: 396, distance: 215.4
click at [233, 396] on div "Editer le titre de votre page Bilan social : le guide complet pour bien le gére…" at bounding box center [506, 443] width 572 height 401
